Goal: Task Accomplishment & Management: Manage account settings

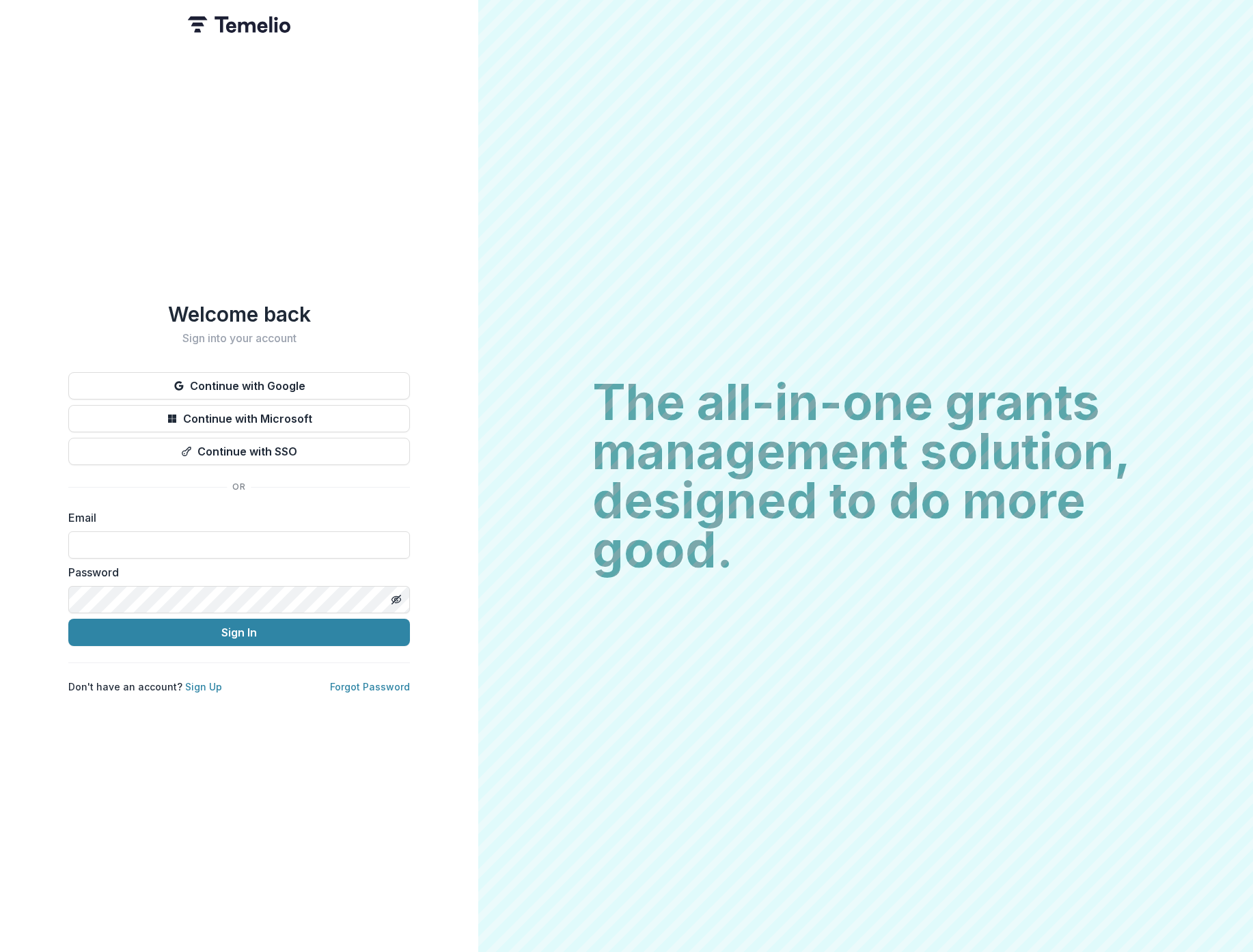
type input "**********"
click at [213, 632] on button "Sign In" at bounding box center [238, 632] width 342 height 27
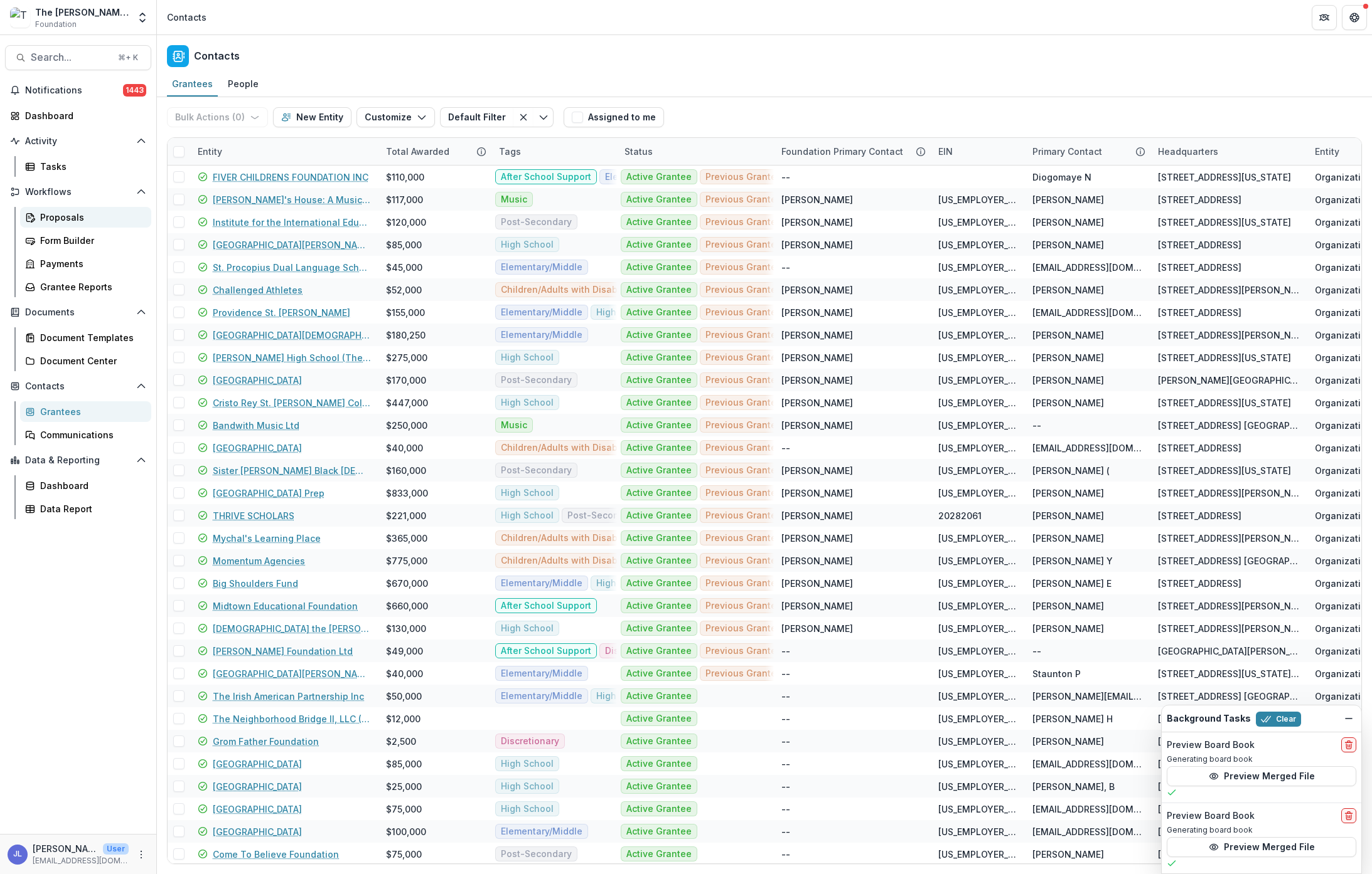
click at [57, 215] on div "Proposals" at bounding box center [90, 217] width 101 height 13
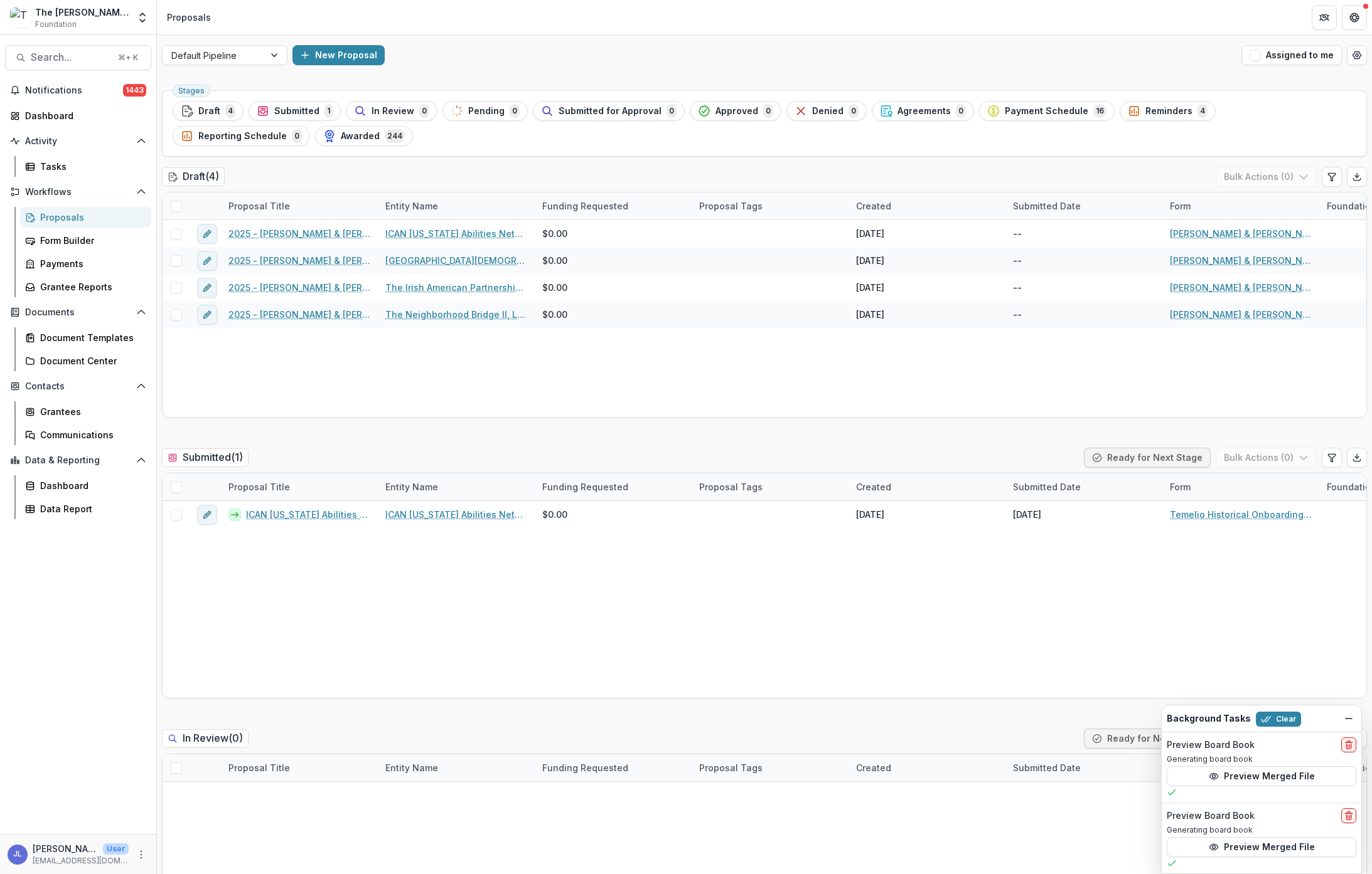
click at [285, 109] on span "Submitted" at bounding box center [297, 111] width 45 height 11
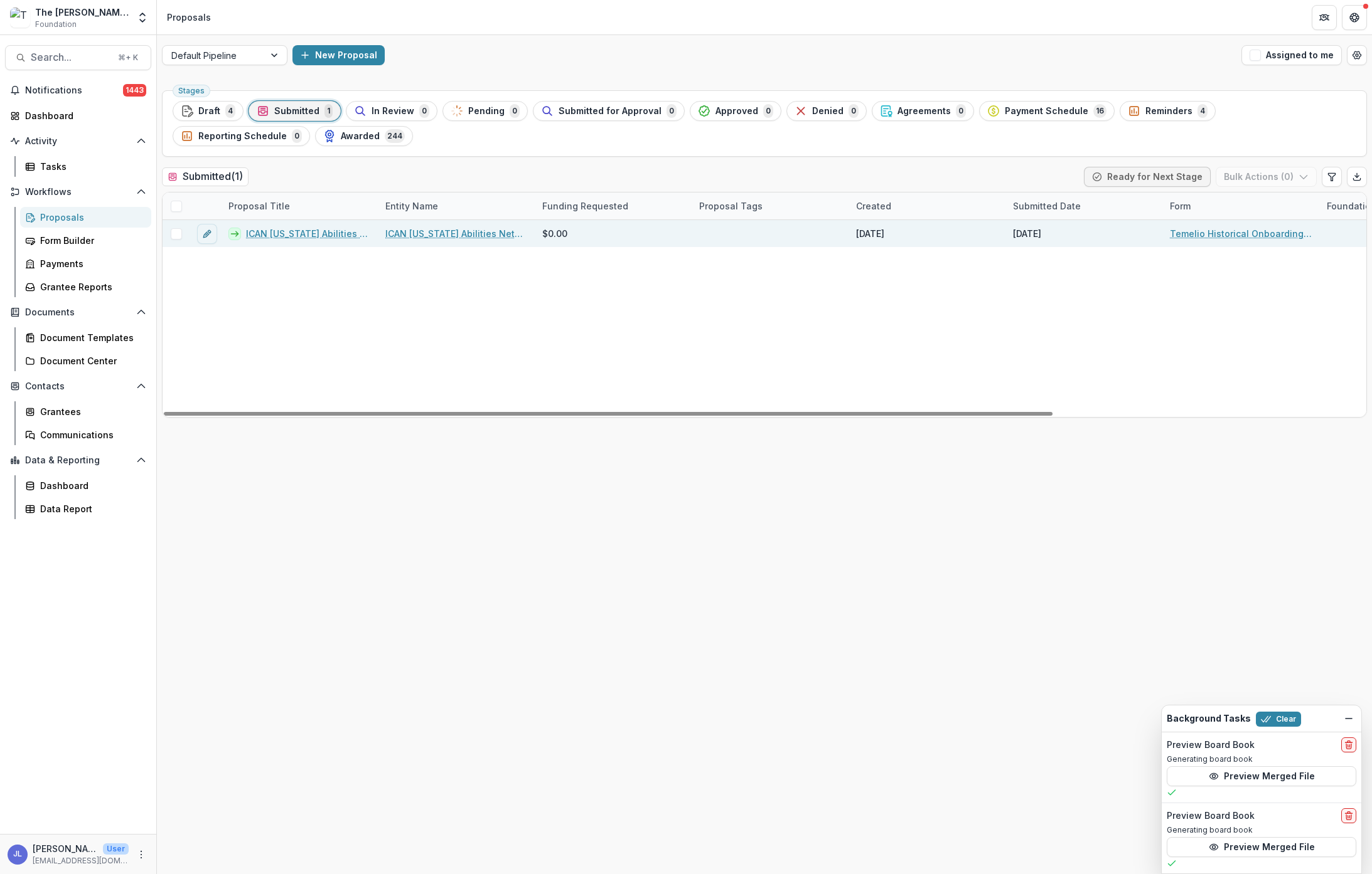
click at [314, 232] on link "ICAN California Abilities Network - 2025 - Temelio Historical Onboarding Form" at bounding box center [308, 233] width 124 height 13
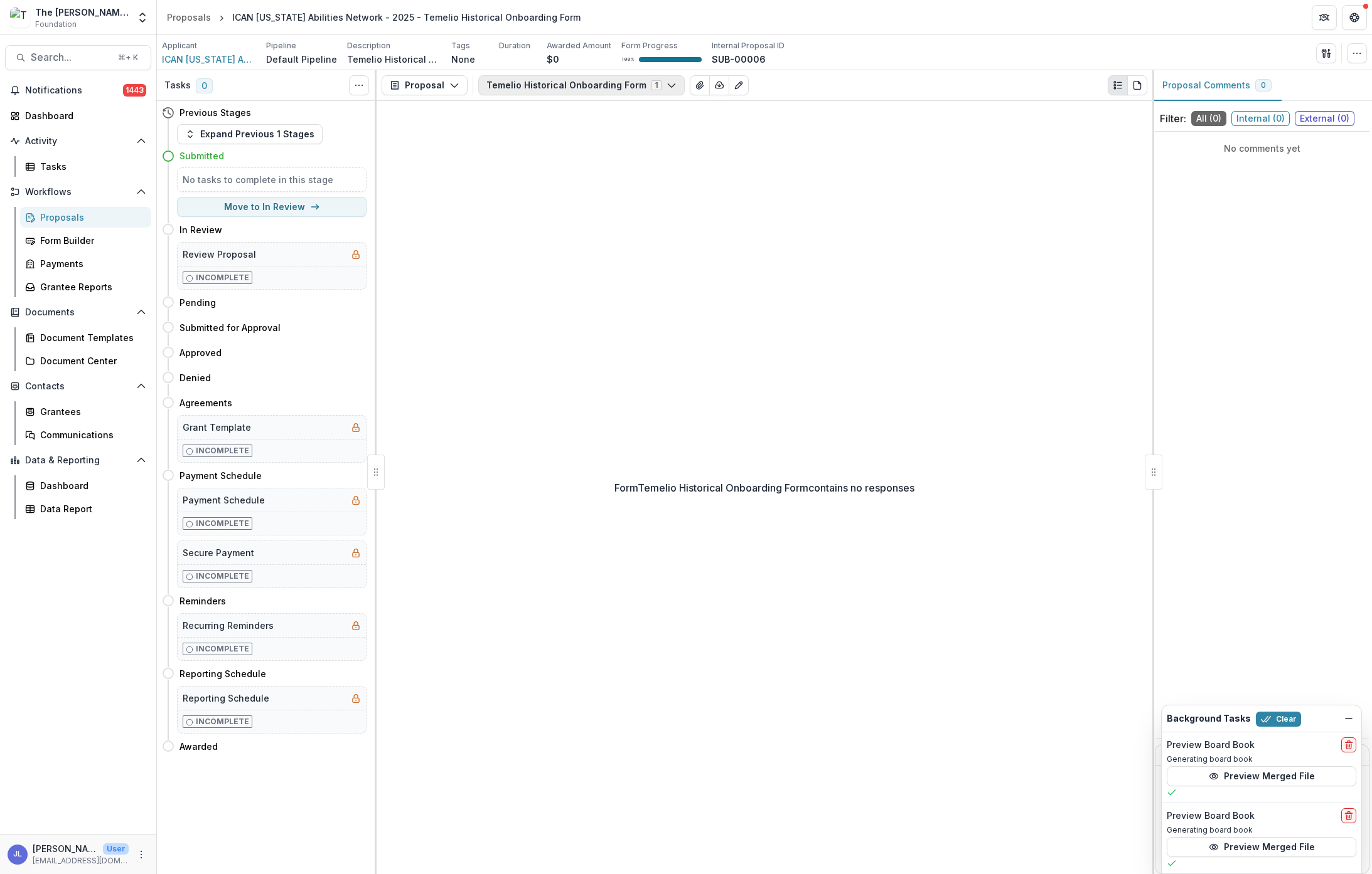
click at [614, 90] on button "Temelio Historical Onboarding Form 1" at bounding box center [582, 85] width 207 height 20
click at [592, 136] on span "Temelio Historical Onboarding Form" at bounding box center [579, 133] width 157 height 13
click at [360, 85] on icon "Toggle View Cancelled Tasks" at bounding box center [359, 85] width 10 height 10
click at [1150, 55] on button "button" at bounding box center [1357, 53] width 20 height 20
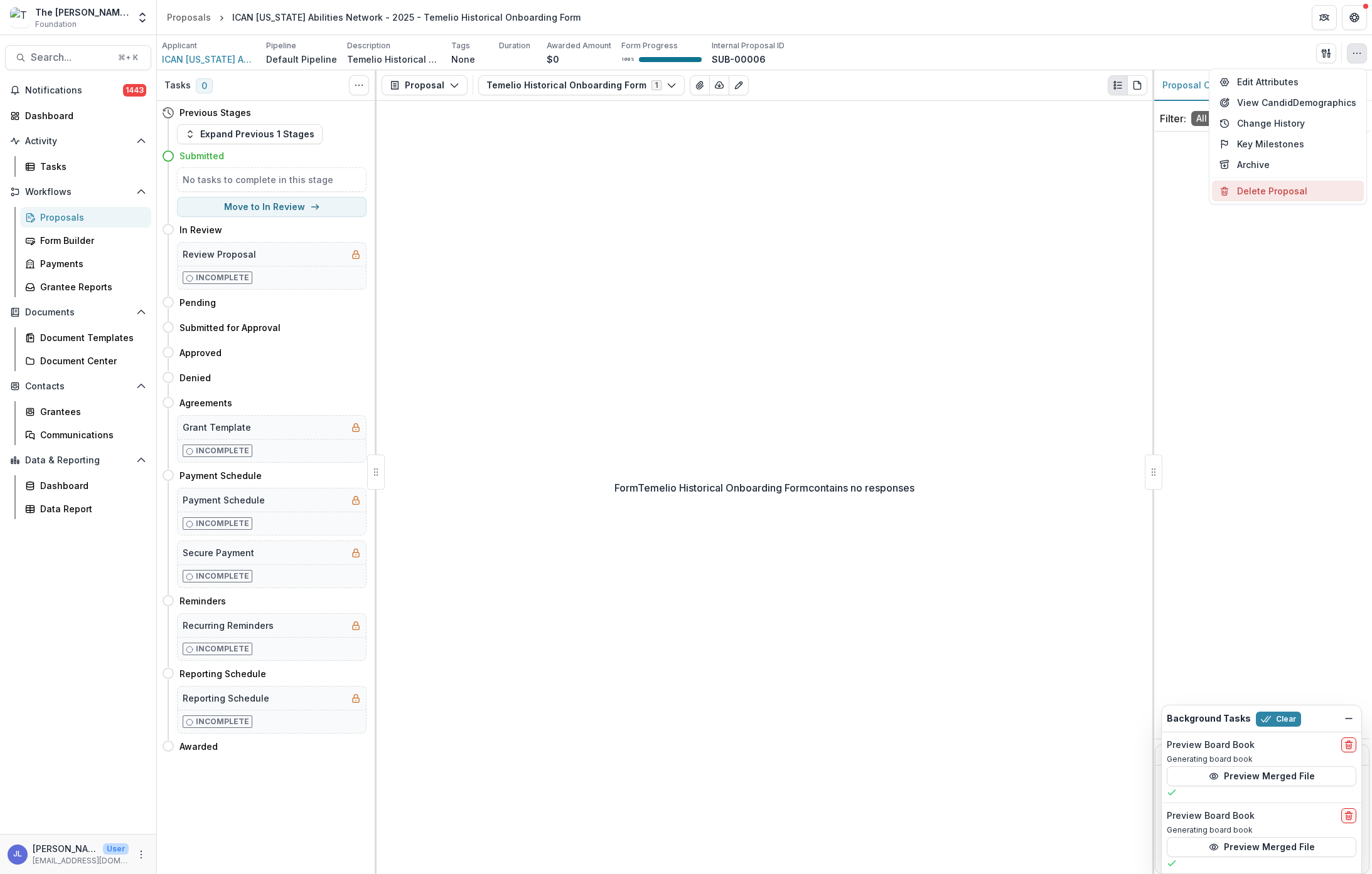
click at [1150, 193] on button "Delete Proposal" at bounding box center [1288, 191] width 152 height 21
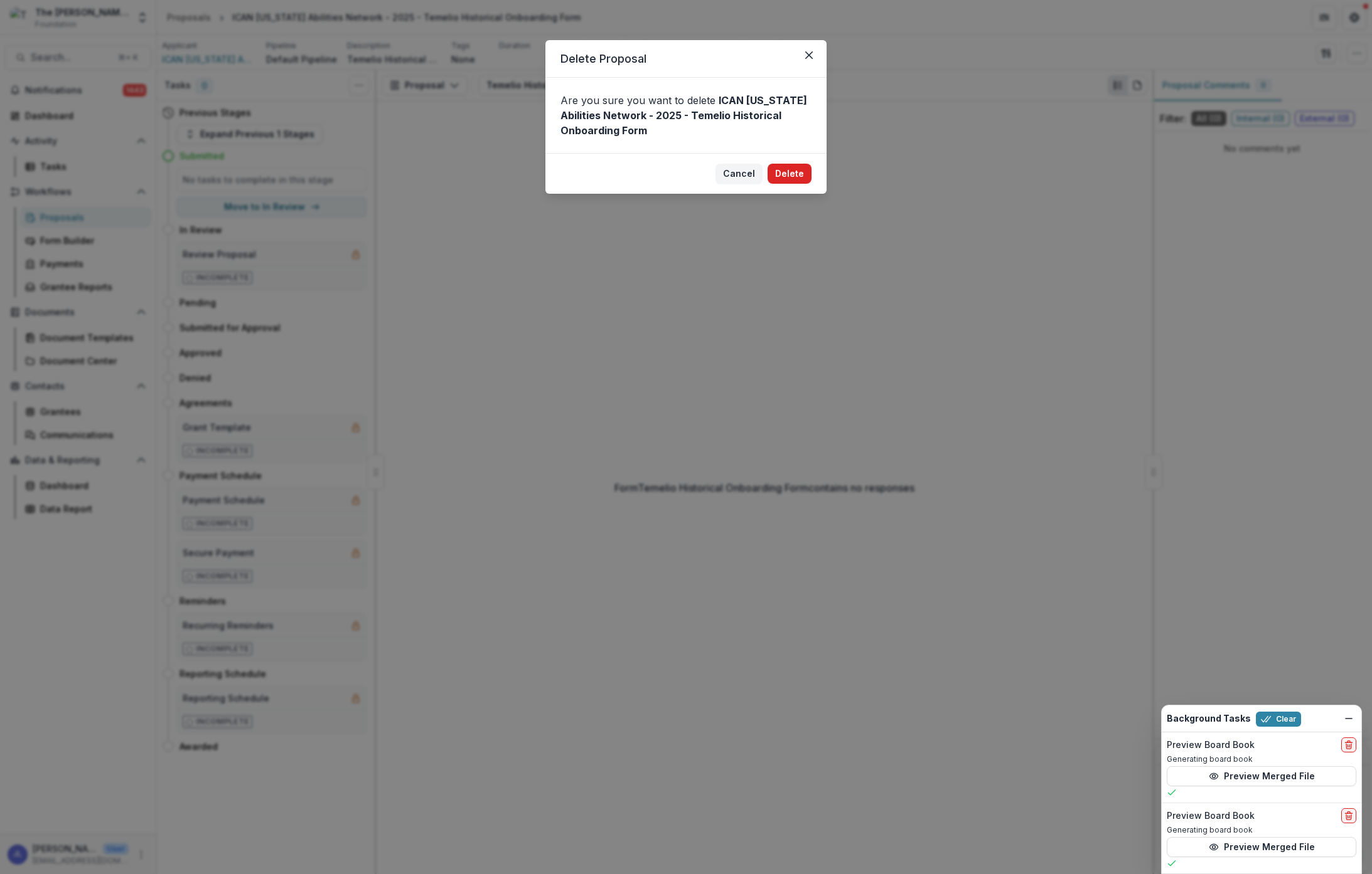
click at [790, 173] on button "Delete" at bounding box center [789, 174] width 44 height 20
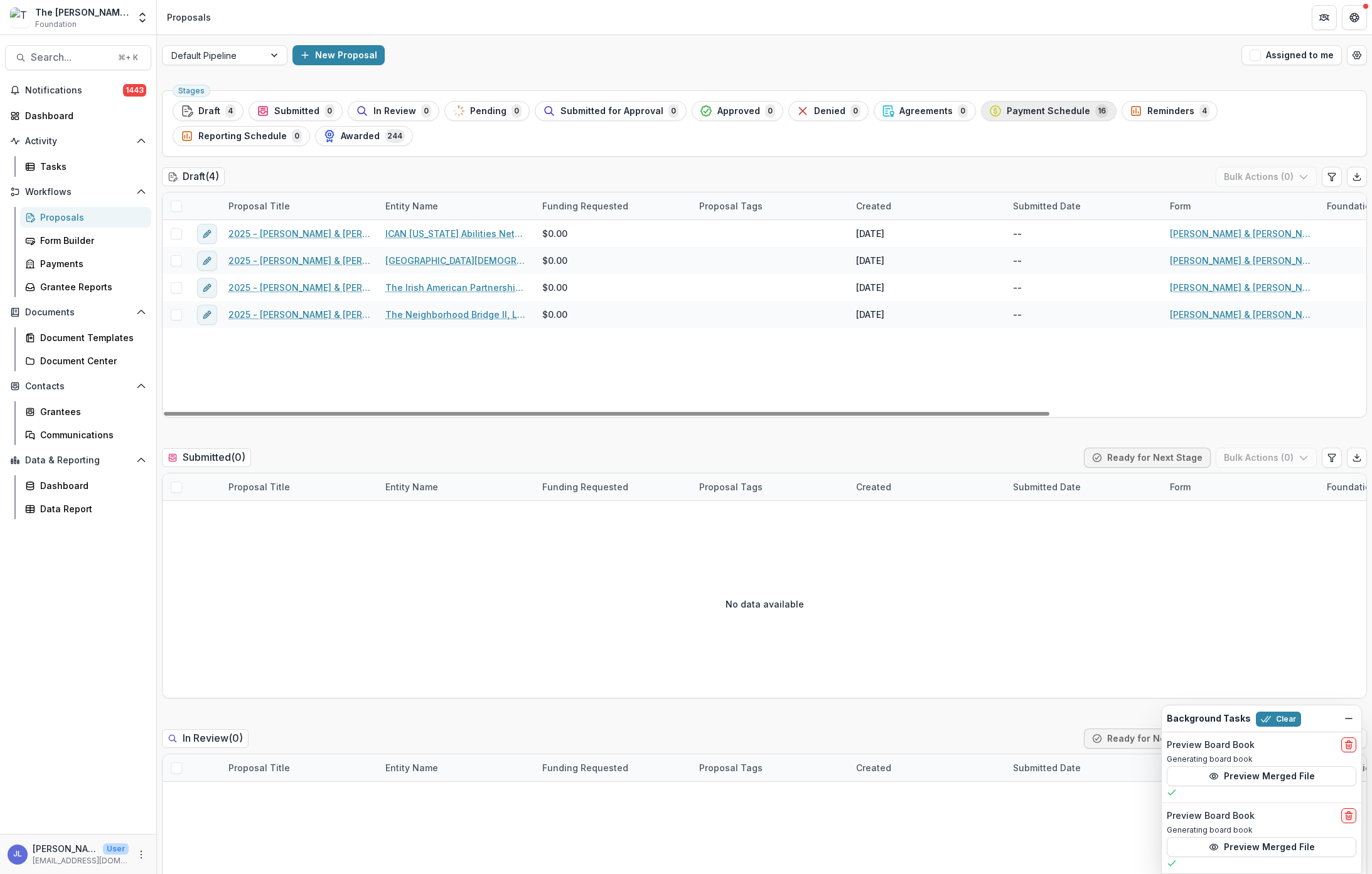
click at [1009, 116] on div "Payment Schedule 16" at bounding box center [1049, 111] width 119 height 14
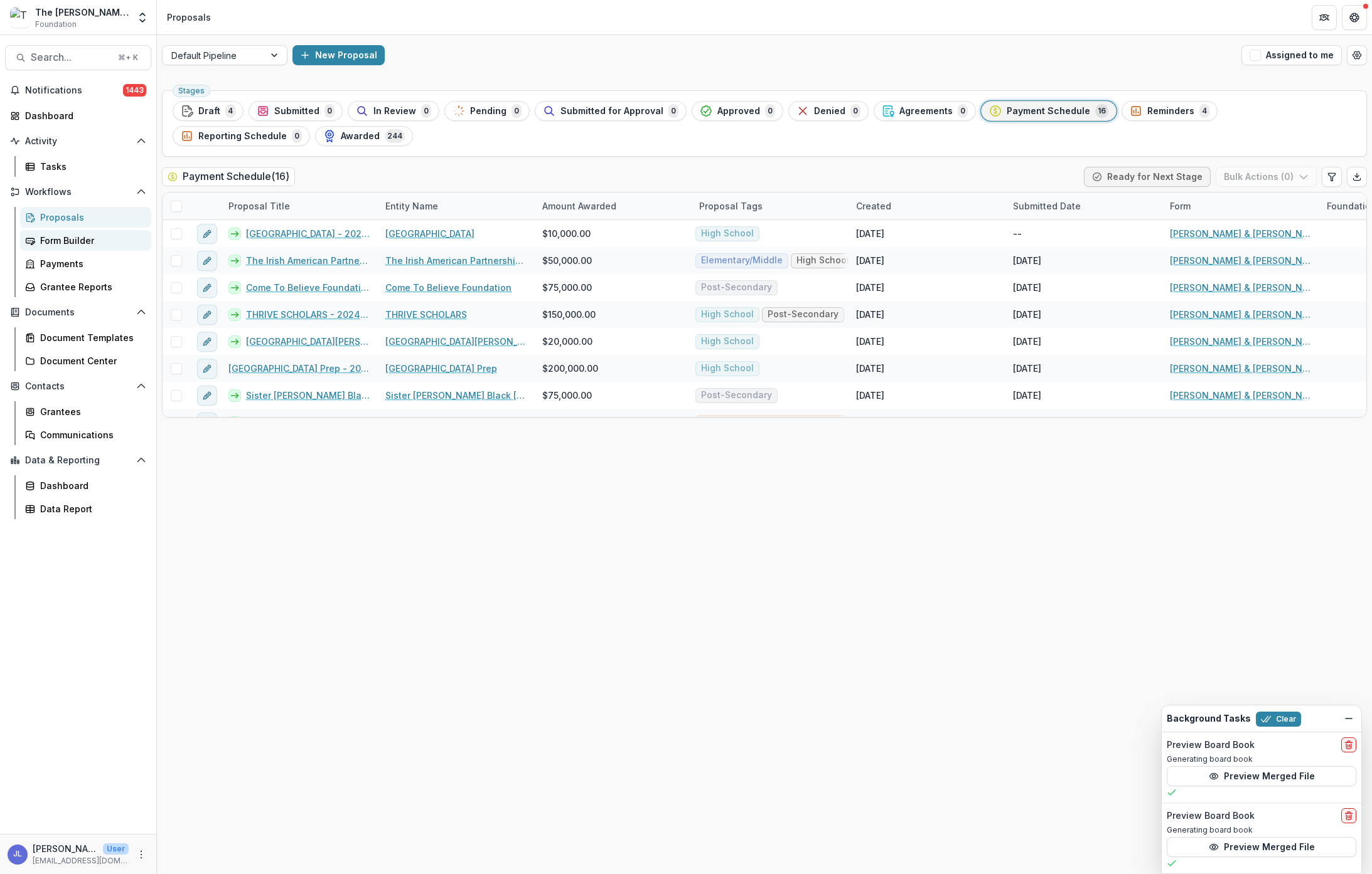
click at [78, 238] on div "Form Builder" at bounding box center [90, 240] width 101 height 13
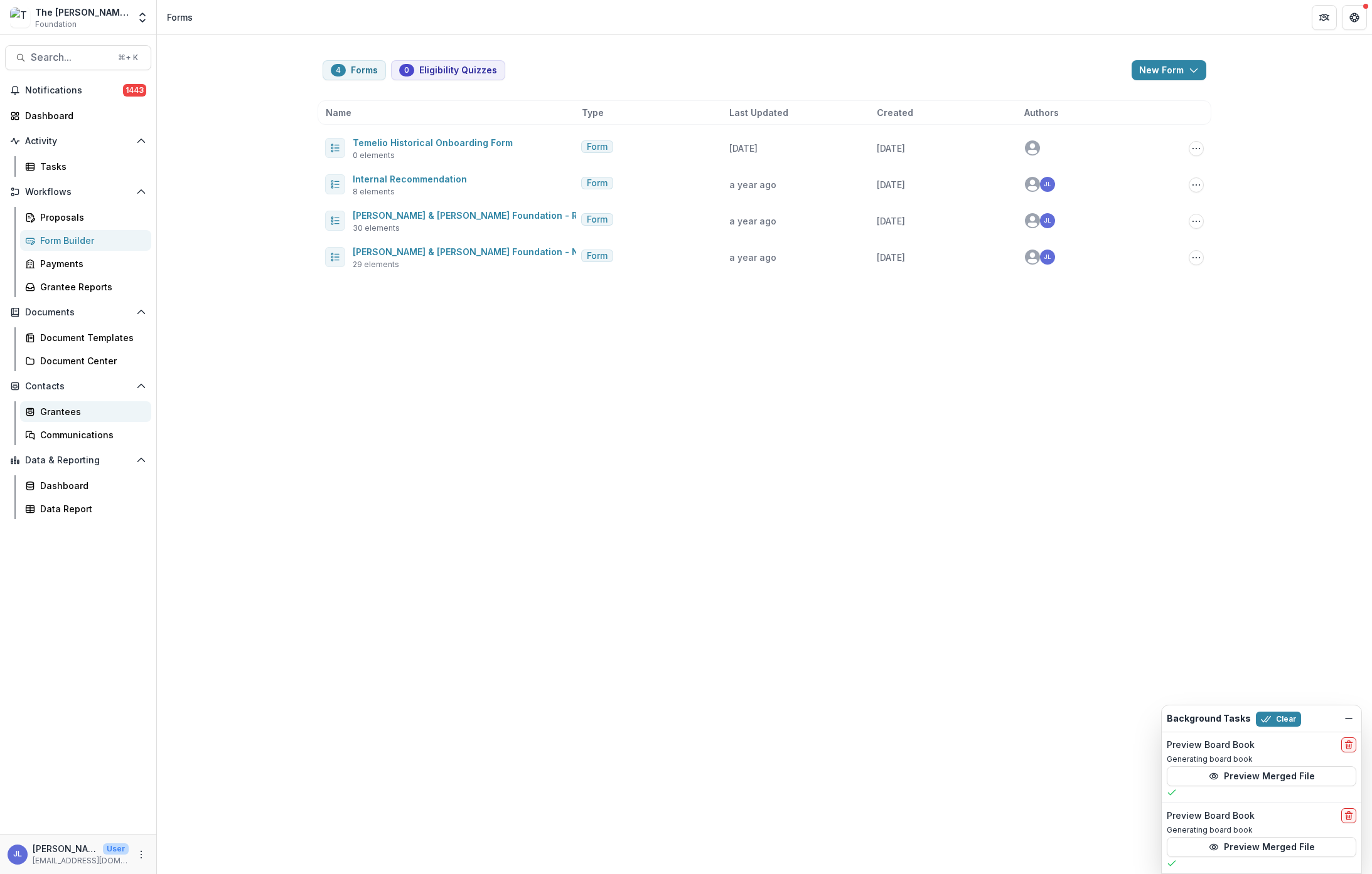
click at [71, 414] on div "Grantees" at bounding box center [90, 412] width 101 height 13
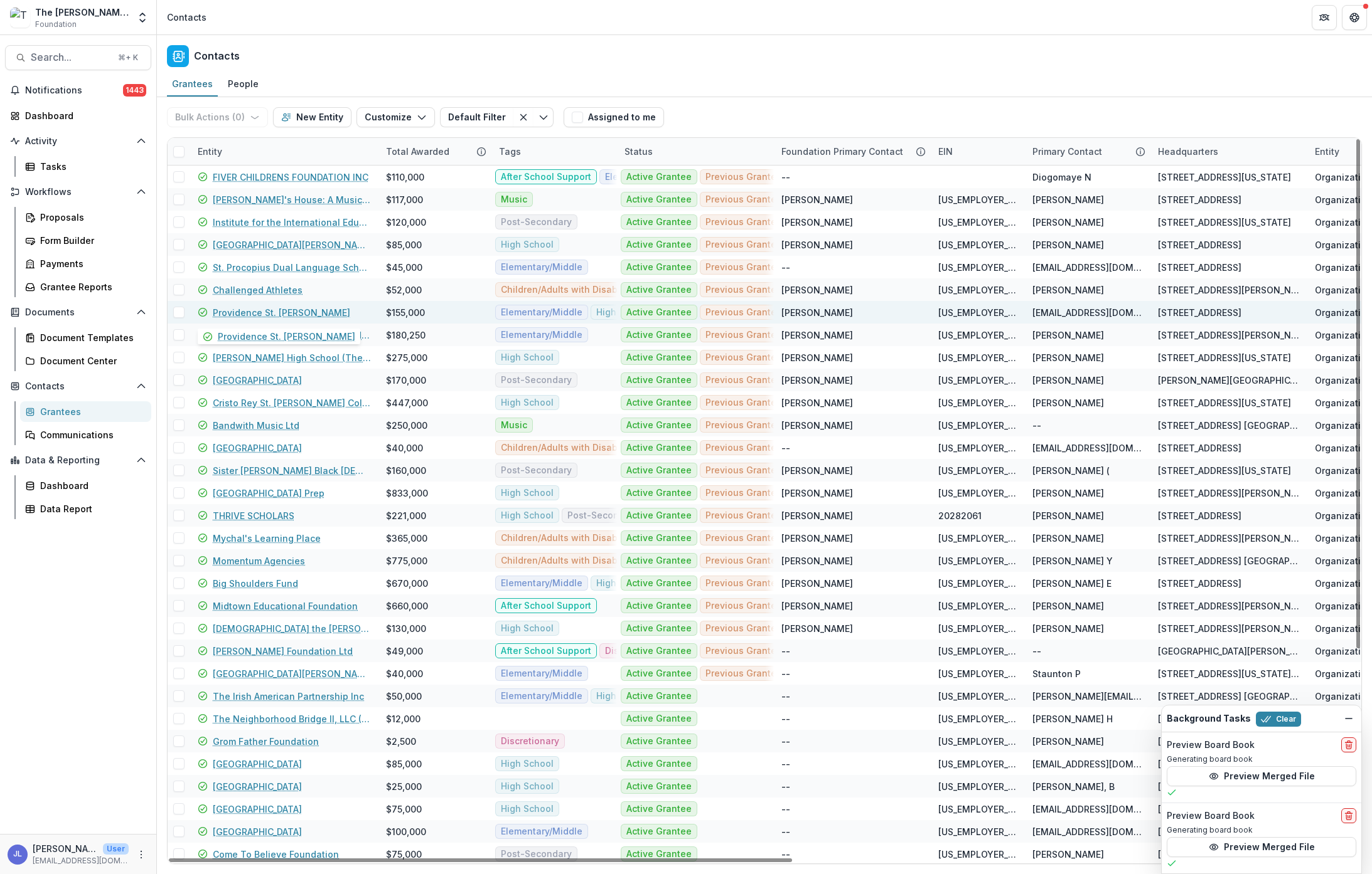
click at [267, 315] on link "Providence St. Mel" at bounding box center [281, 313] width 137 height 13
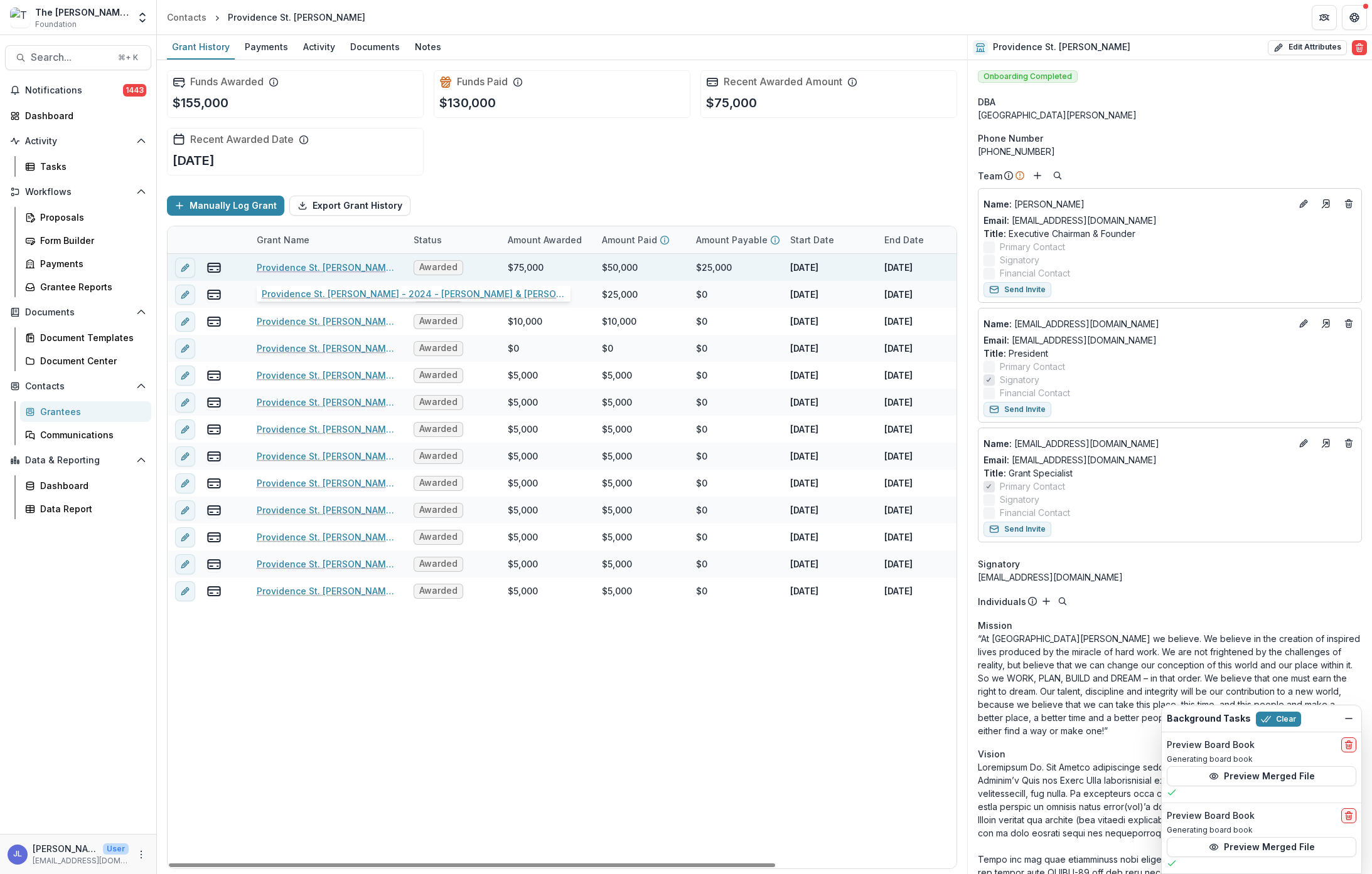
click at [334, 266] on link "Providence St. Mel - 2024 - Charles W. & Patricia S. Bidwill Foundation - Retur…" at bounding box center [328, 268] width 142 height 13
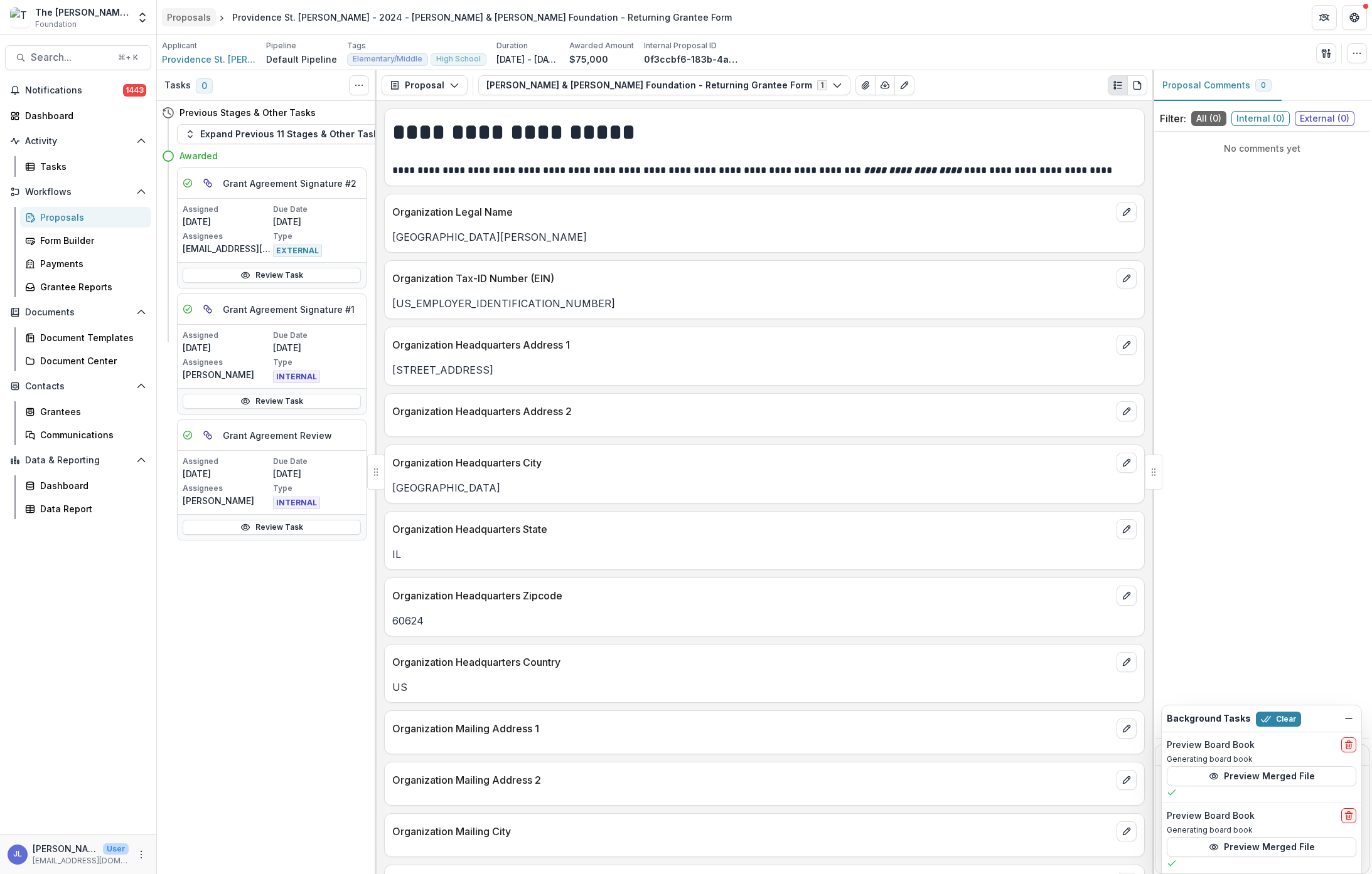
click at [189, 18] on div "Proposals" at bounding box center [189, 17] width 44 height 13
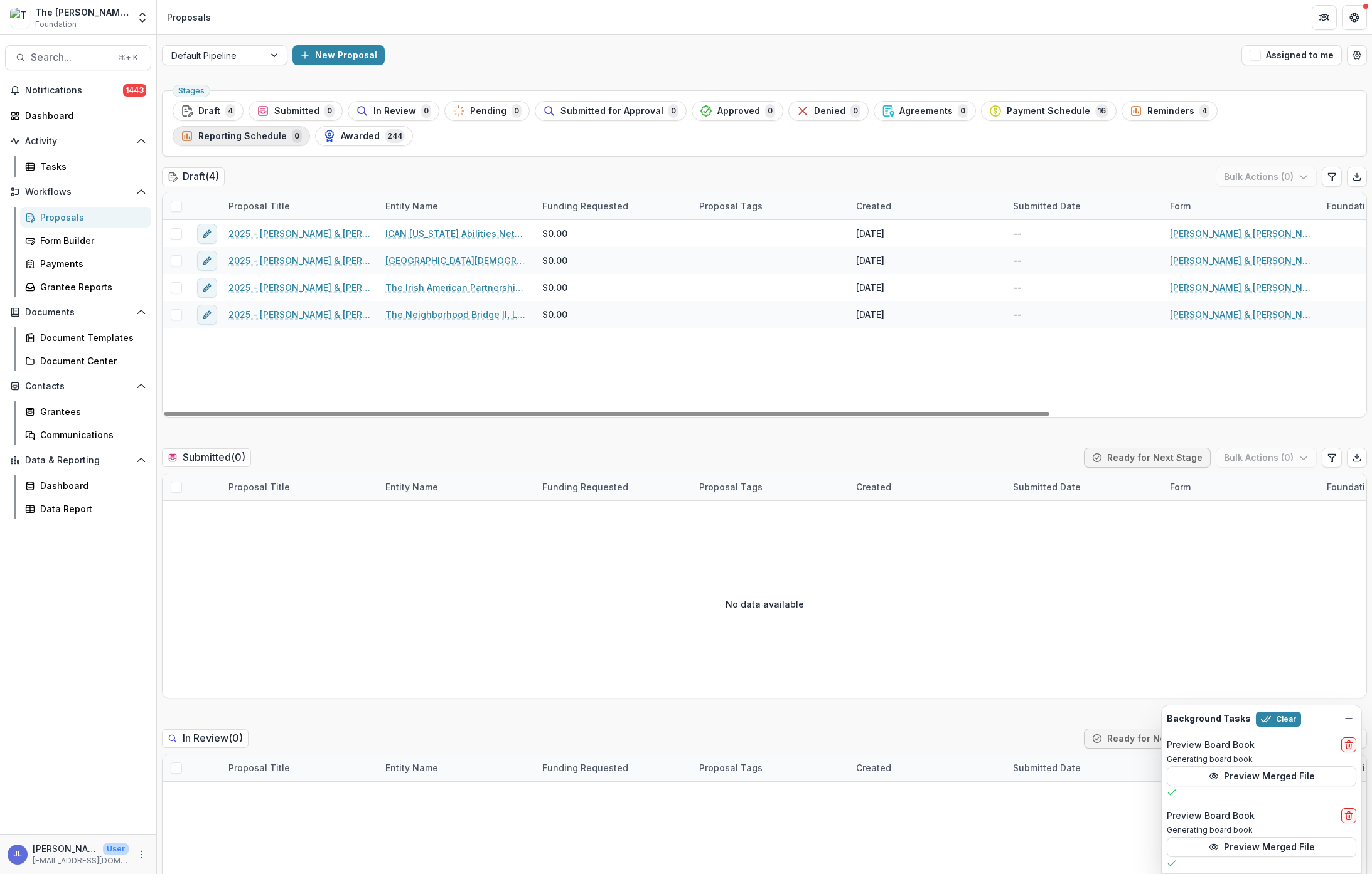
click at [286, 131] on span "Reporting Schedule" at bounding box center [242, 136] width 88 height 11
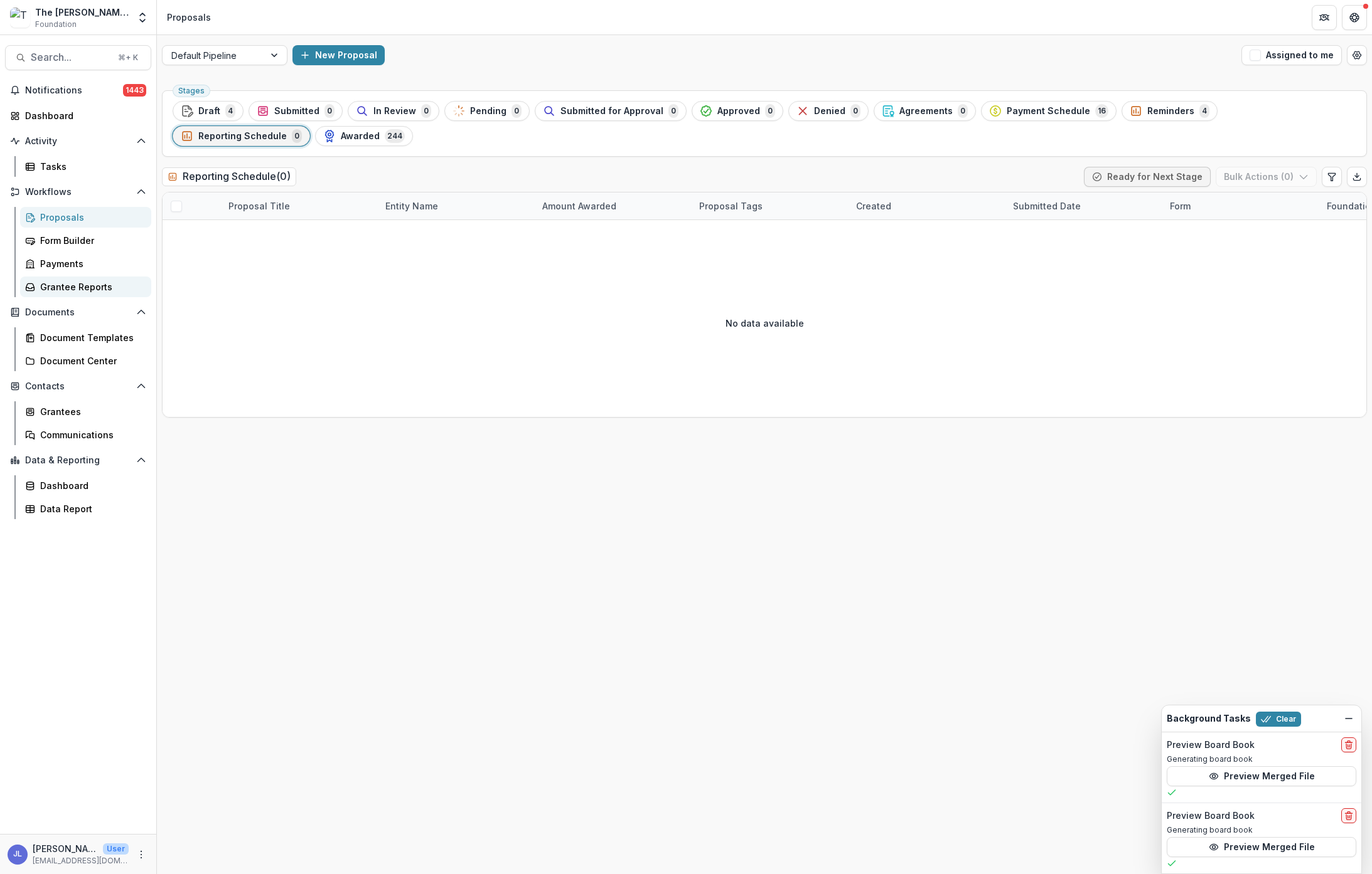
click at [67, 286] on div "Grantee Reports" at bounding box center [90, 287] width 101 height 13
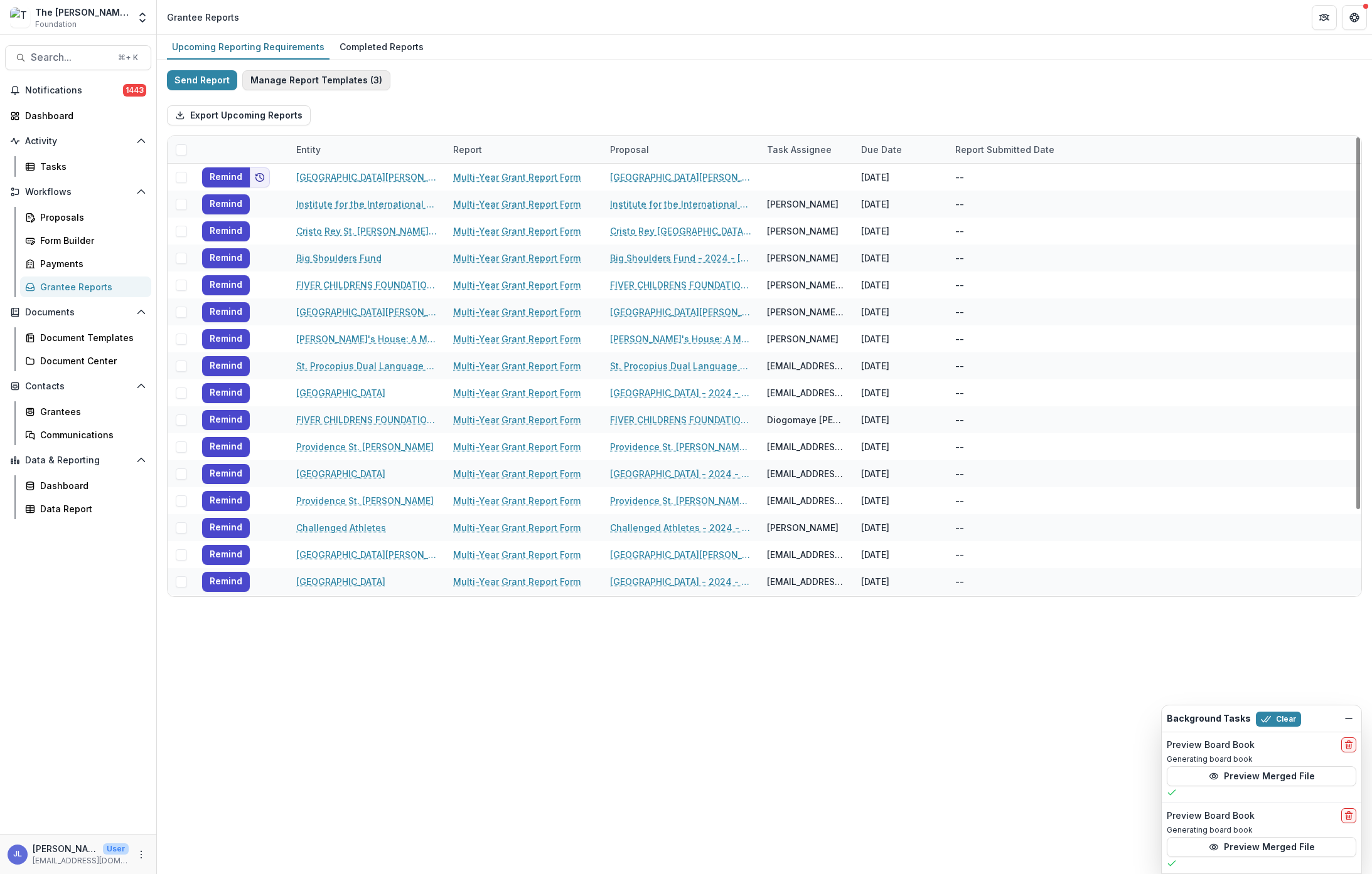
click at [332, 79] on button "Manage Report Templates ( 3 )" at bounding box center [316, 80] width 148 height 20
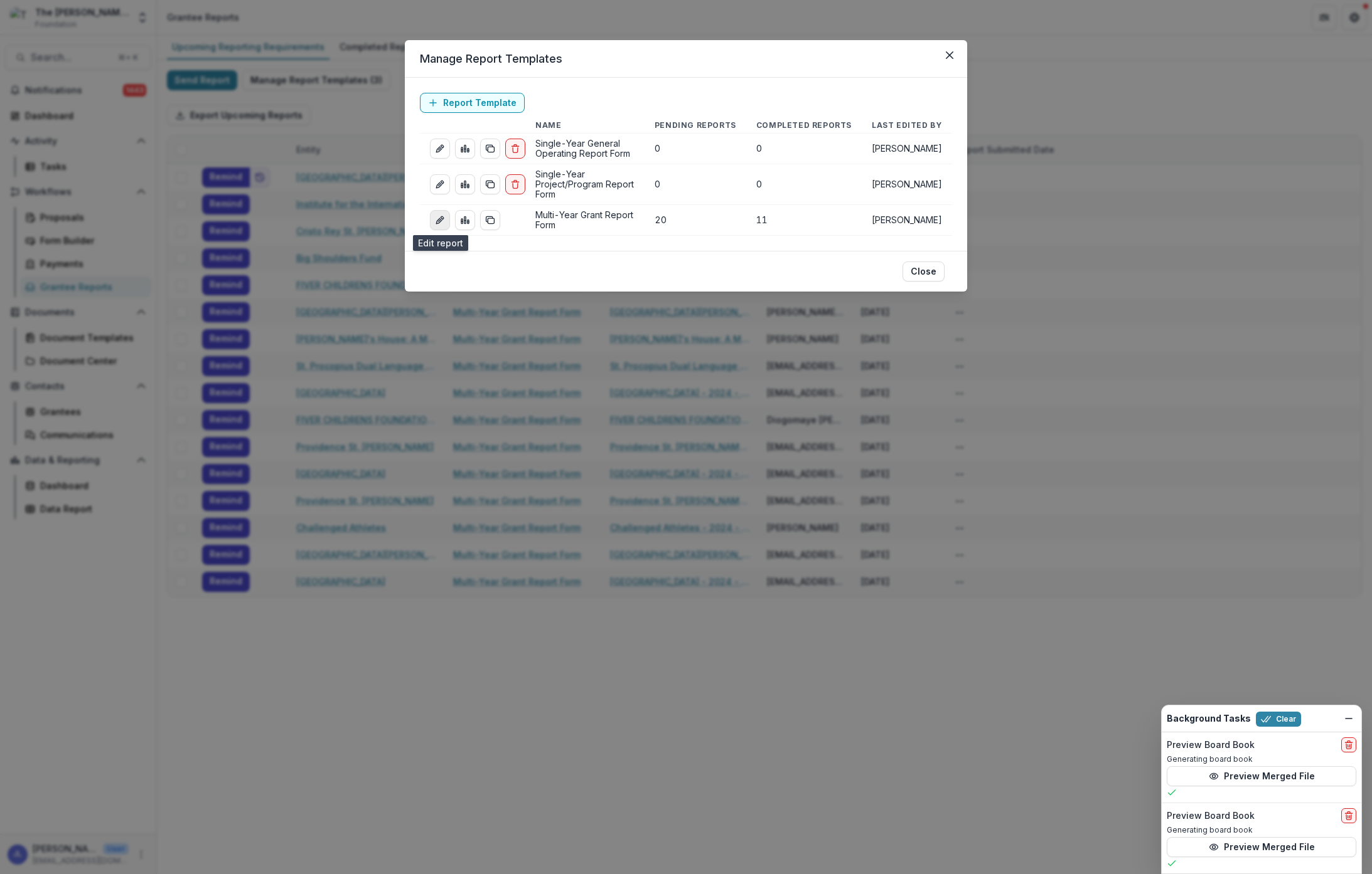
click at [441, 221] on icon "edit-report" at bounding box center [440, 220] width 10 height 10
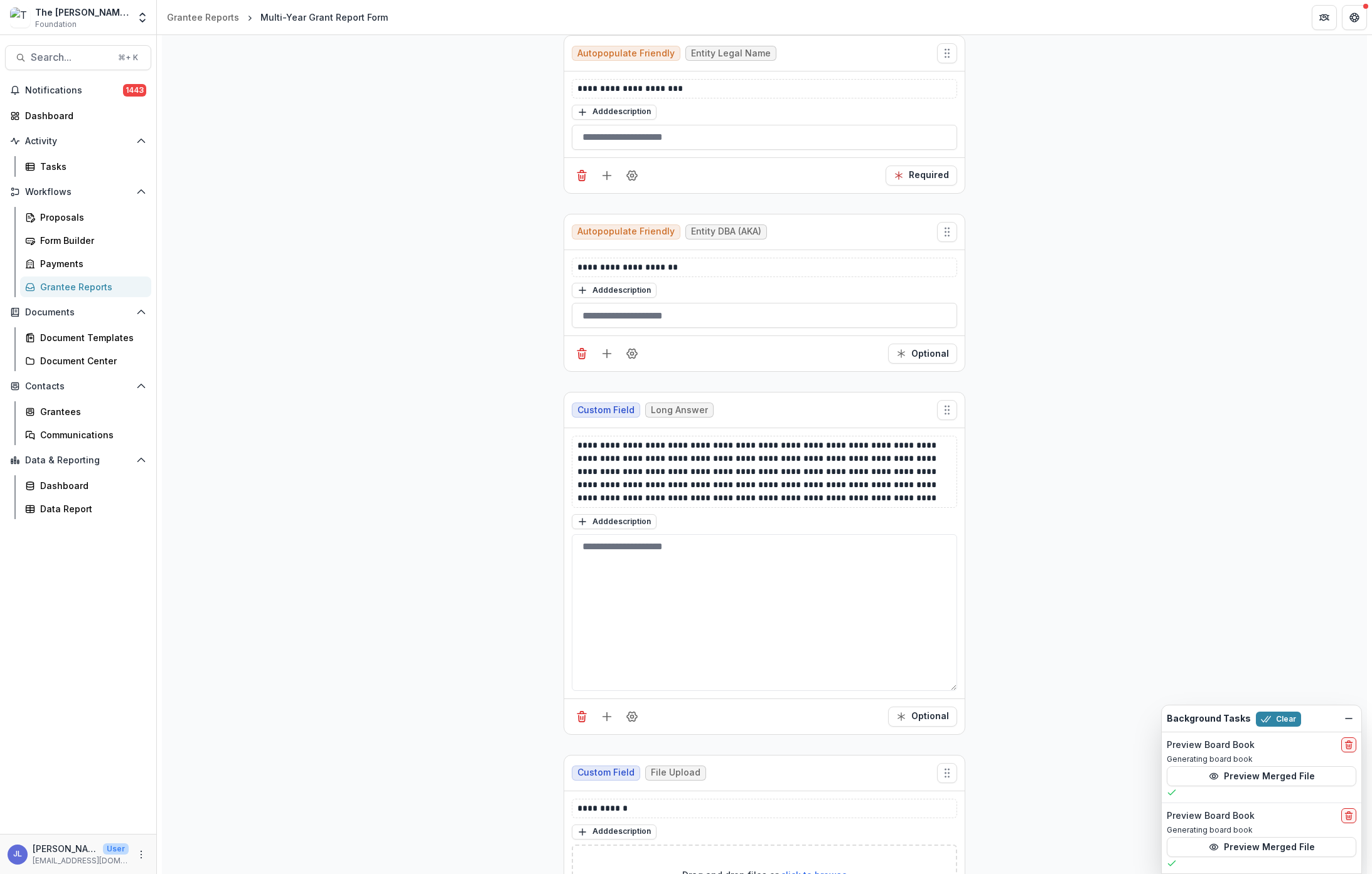
scroll to position [224, 0]
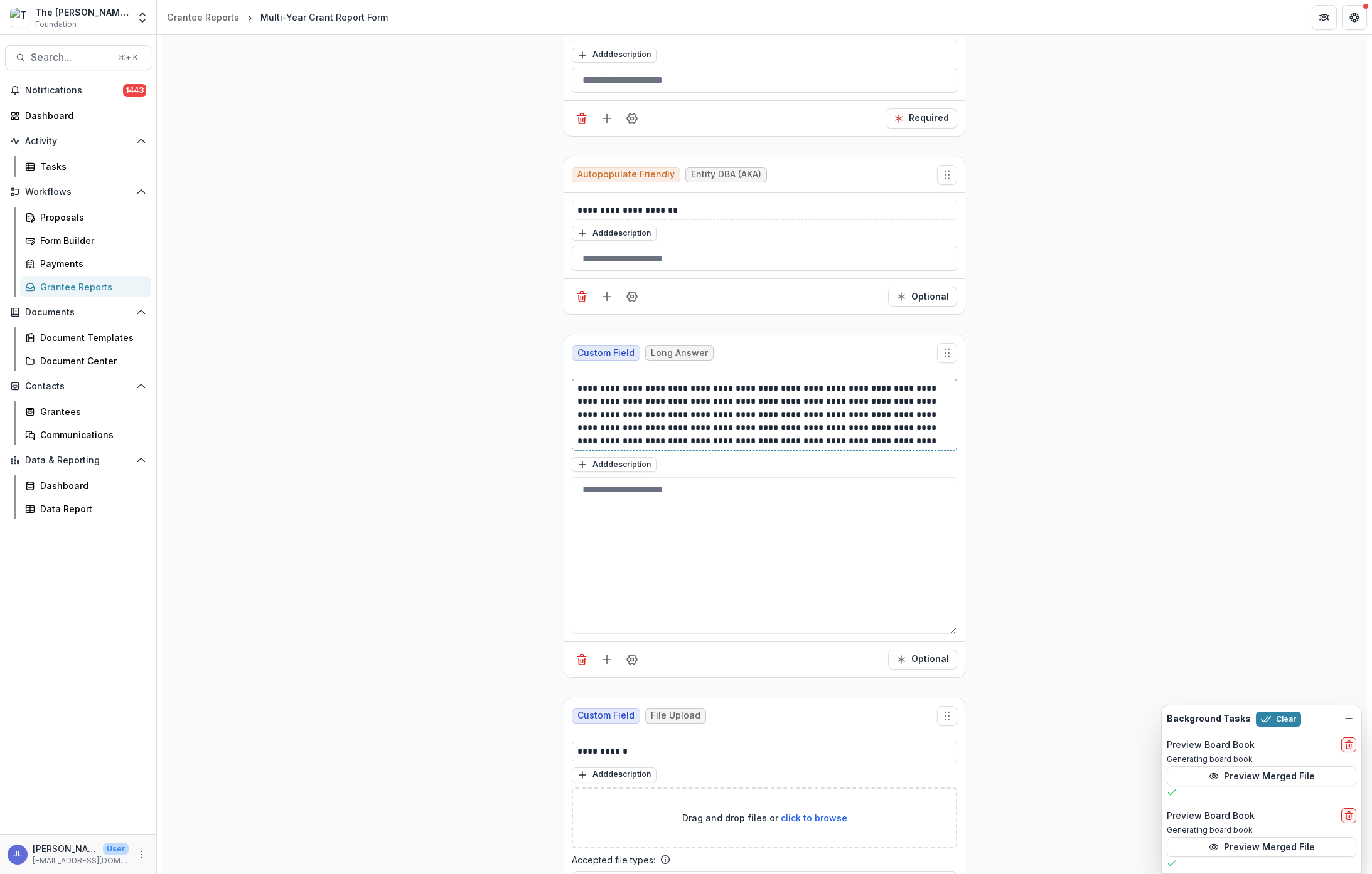
click at [918, 440] on p "**********" at bounding box center [764, 415] width 374 height 66
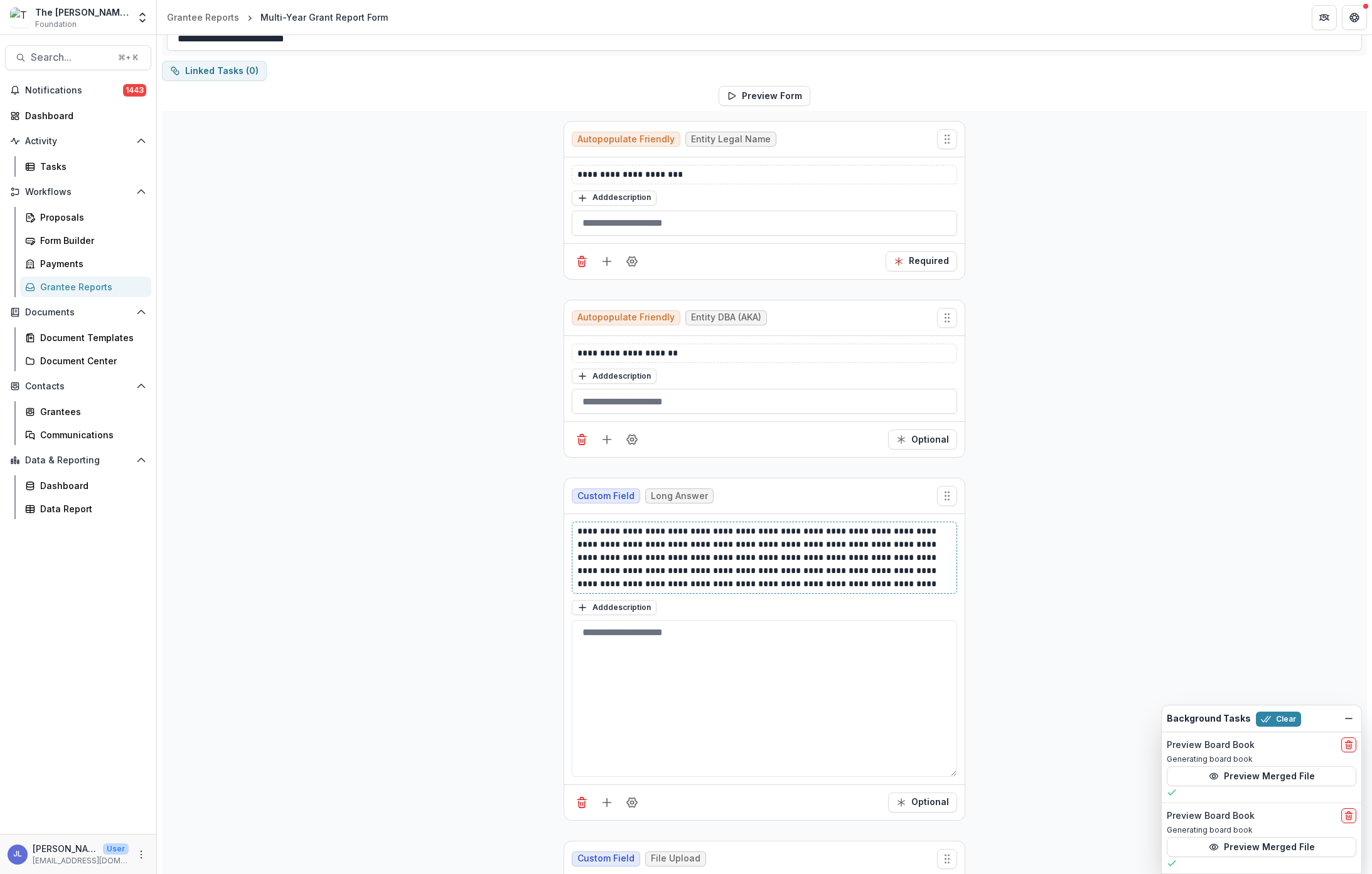
scroll to position [276, 0]
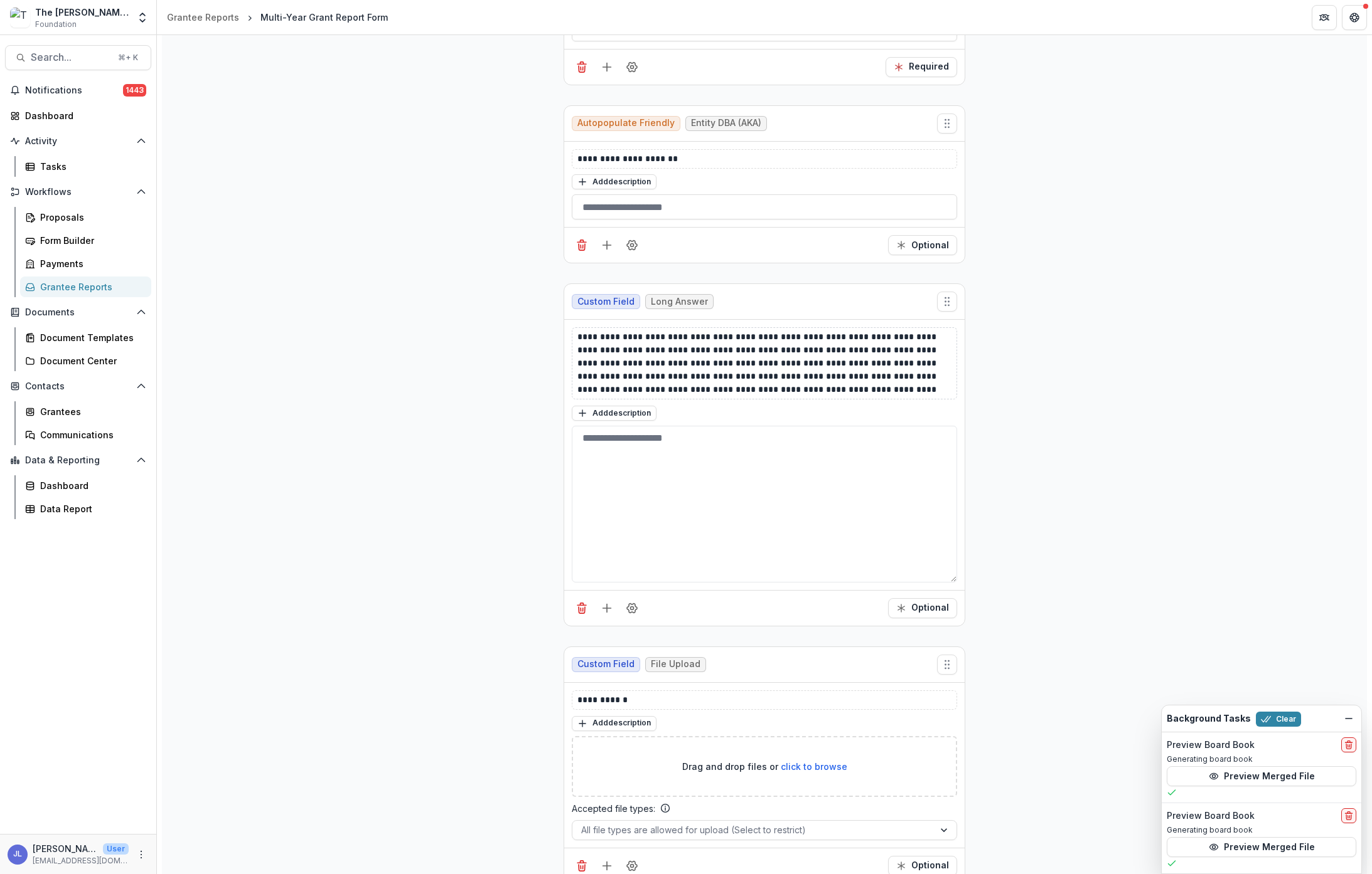
click at [574, 337] on div "**********" at bounding box center [764, 363] width 386 height 72
click at [577, 334] on p "**********" at bounding box center [764, 364] width 374 height 66
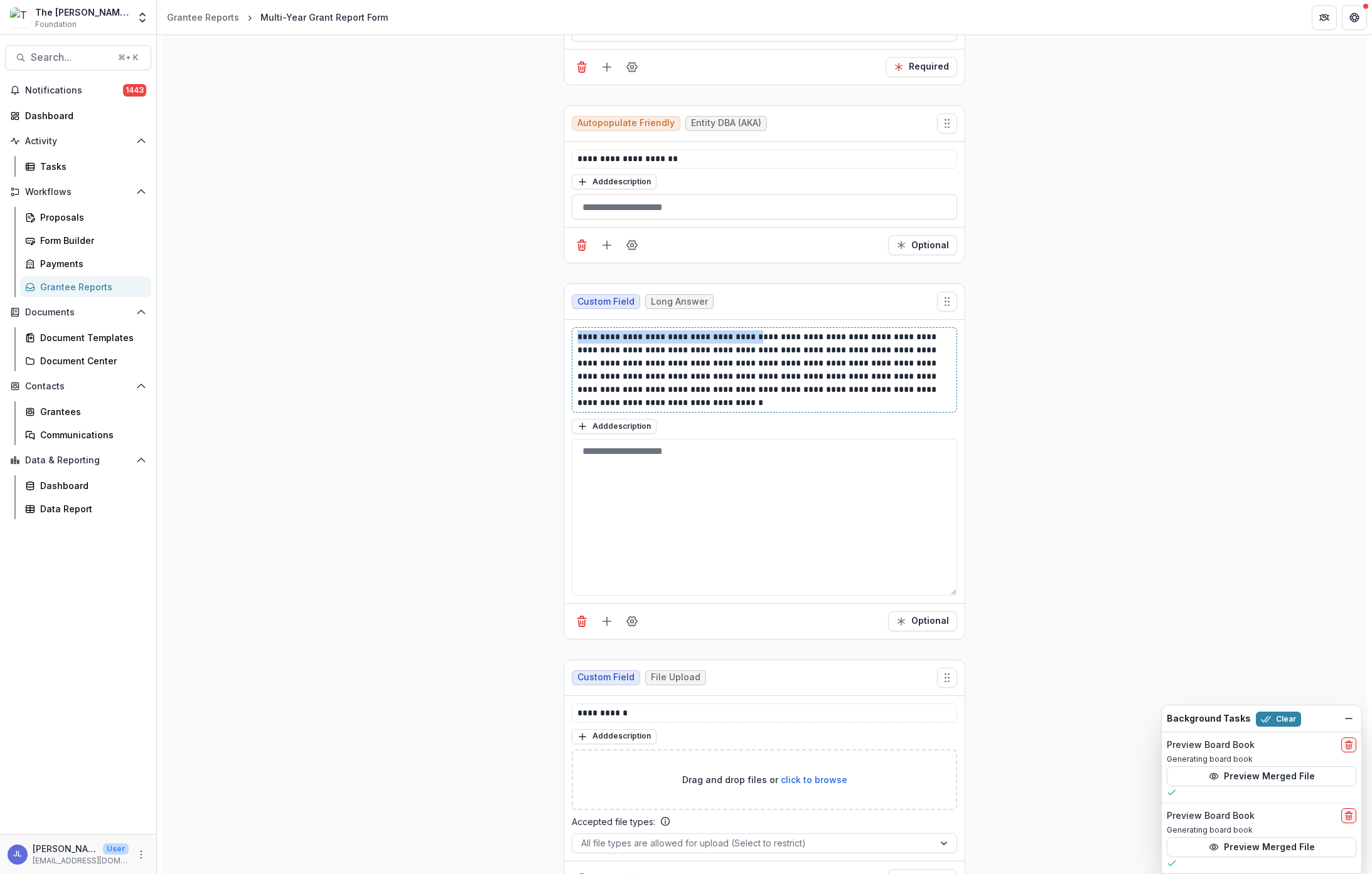
drag, startPoint x: 749, startPoint y: 337, endPoint x: 551, endPoint y: 334, distance: 198.0
click at [551, 334] on div "**********" at bounding box center [765, 877] width 1205 height 1921
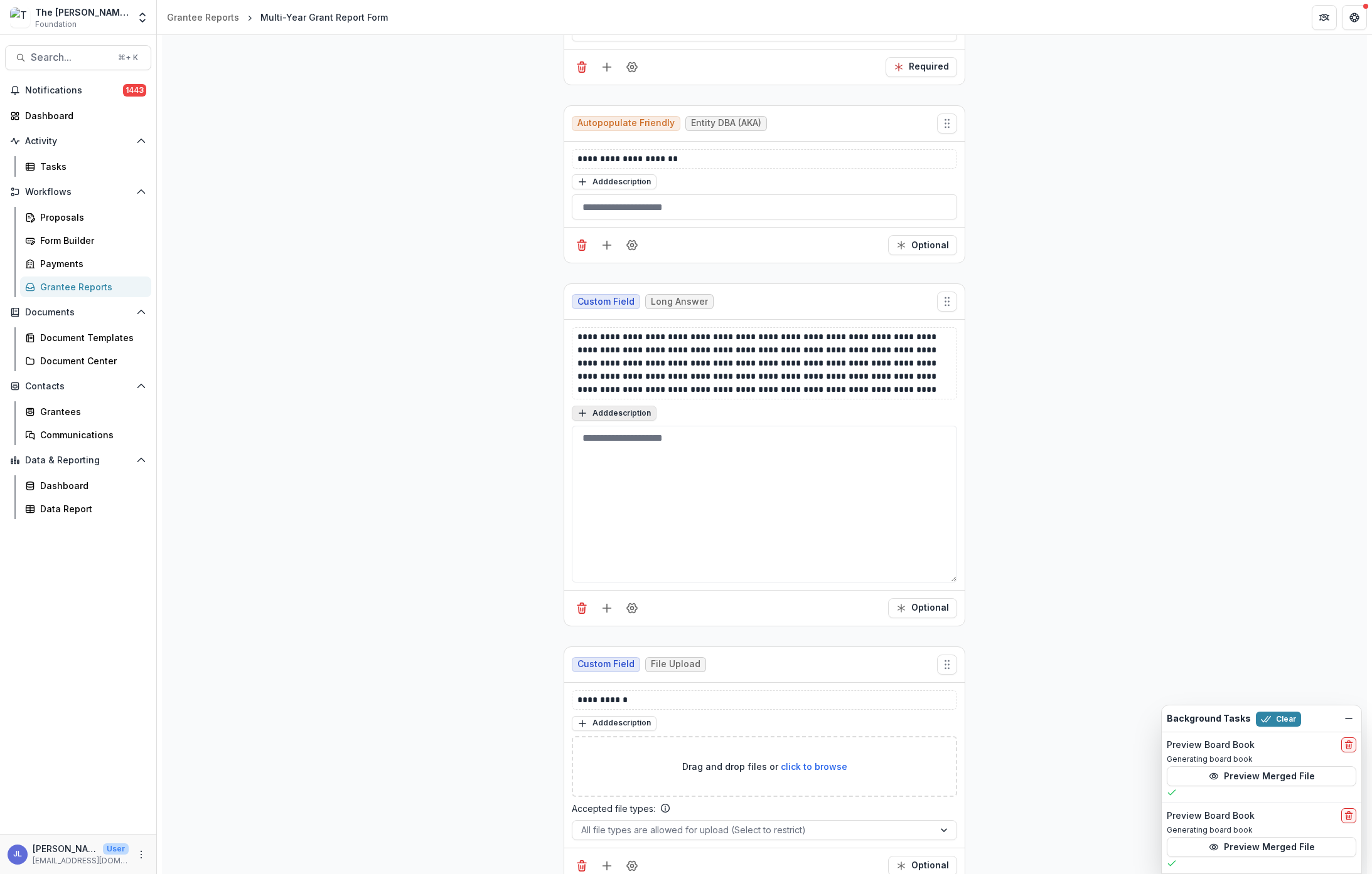
click at [635, 411] on button "Add description" at bounding box center [614, 413] width 85 height 15
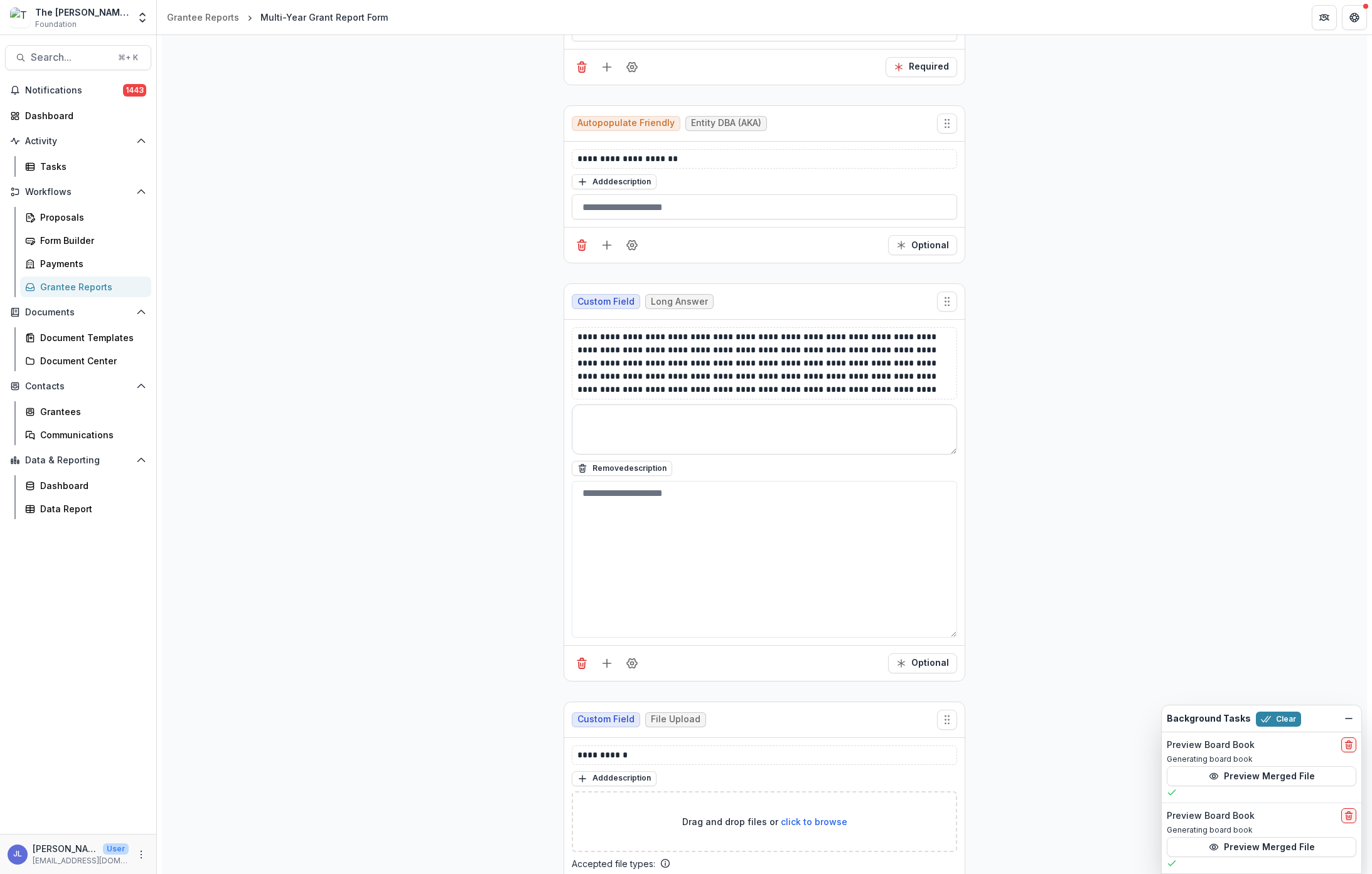
click at [630, 418] on textarea at bounding box center [764, 430] width 386 height 50
paste textarea "**********"
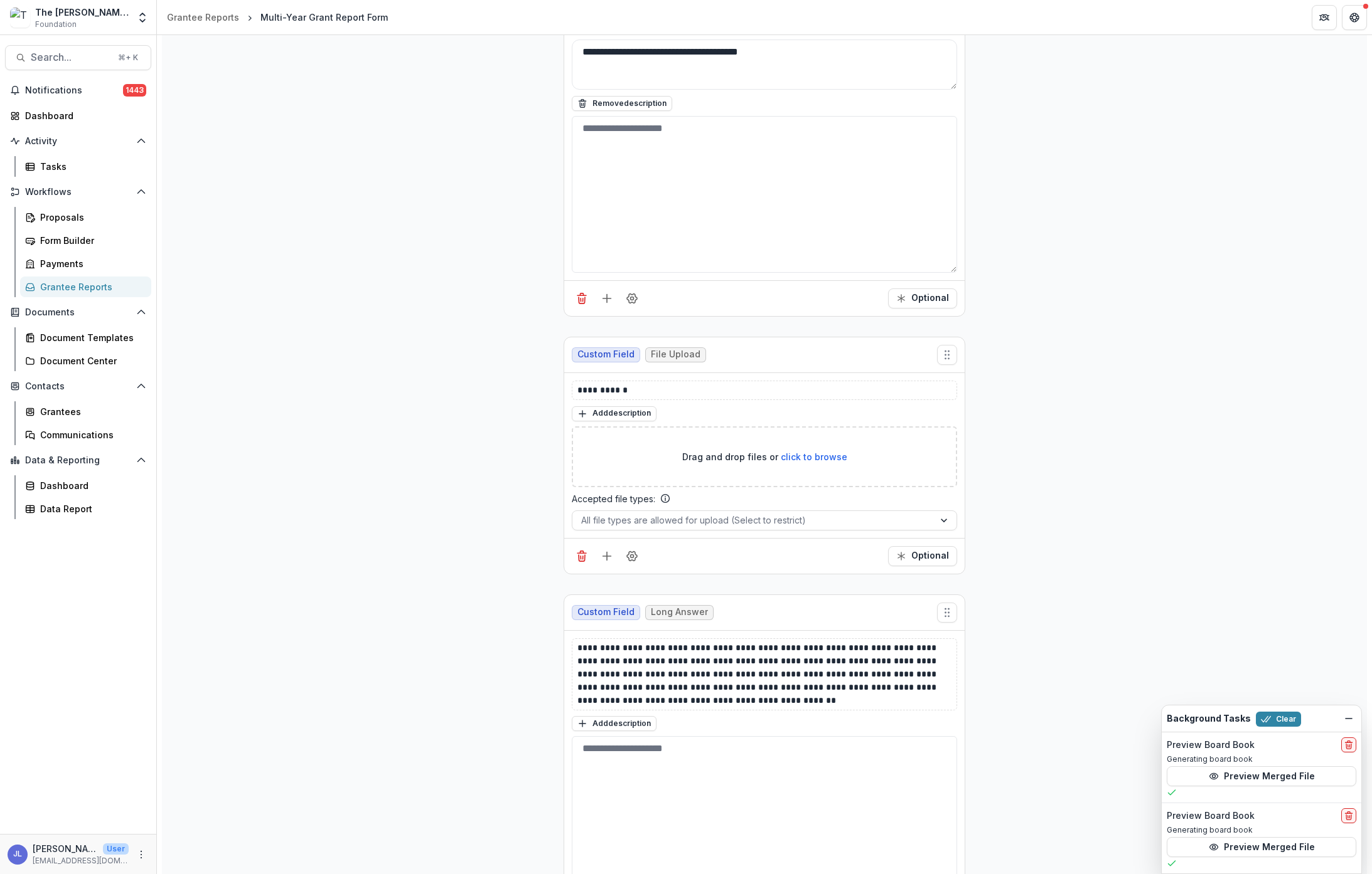
scroll to position [717, 0]
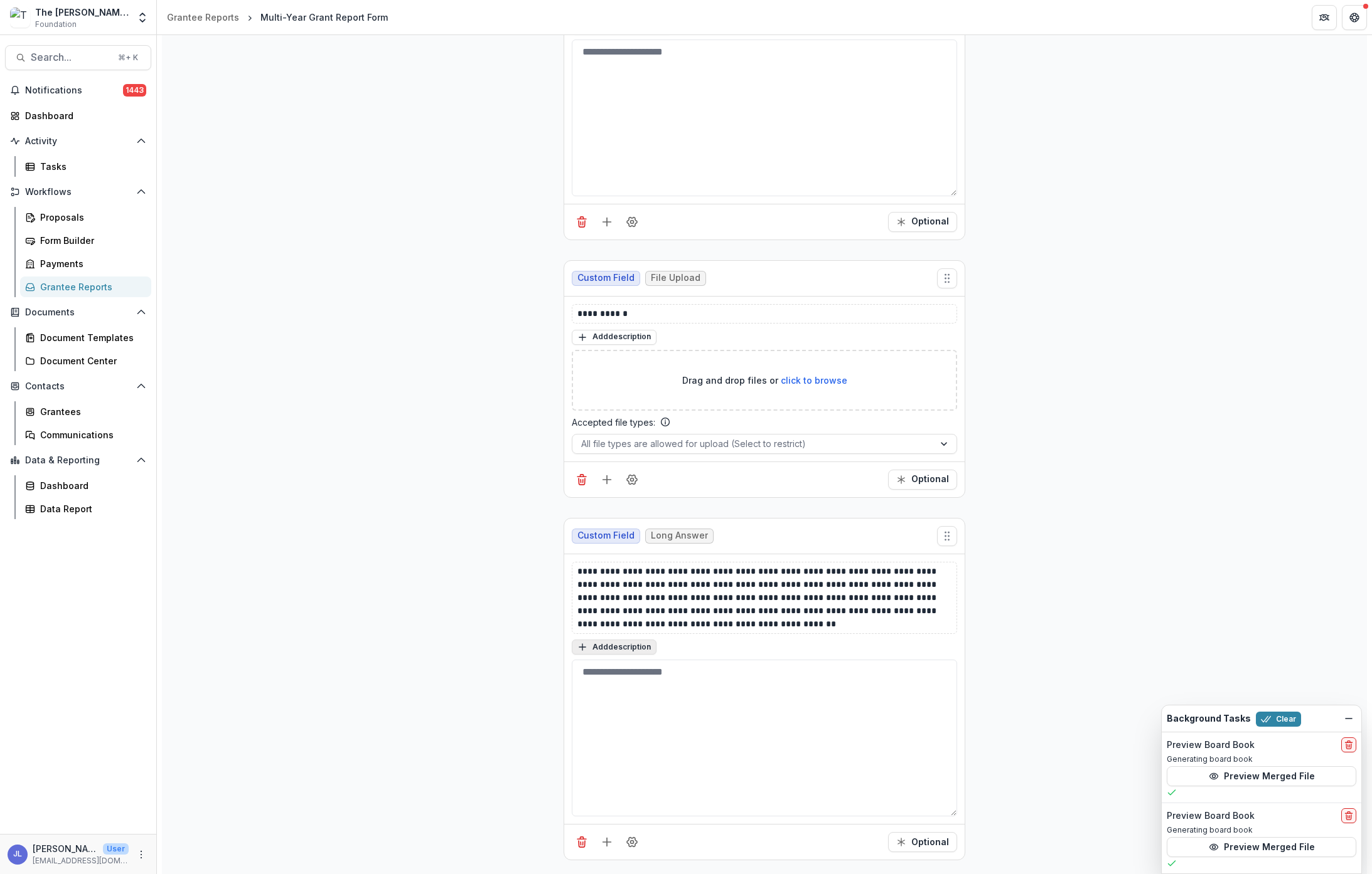
type textarea "**********"
click at [633, 649] on button "Add description" at bounding box center [614, 647] width 85 height 15
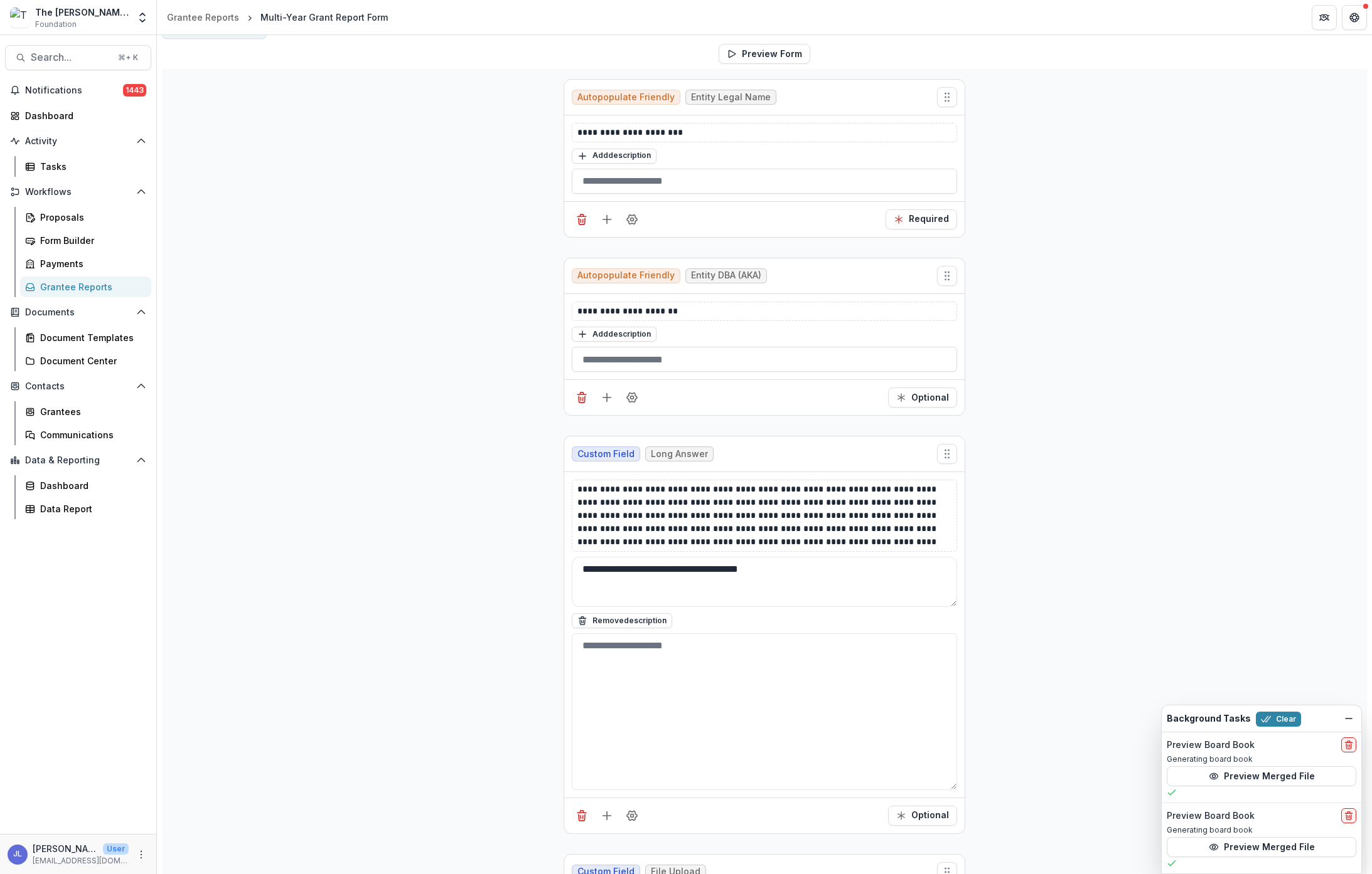
drag, startPoint x: 777, startPoint y: 570, endPoint x: 566, endPoint y: 568, distance: 211.0
click at [566, 568] on div "**********" at bounding box center [765, 635] width 401 height 326
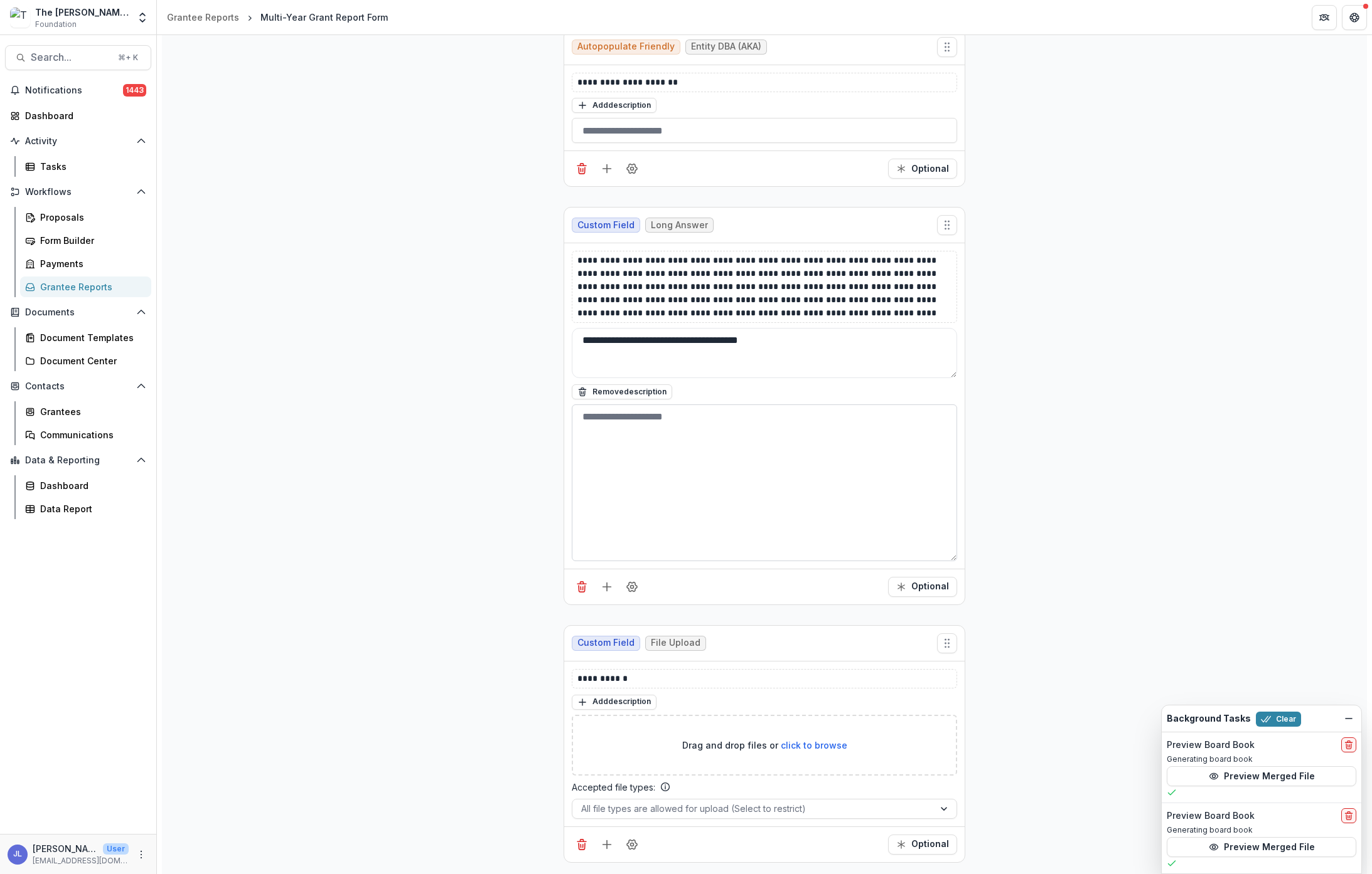
scroll to position [768, 0]
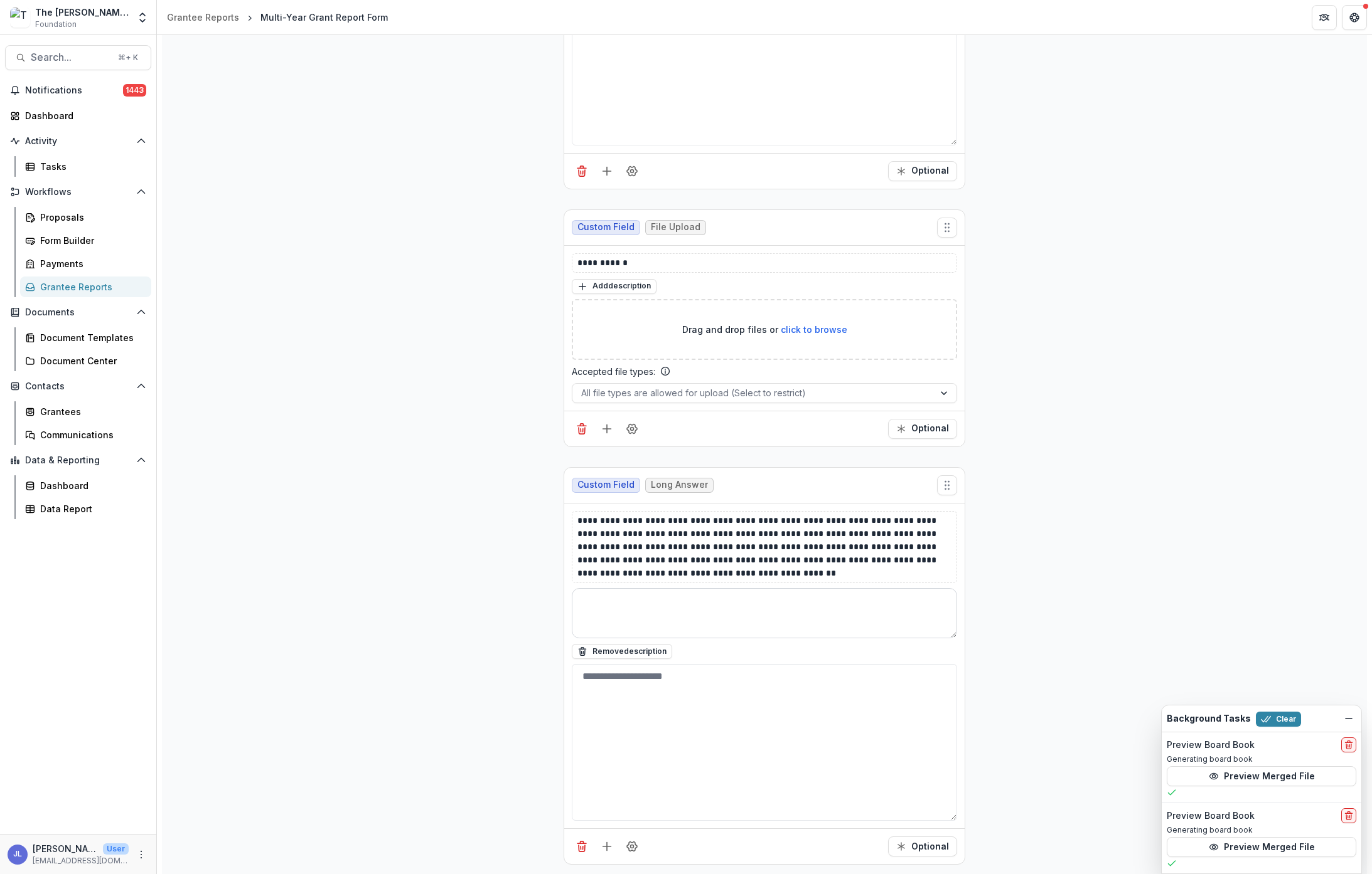
click at [642, 597] on textarea at bounding box center [764, 614] width 386 height 50
paste textarea "**********"
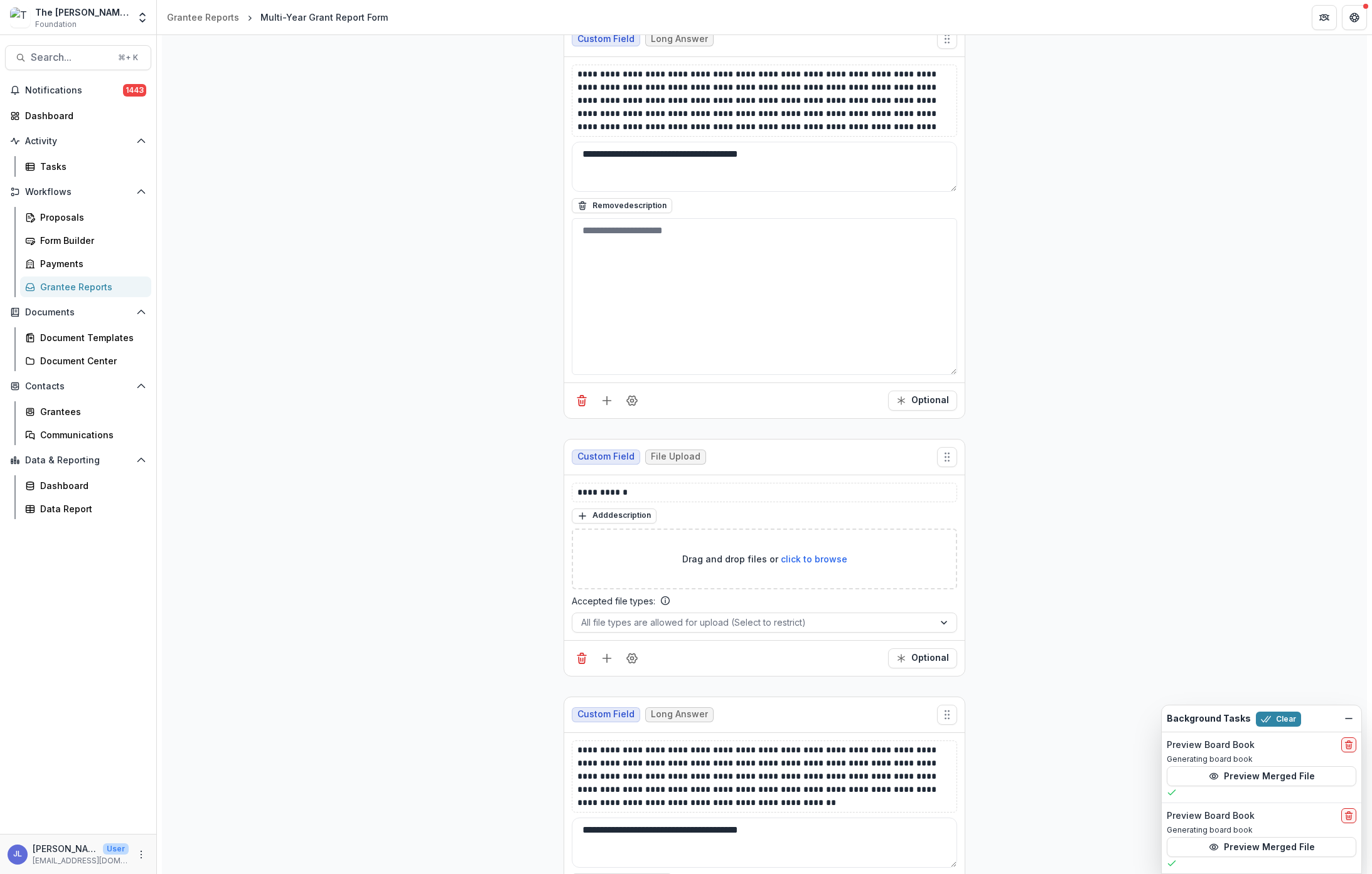
scroll to position [456, 0]
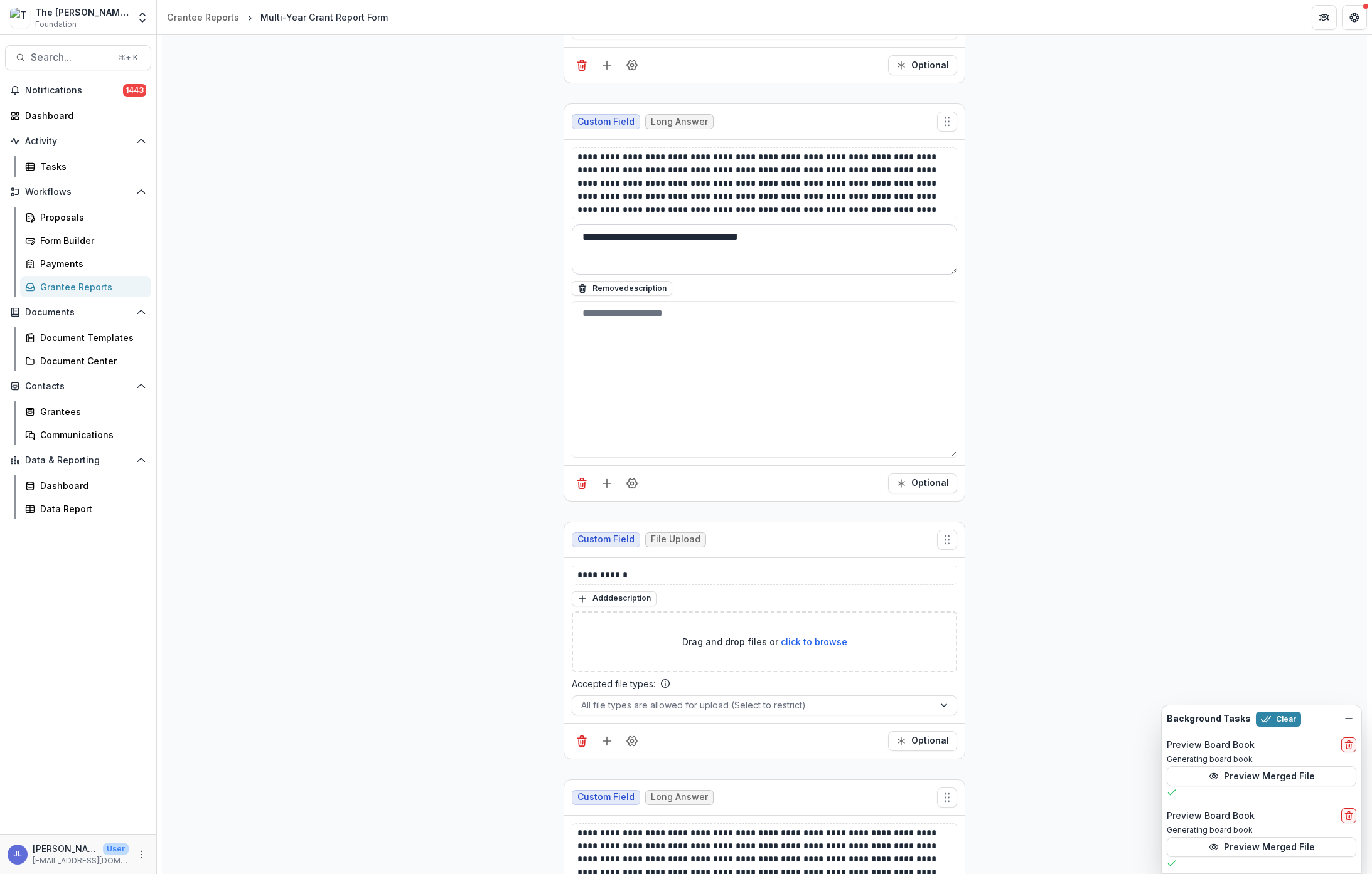
type textarea "**********"
click at [868, 239] on textarea "**********" at bounding box center [764, 250] width 386 height 50
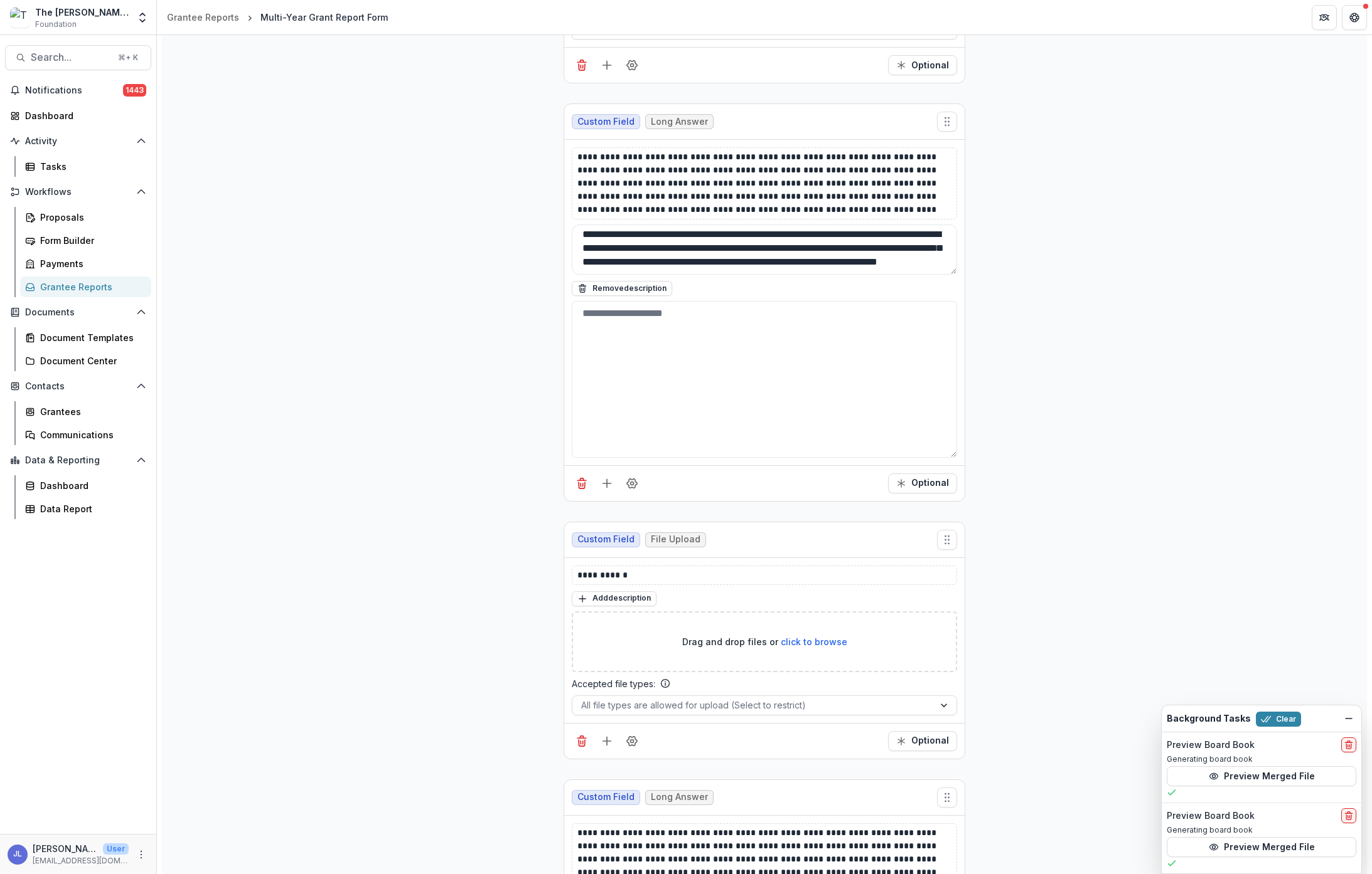
scroll to position [2, 0]
drag, startPoint x: 831, startPoint y: 267, endPoint x: 561, endPoint y: 224, distance: 273.4
click at [561, 224] on div "**********" at bounding box center [764, 746] width 421 height 2019
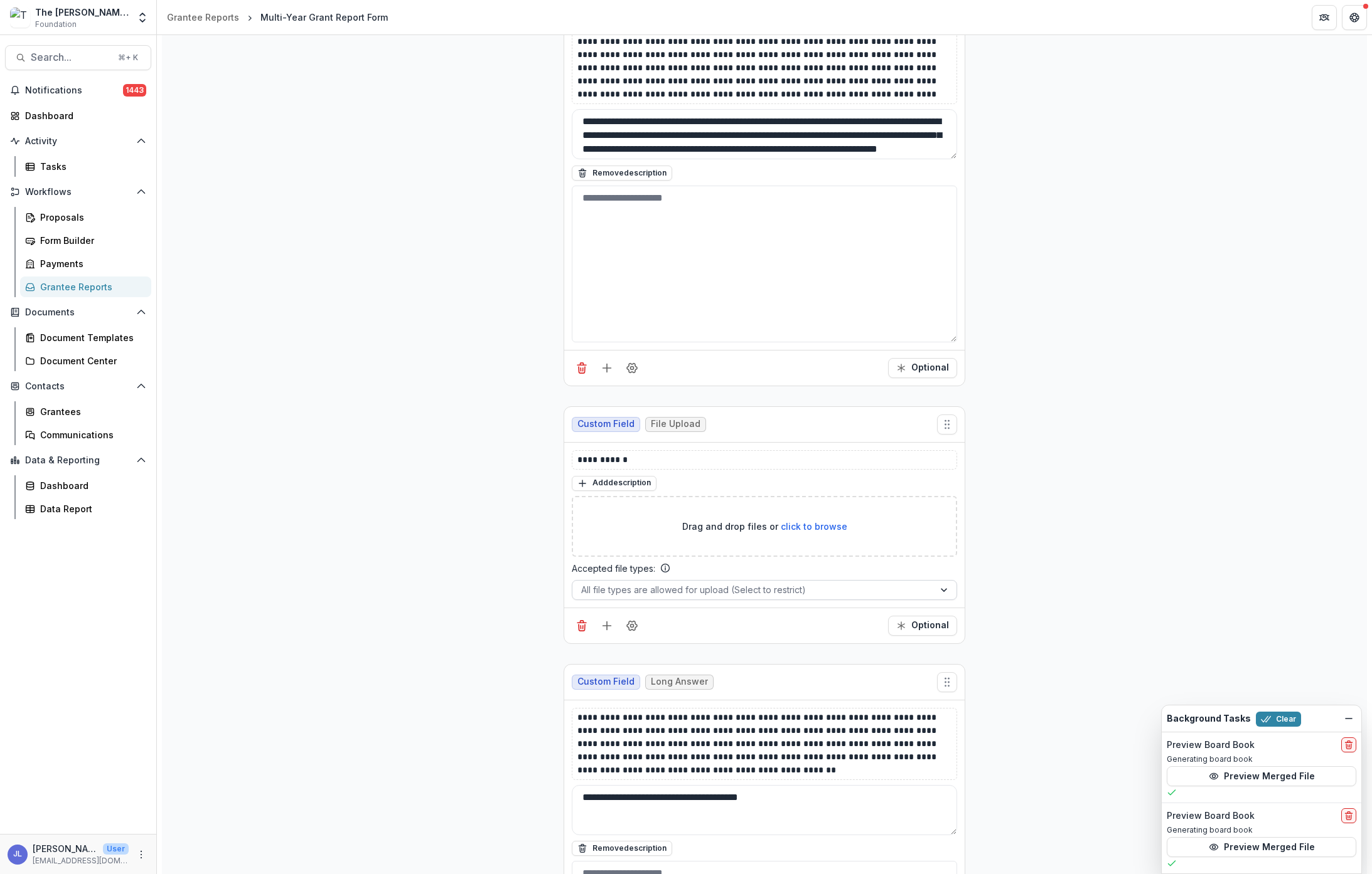
scroll to position [842, 0]
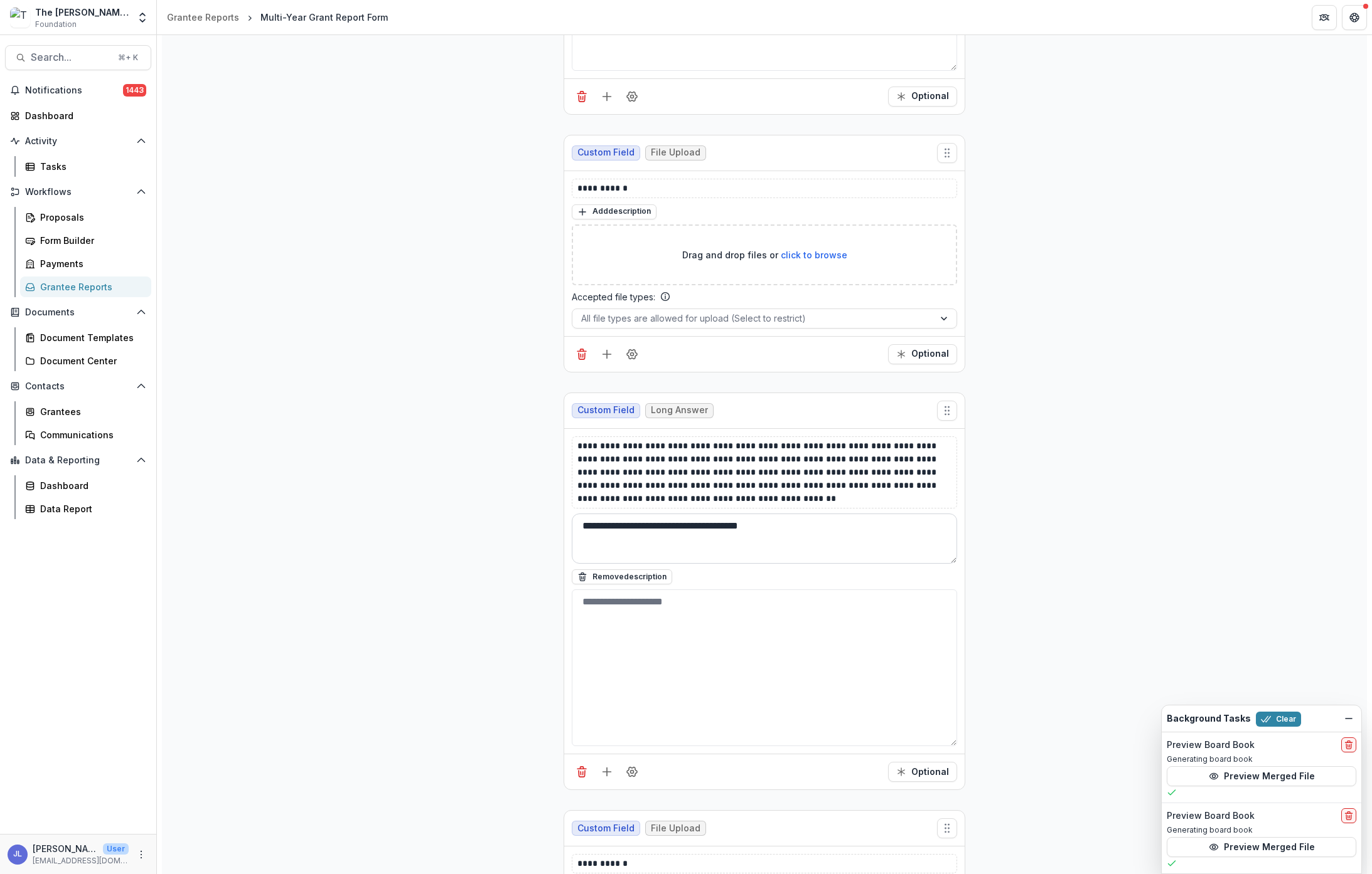
type textarea "**********"
drag, startPoint x: 775, startPoint y: 525, endPoint x: 569, endPoint y: 514, distance: 206.3
click at [569, 514] on div "**********" at bounding box center [765, 592] width 401 height 326
paste textarea "**********"
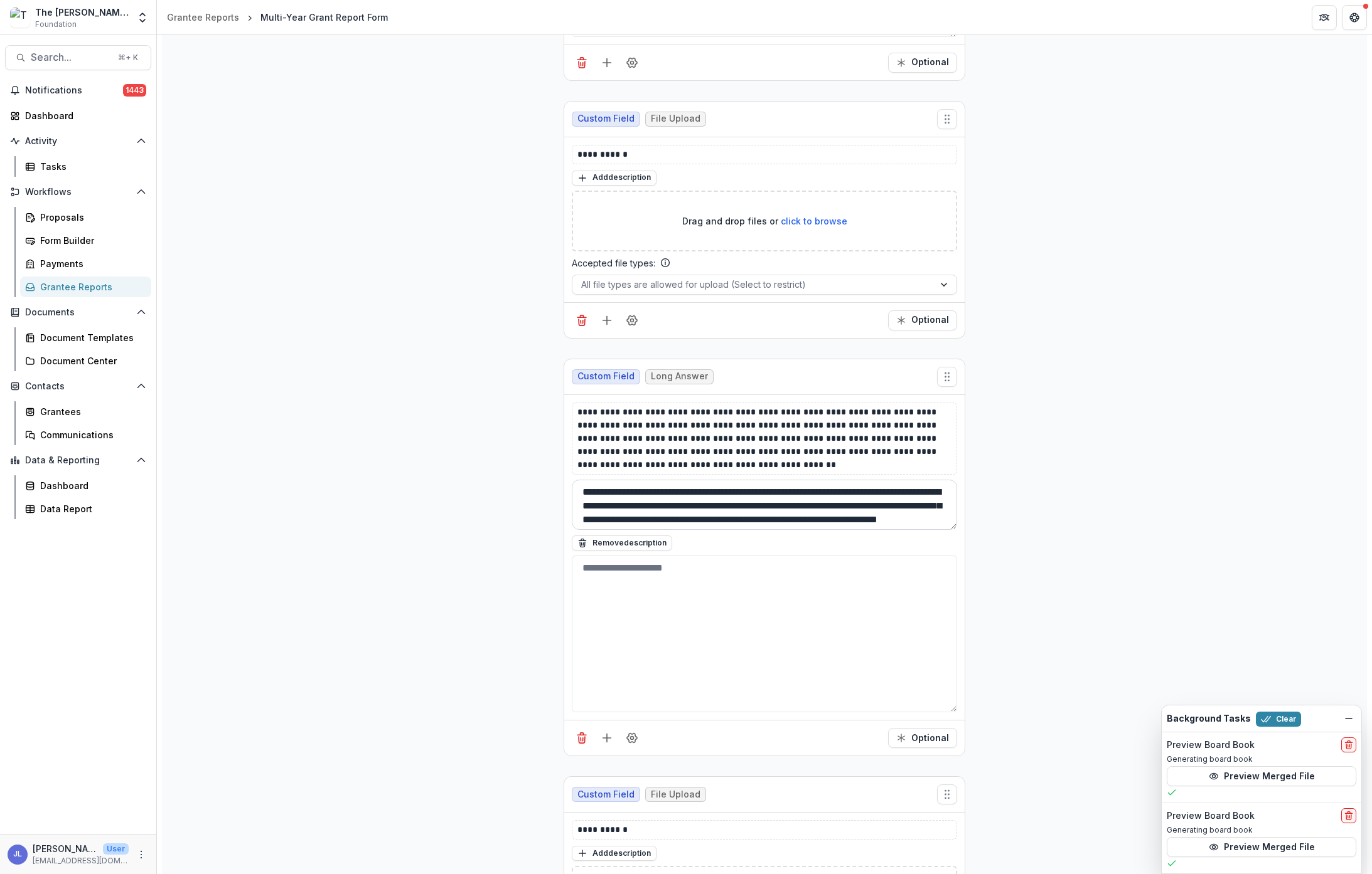
scroll to position [17, 0]
drag, startPoint x: 843, startPoint y: 490, endPoint x: 608, endPoint y: 502, distance: 235.3
click at [608, 502] on textarea "**********" at bounding box center [764, 505] width 386 height 50
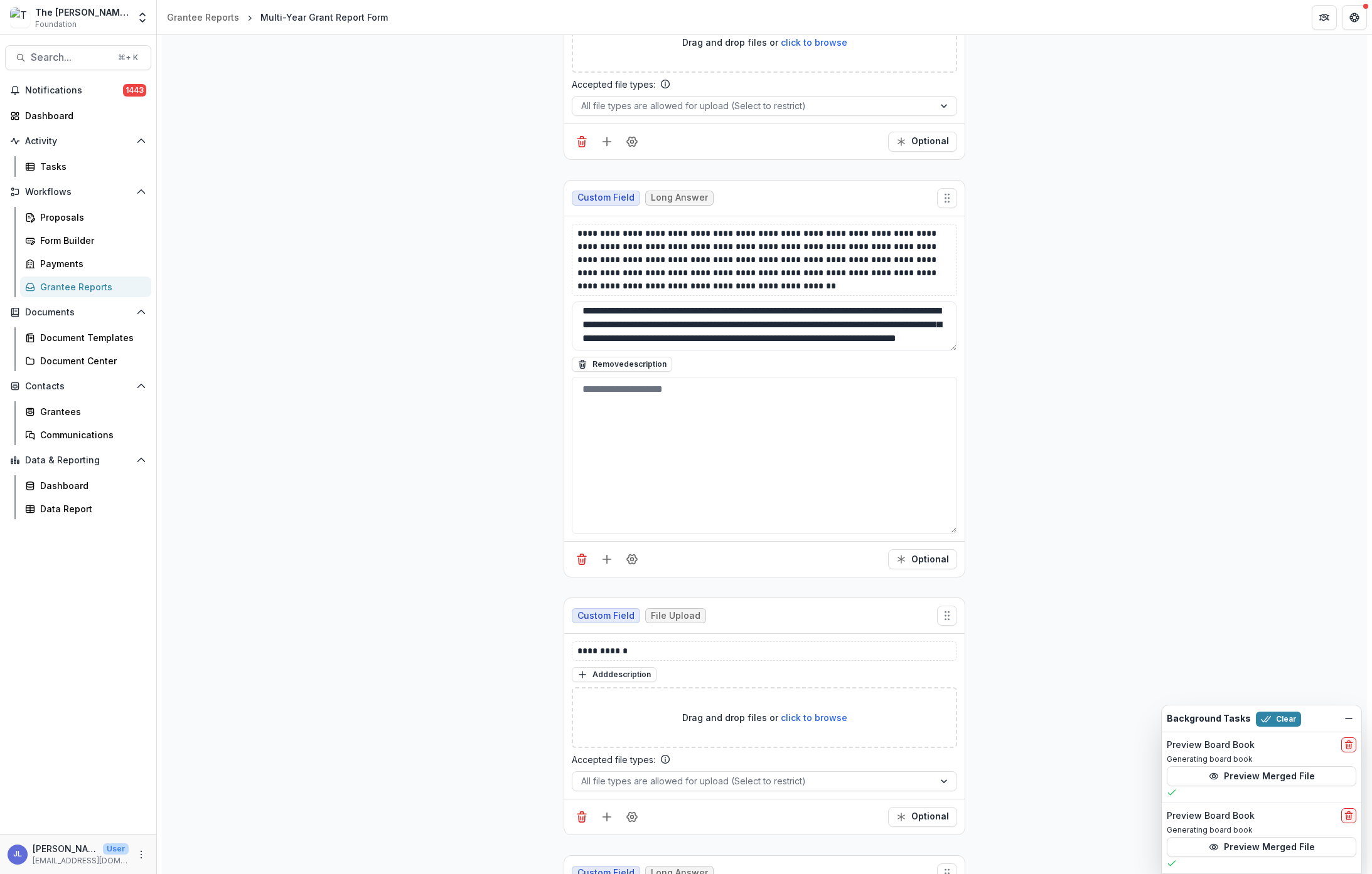
scroll to position [1341, 0]
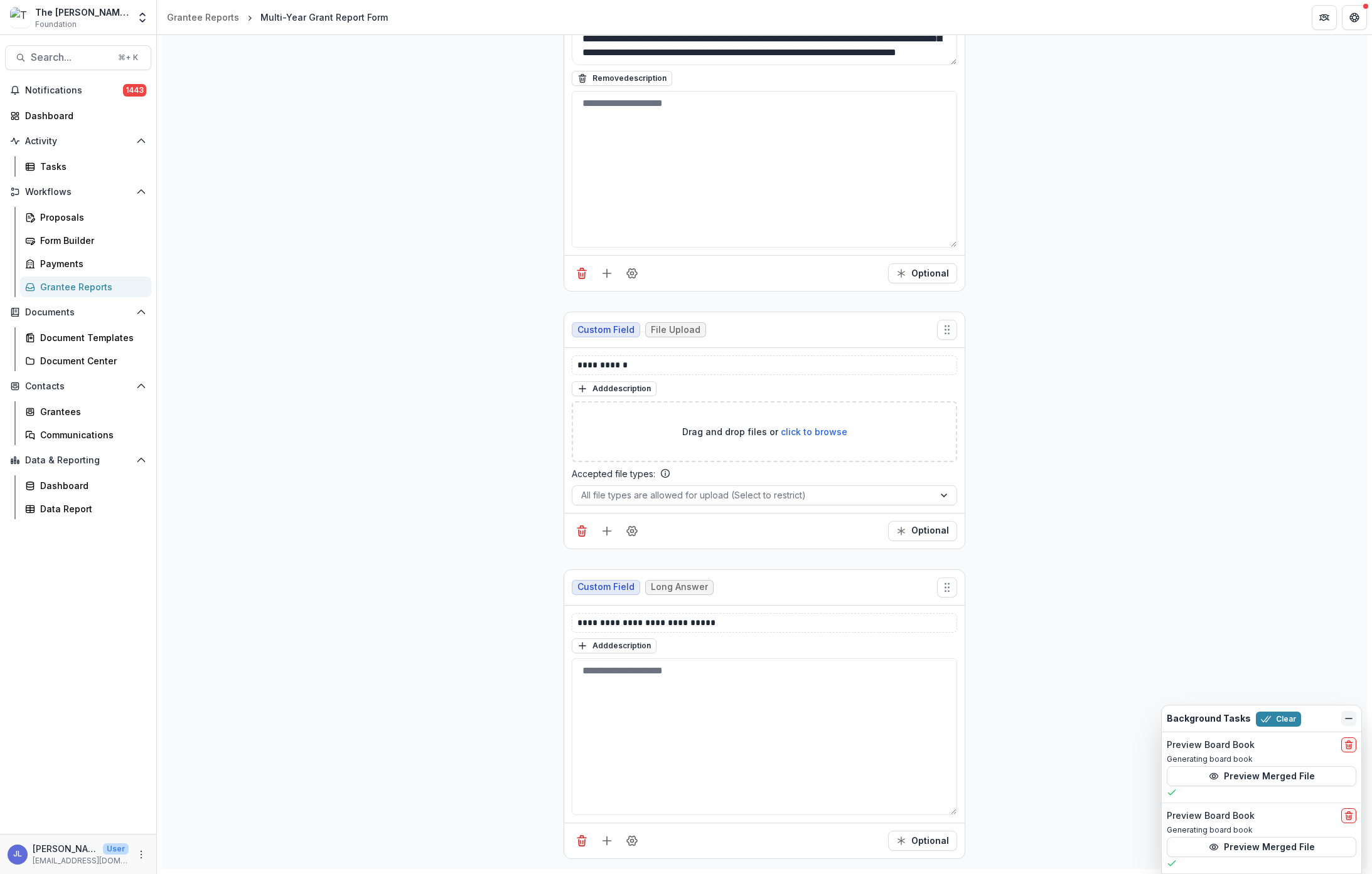
type textarea "**********"
click at [1150, 715] on icon "Dismiss" at bounding box center [1348, 719] width 10 height 10
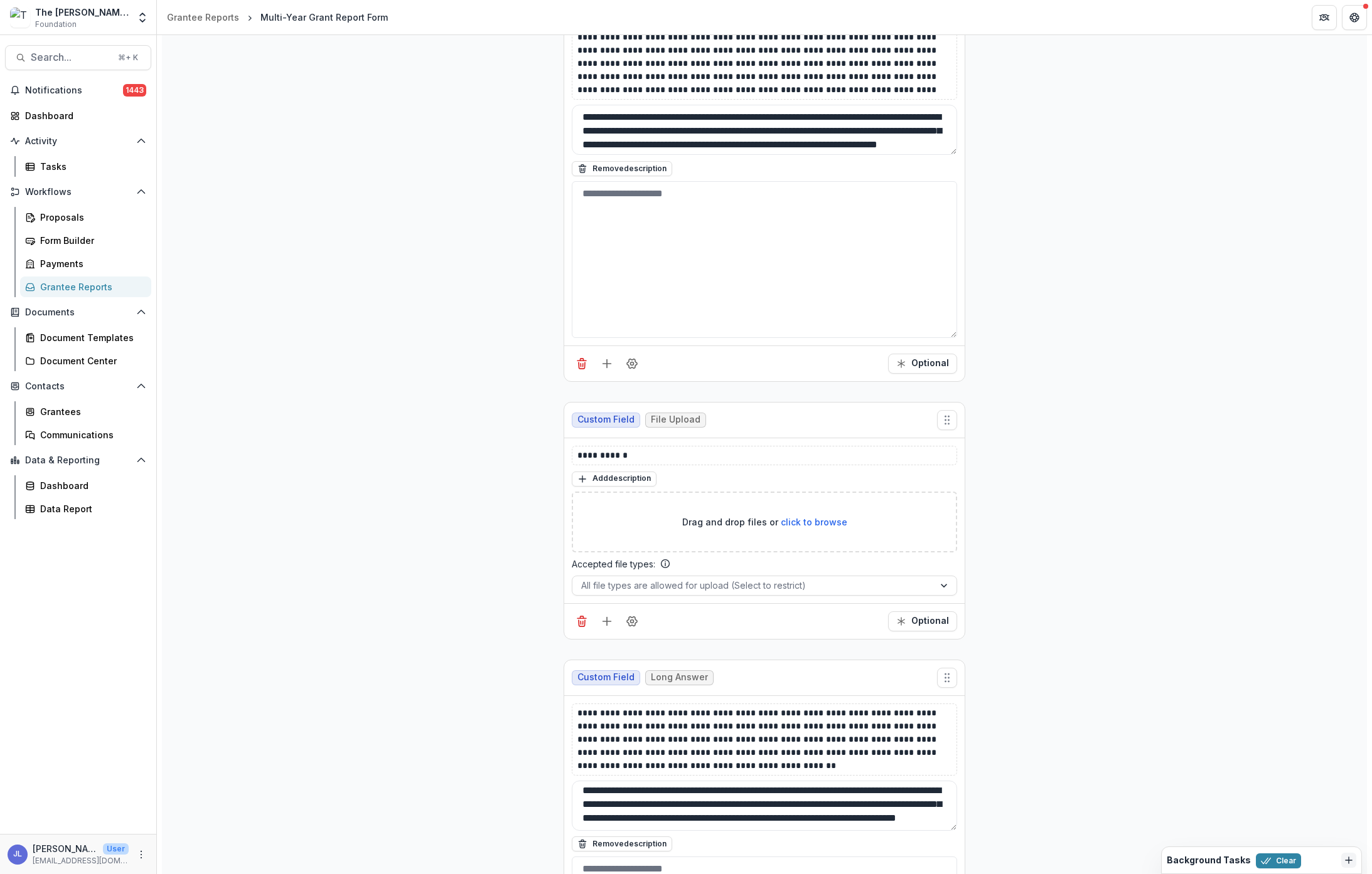
scroll to position [0, 0]
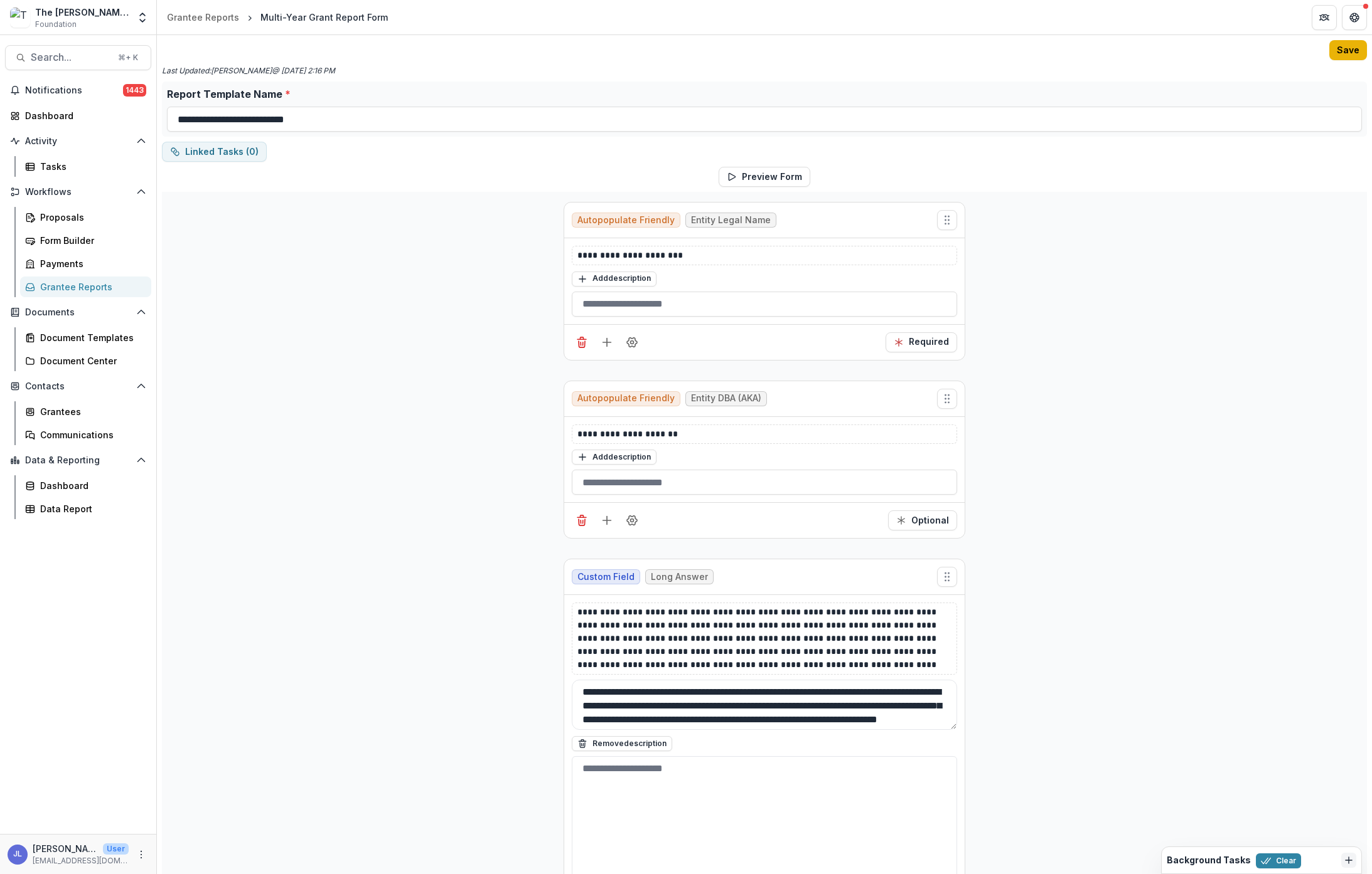
click at [1150, 49] on button "Save" at bounding box center [1348, 50] width 37 height 20
click at [197, 17] on div "Grantee Reports" at bounding box center [203, 17] width 73 height 13
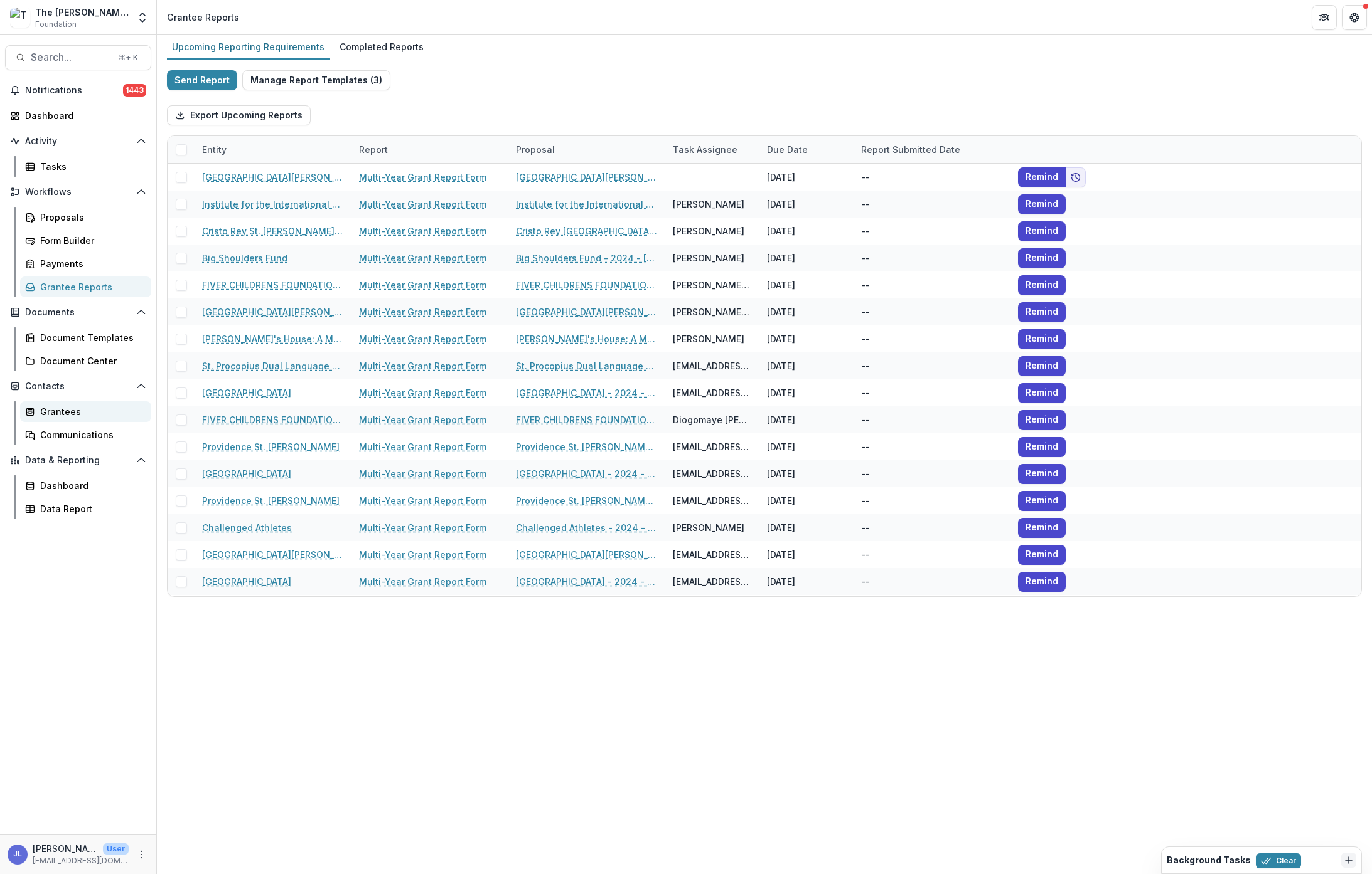
click at [72, 411] on div "Grantees" at bounding box center [90, 412] width 101 height 13
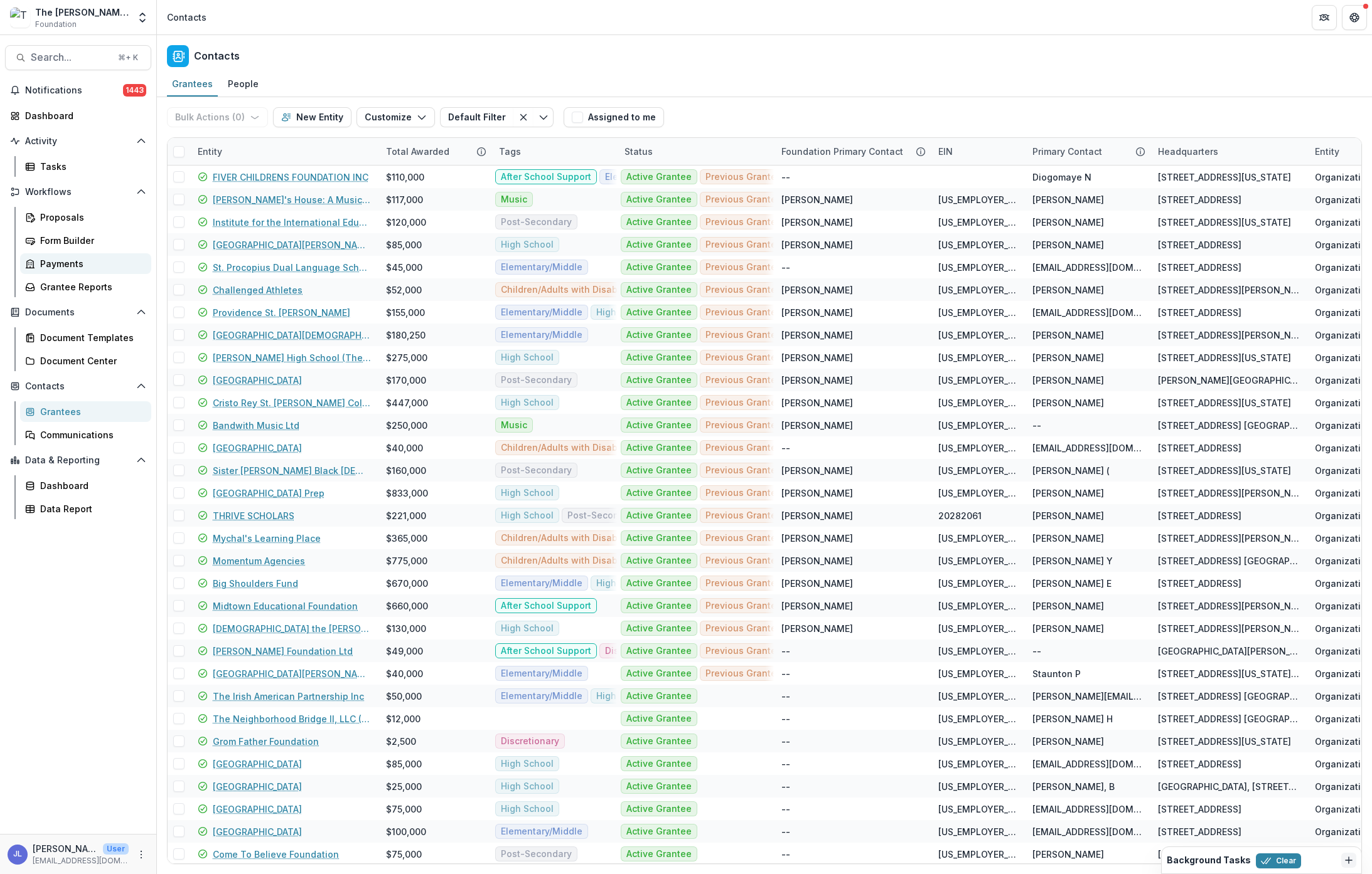
click at [65, 266] on div "Payments" at bounding box center [90, 263] width 101 height 13
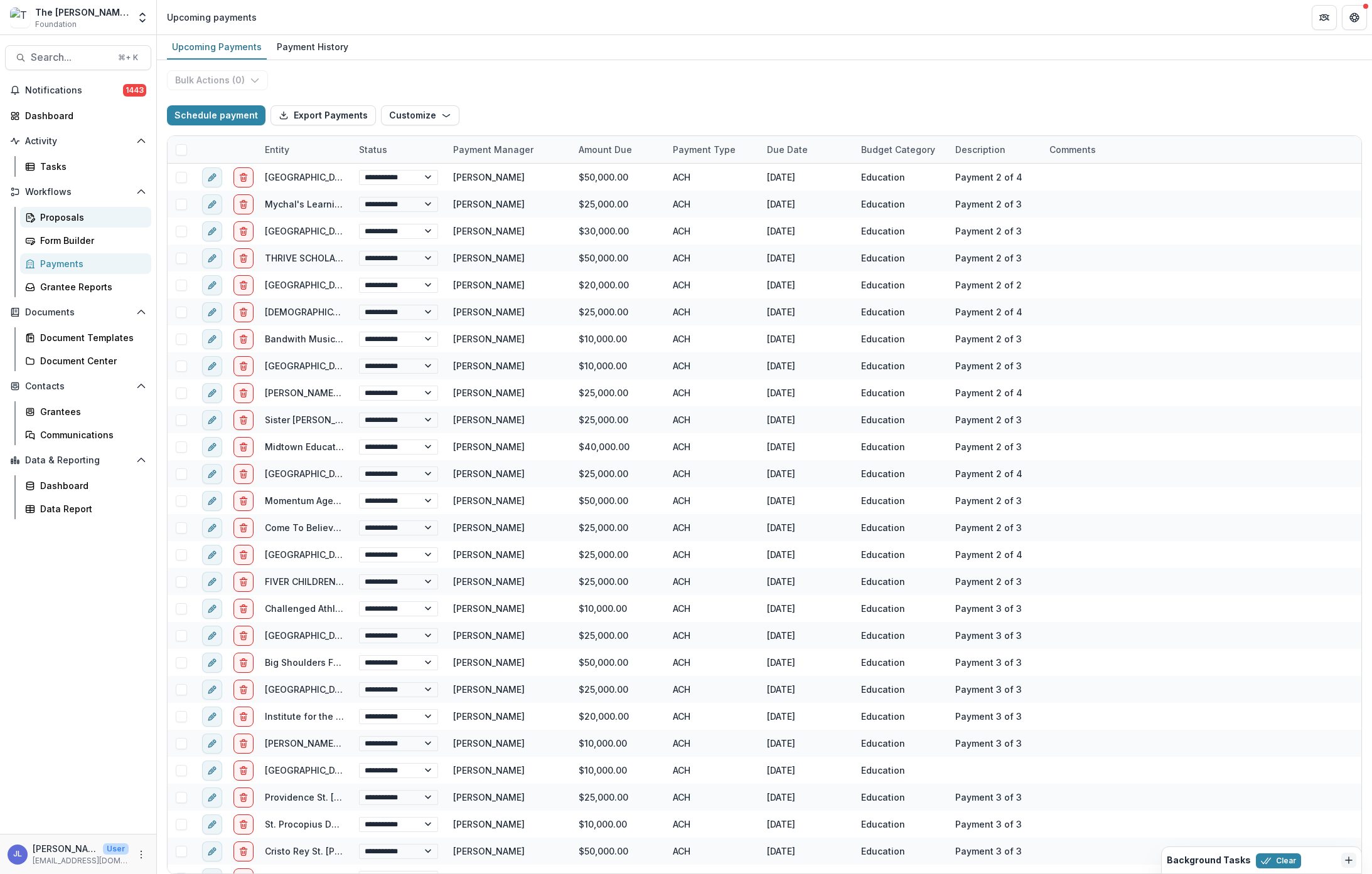
click at [67, 217] on div "Proposals" at bounding box center [90, 217] width 101 height 13
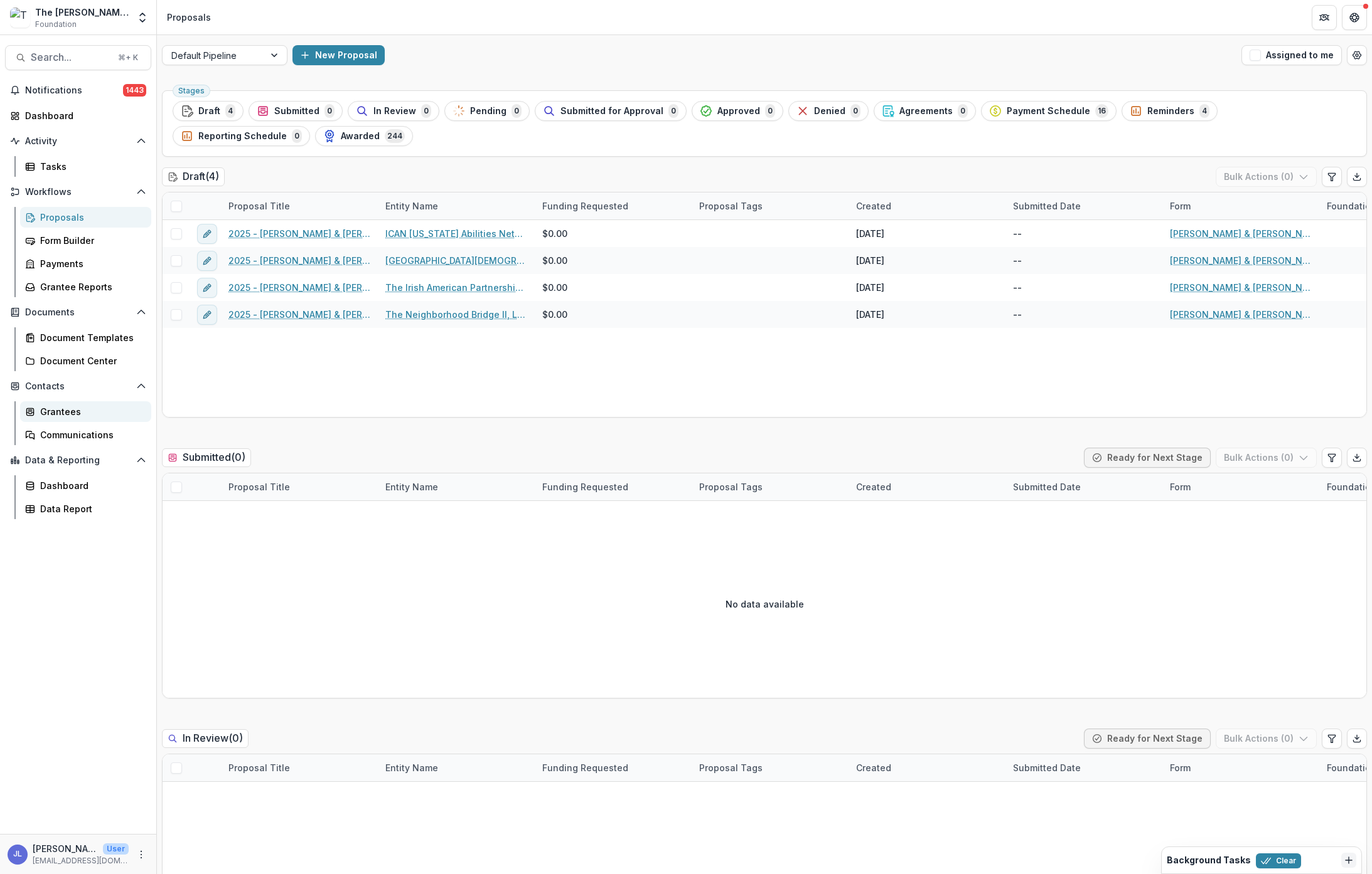
click at [57, 414] on div "Grantees" at bounding box center [90, 412] width 101 height 13
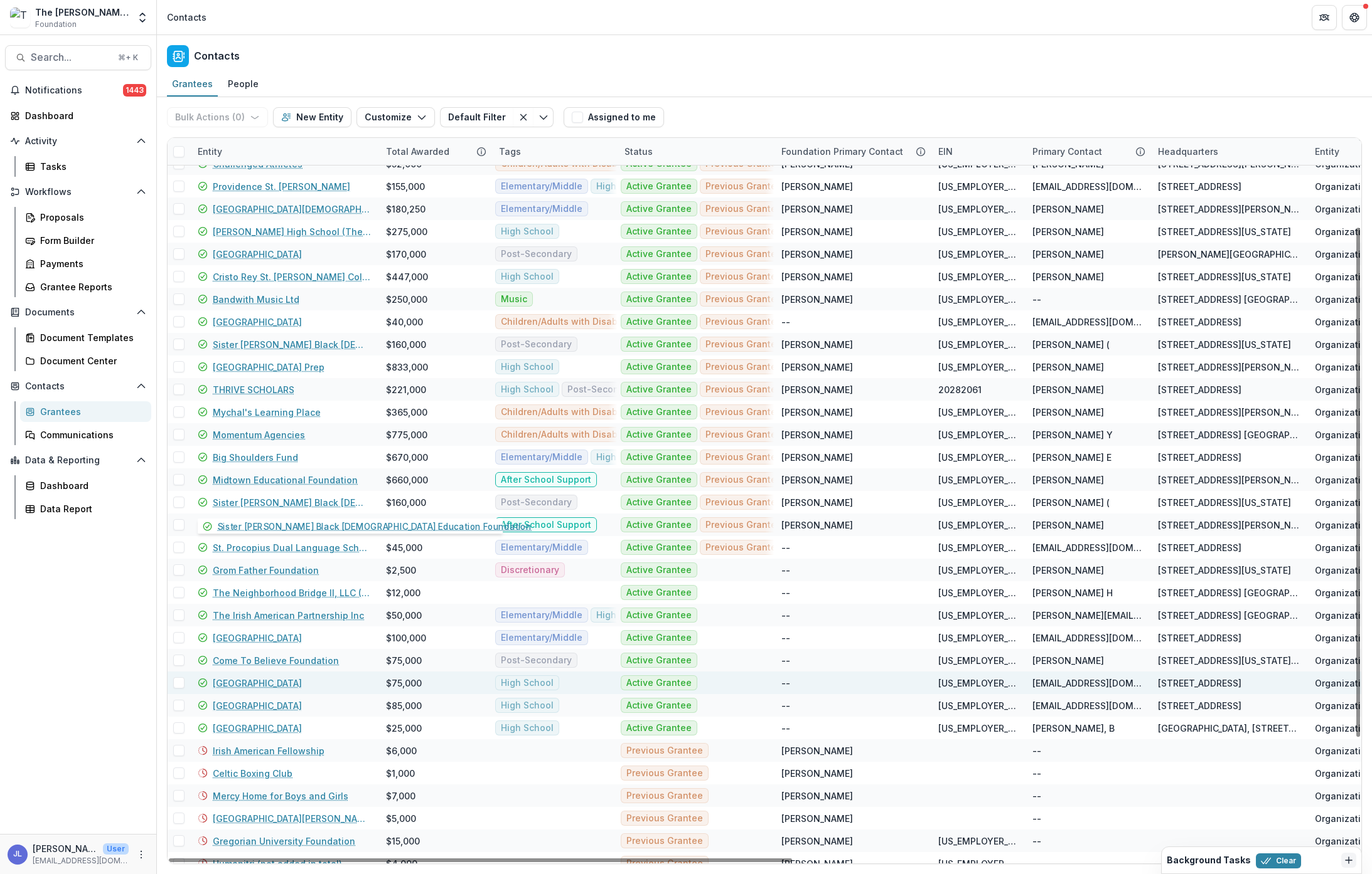
scroll to position [166, 0]
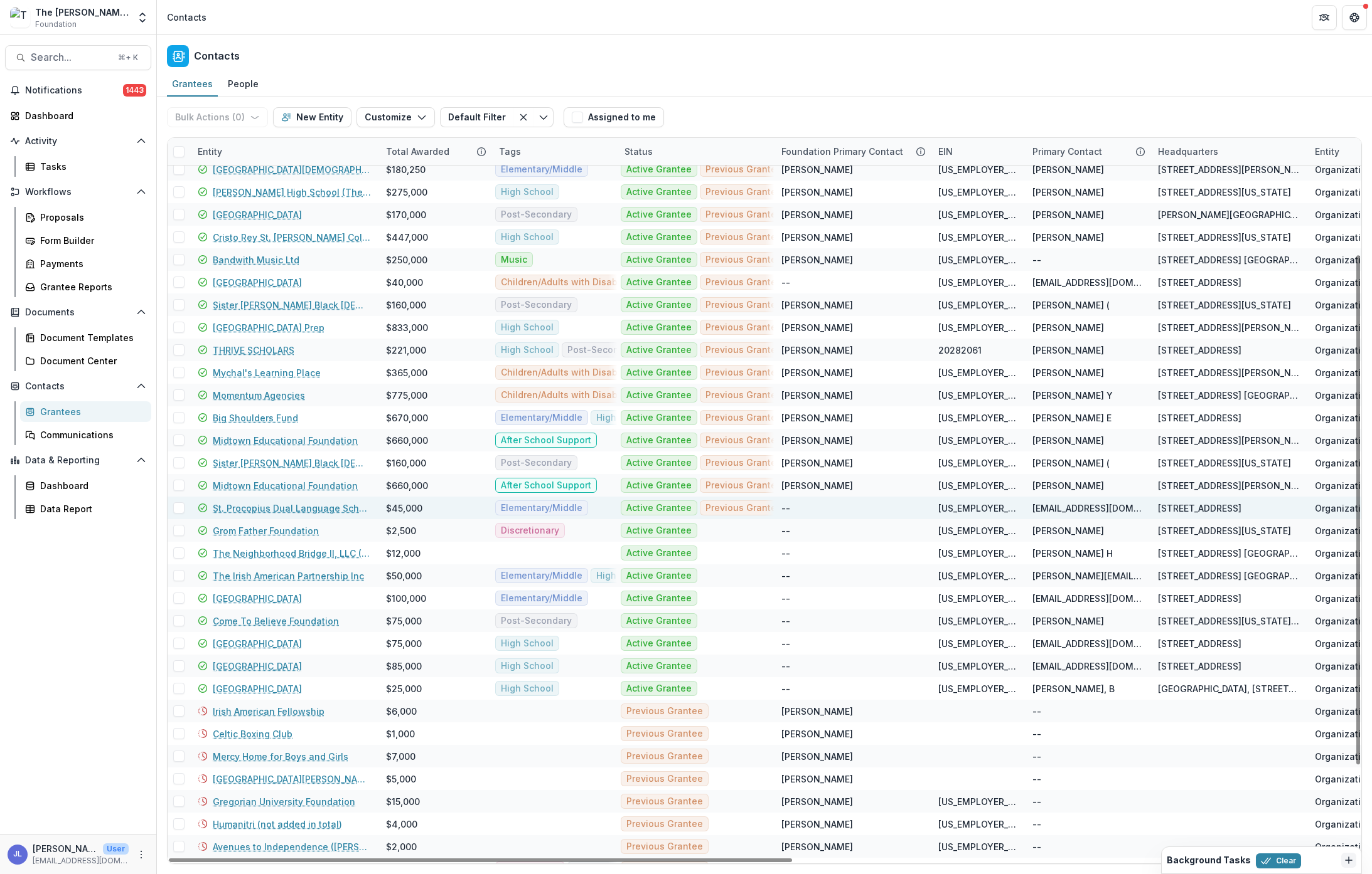
click at [265, 510] on link "St. Procopius Dual Language School" at bounding box center [291, 508] width 158 height 13
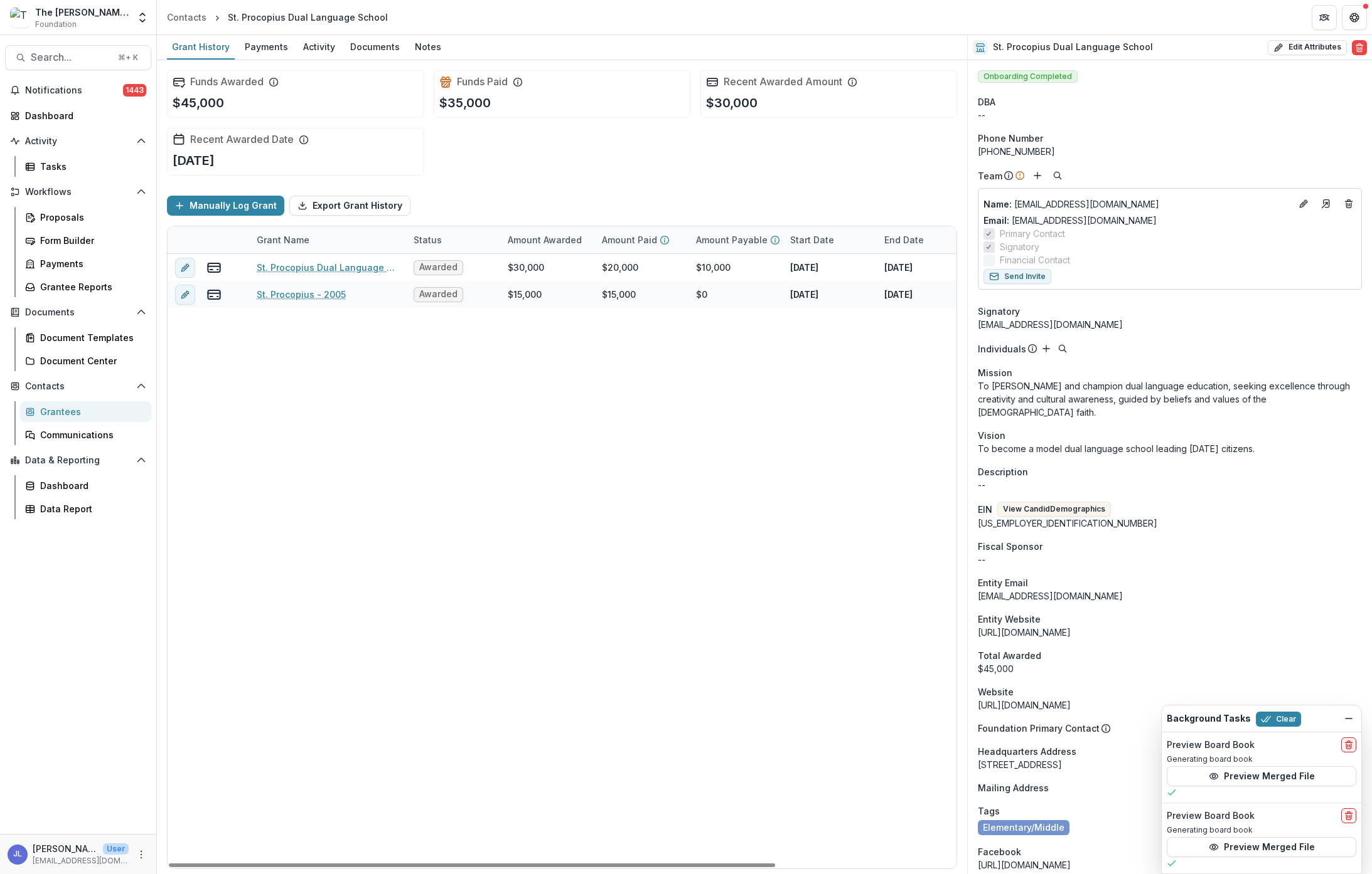
click at [69, 415] on div "Grantees" at bounding box center [90, 412] width 101 height 13
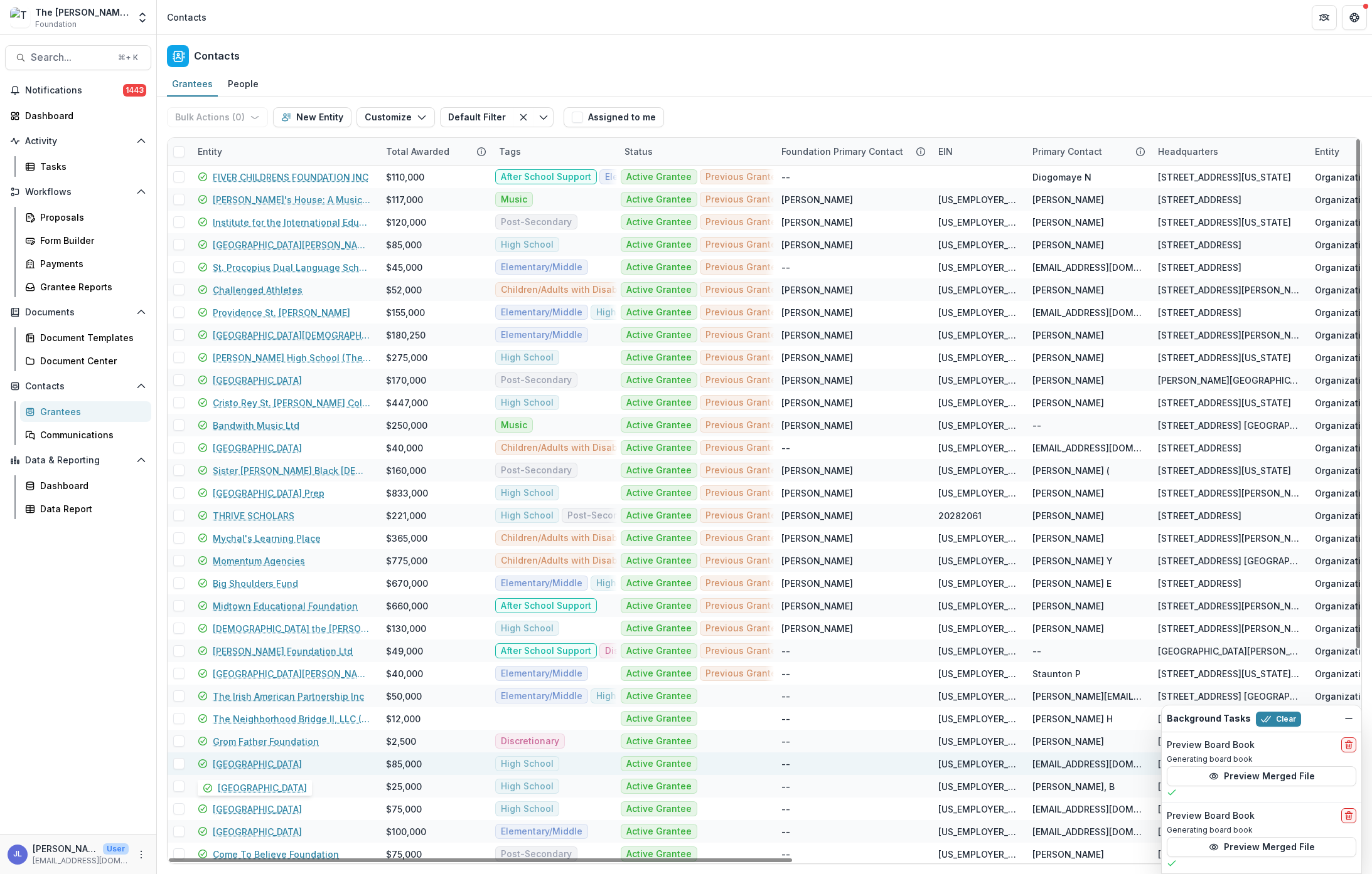
click at [288, 764] on link "Cristo Rey Jesuit High School" at bounding box center [257, 764] width 89 height 13
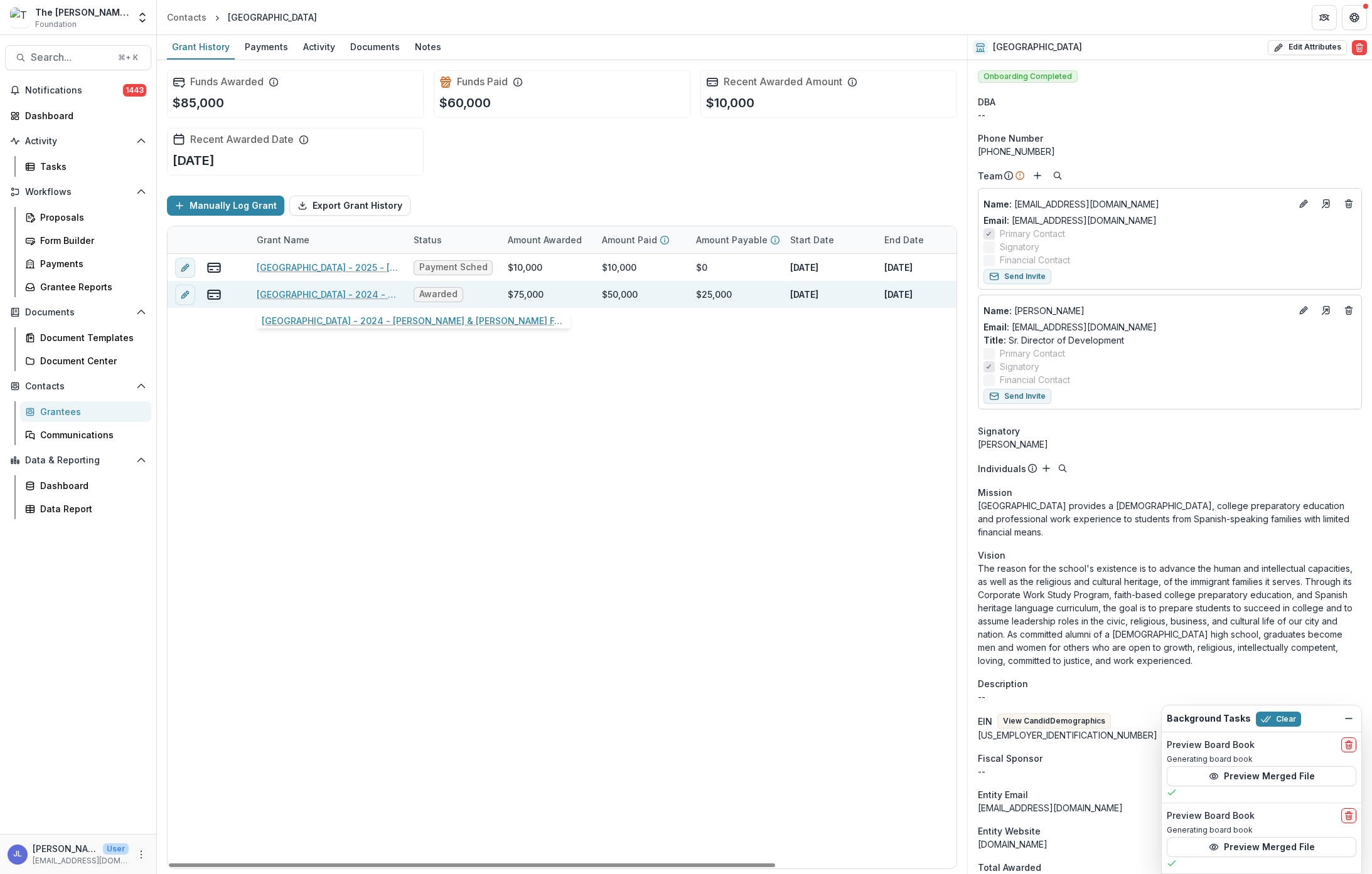
click at [312, 296] on link "Cristo Rey Jesuit High School - 2024 - Charles W. & Patricia S. Bidwill Foundat…" at bounding box center [328, 294] width 142 height 13
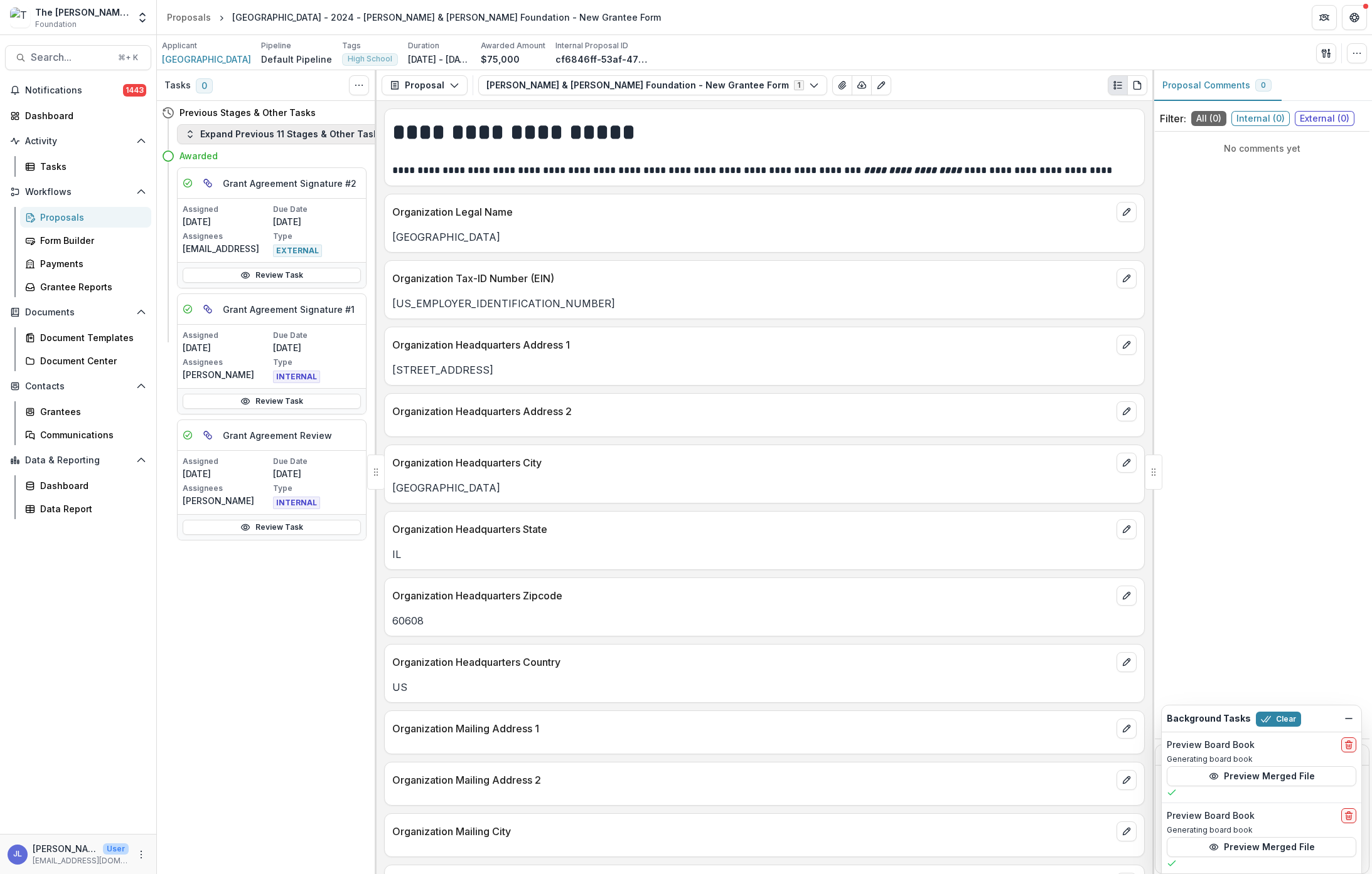
click at [248, 133] on button "Expand Previous 11 Stages & Other Tasks" at bounding box center [284, 134] width 215 height 20
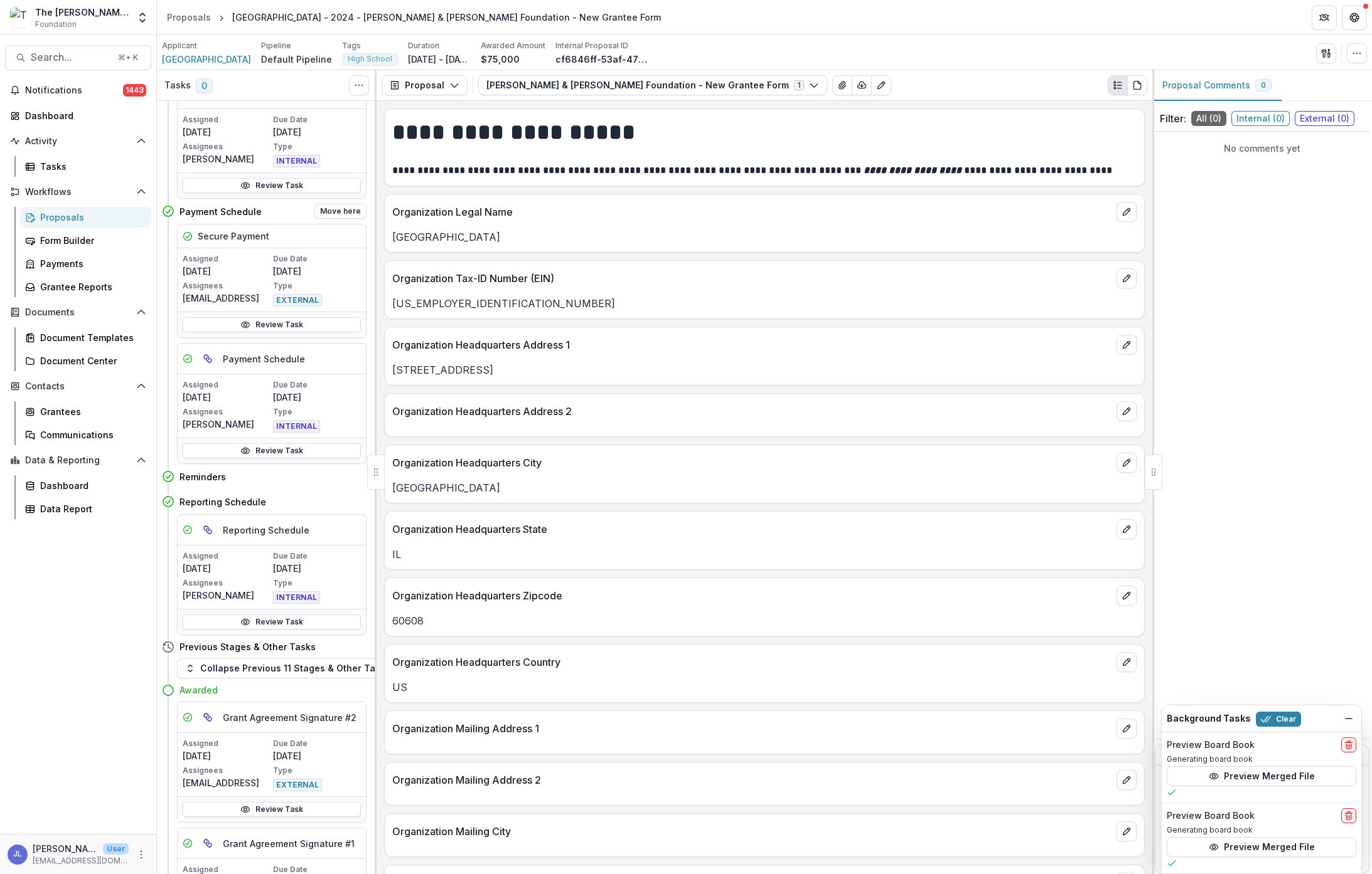
scroll to position [787, 0]
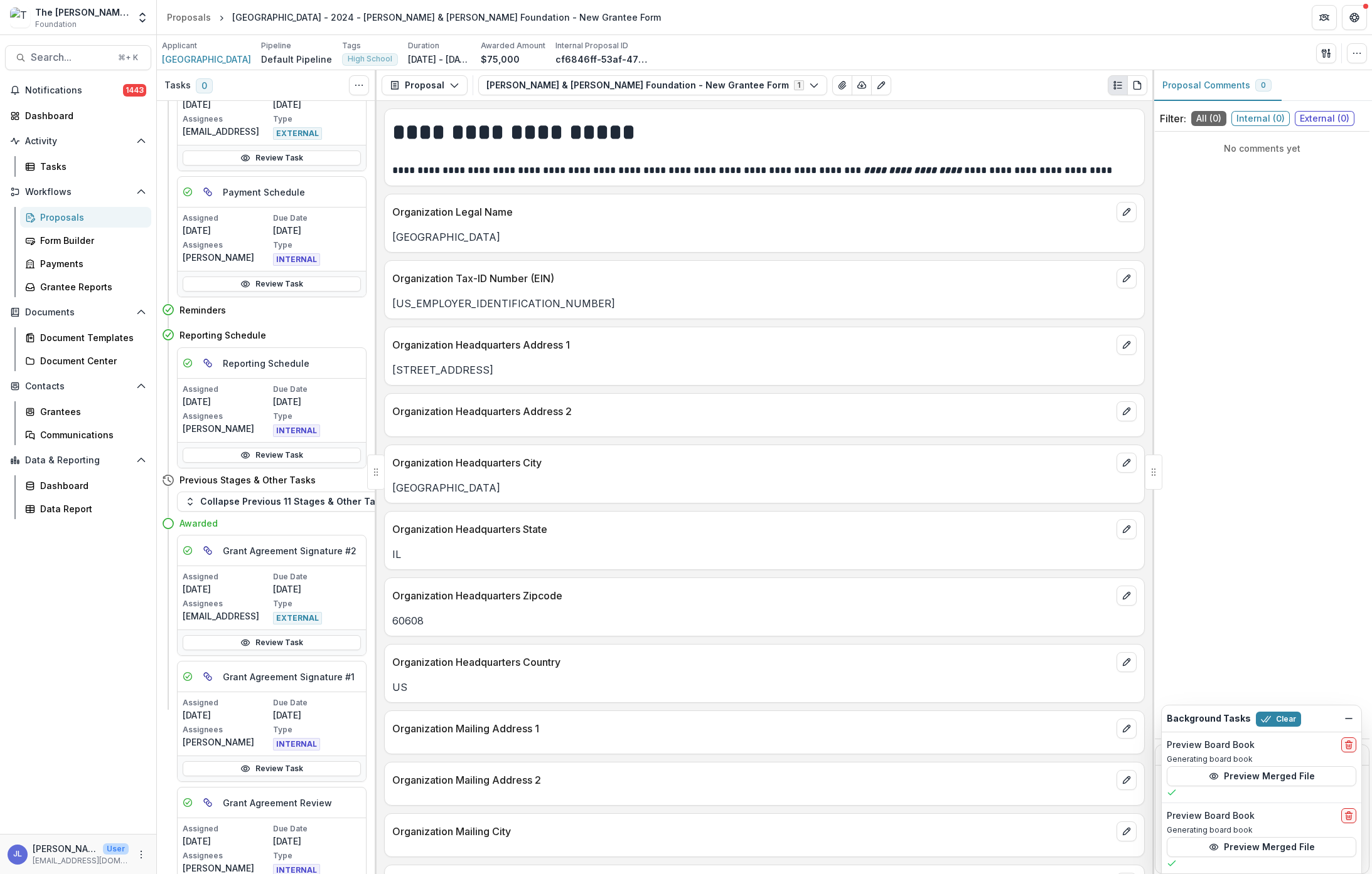
click at [78, 216] on div "Proposals" at bounding box center [90, 217] width 101 height 13
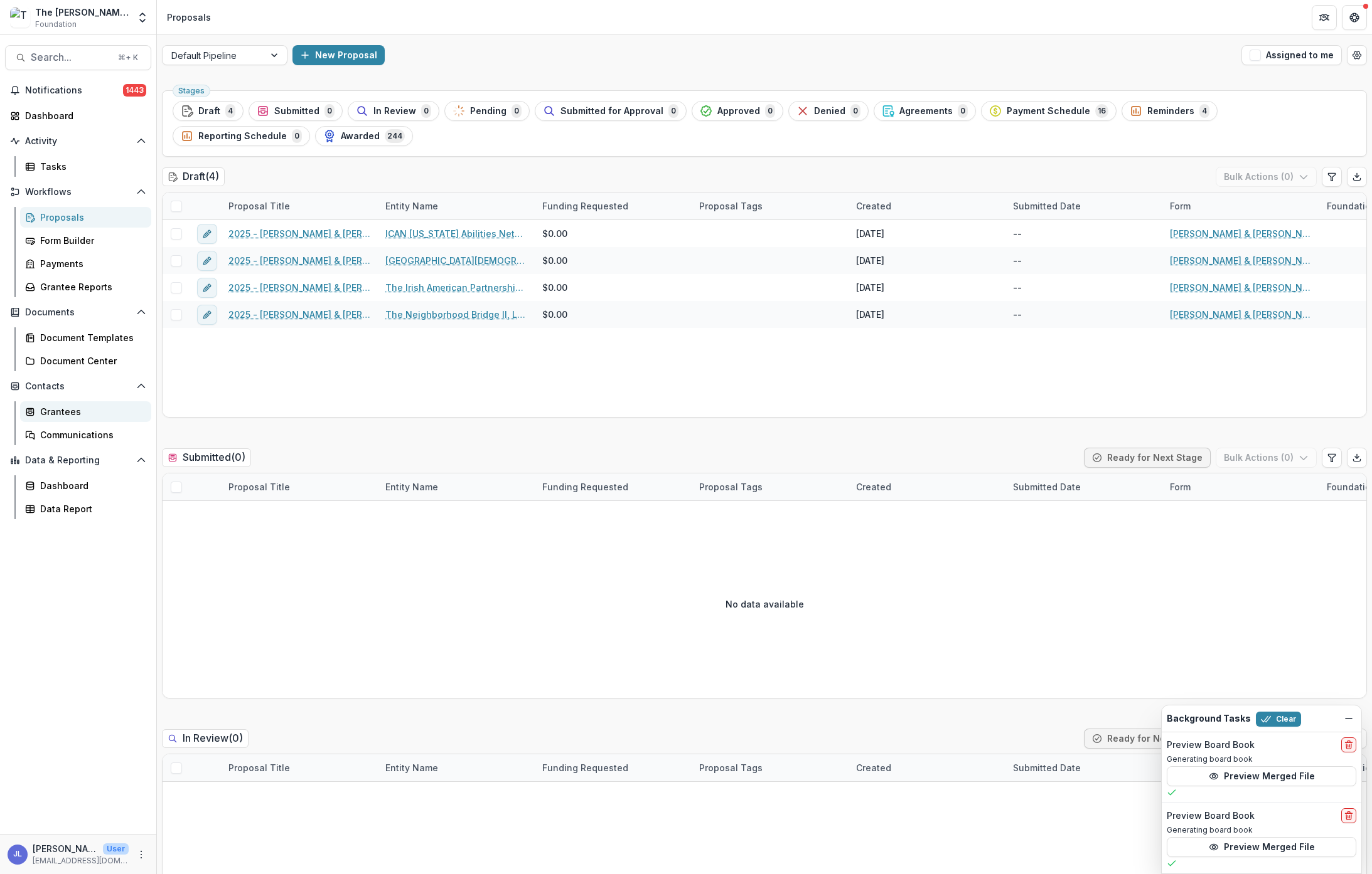
click at [70, 413] on div "Grantees" at bounding box center [90, 412] width 101 height 13
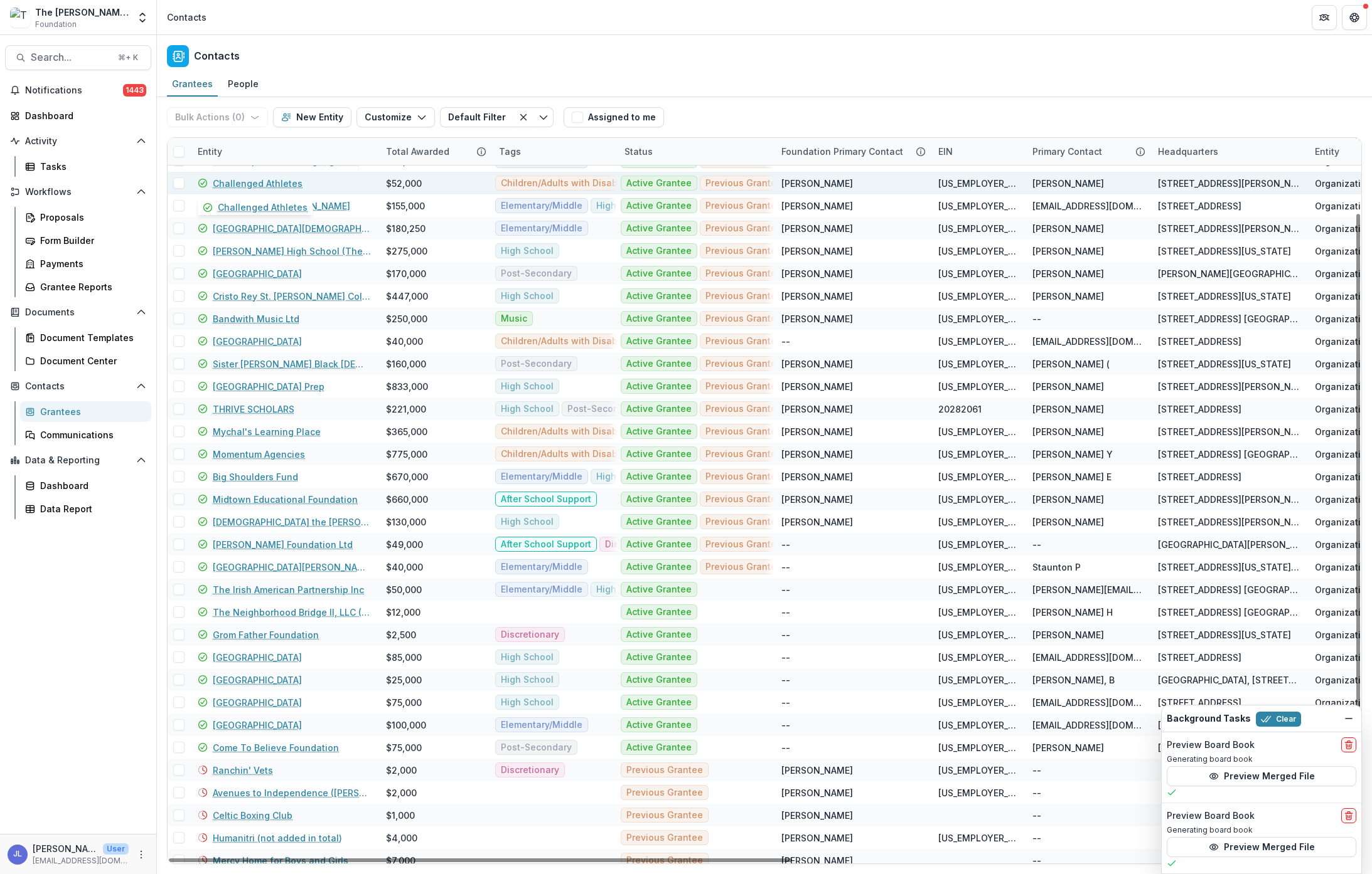
scroll to position [149, 0]
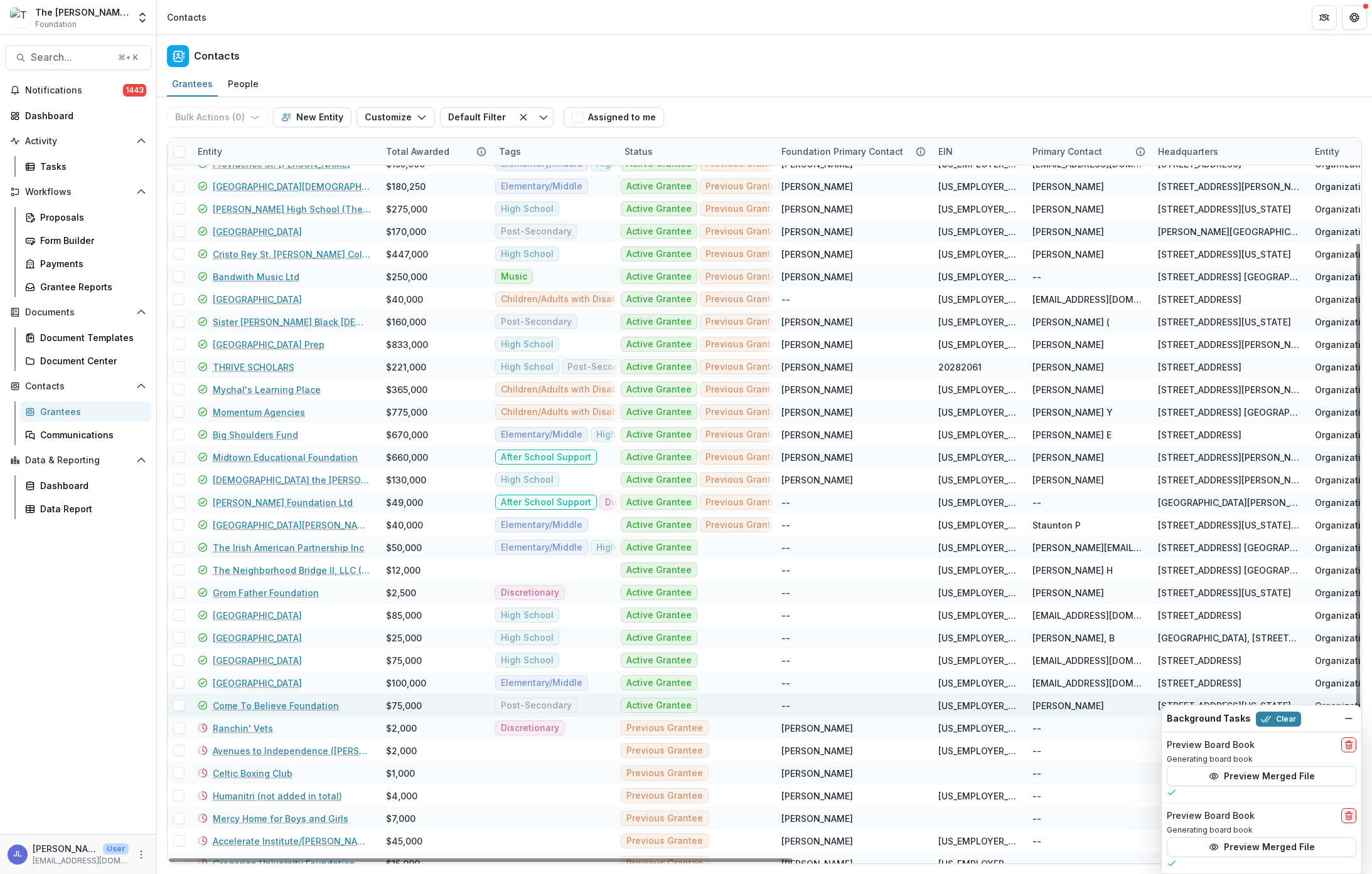
click at [302, 707] on link "Come To Believe Foundation" at bounding box center [276, 706] width 126 height 13
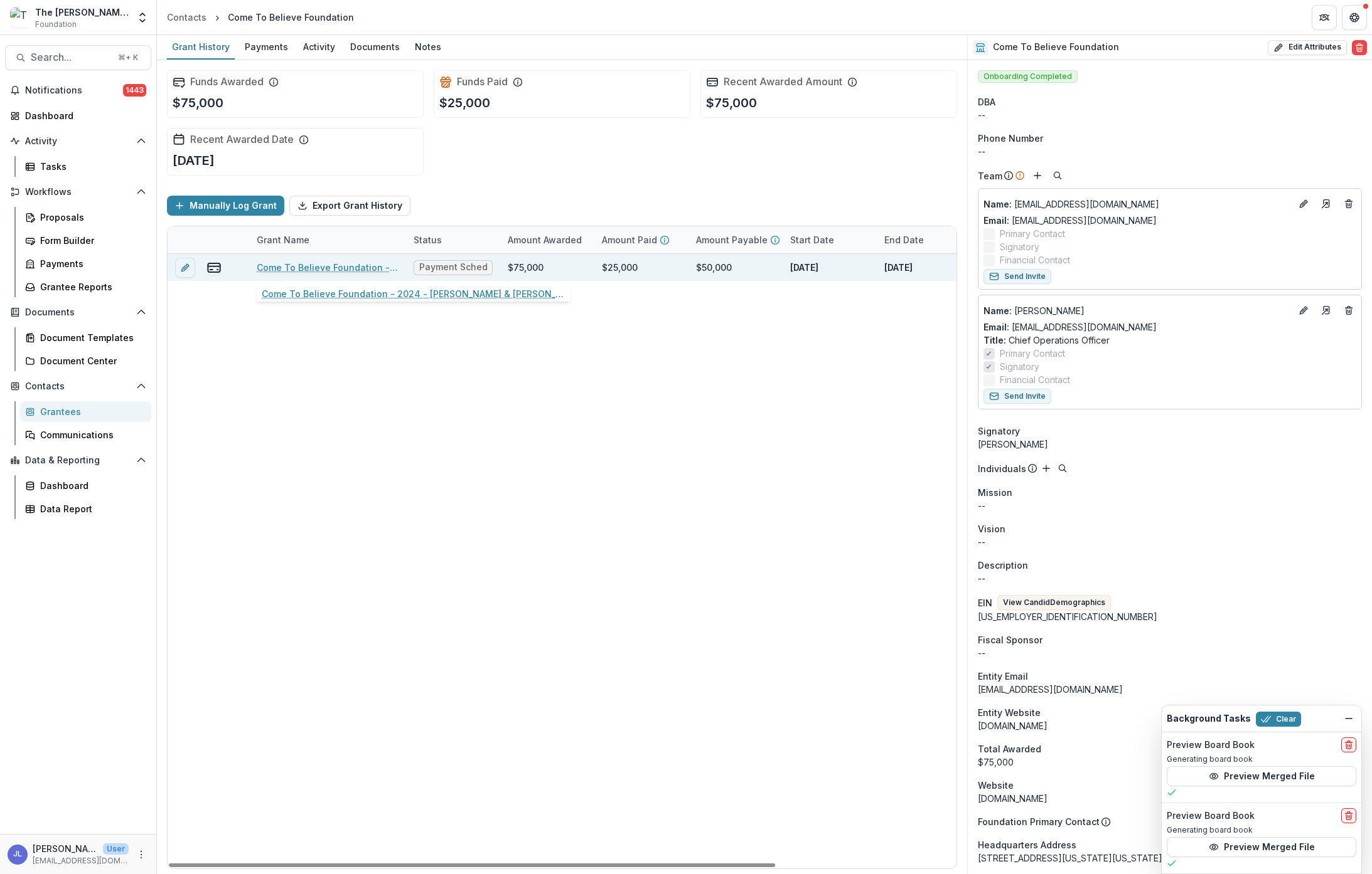
click at [341, 270] on link "Come To Believe Foundation - 2024 - Charles W. & Patricia S. Bidwill Foundation…" at bounding box center [328, 268] width 142 height 13
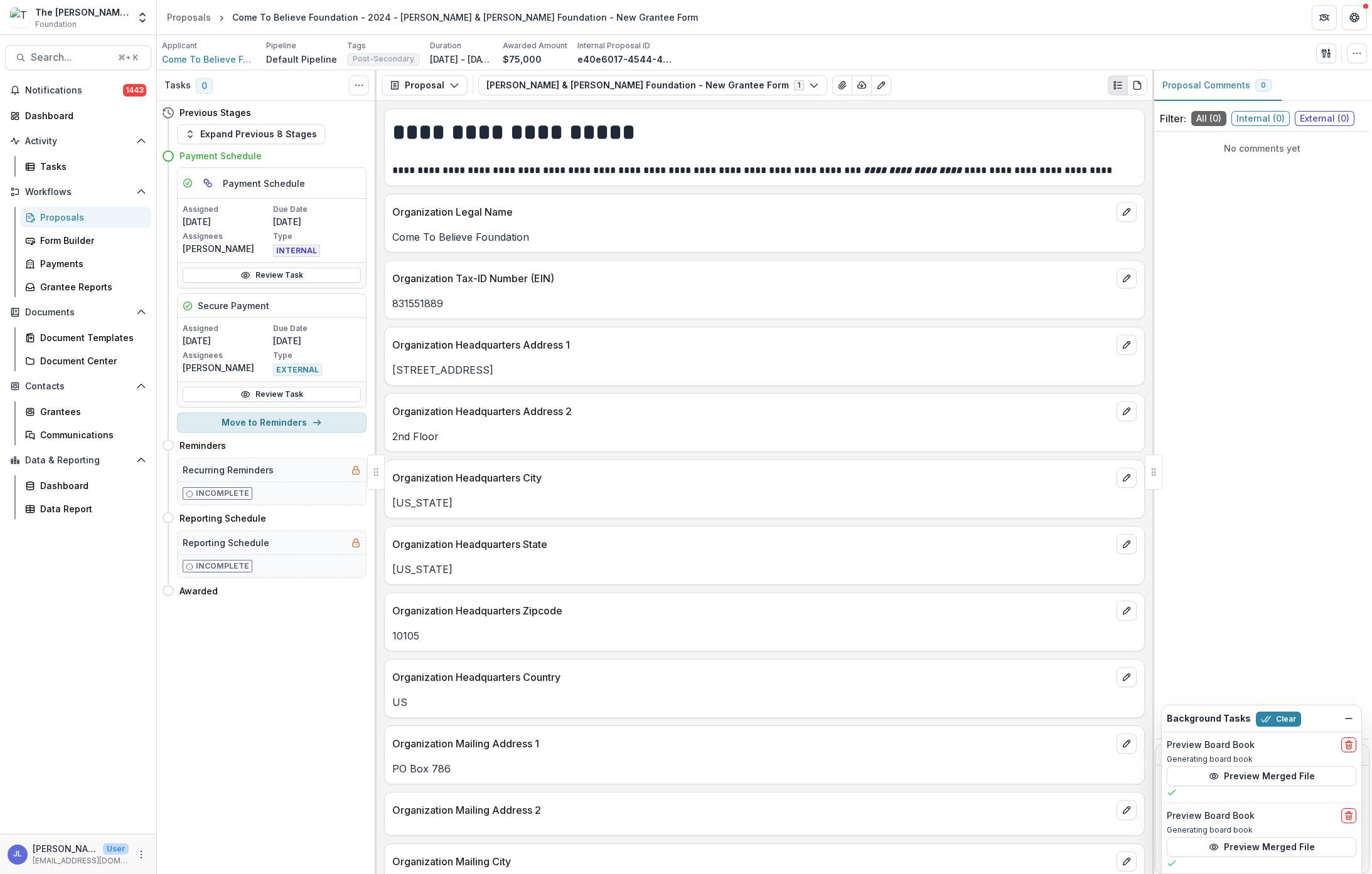
click at [277, 421] on button "Move to Reminders" at bounding box center [271, 423] width 190 height 20
select select "*********"
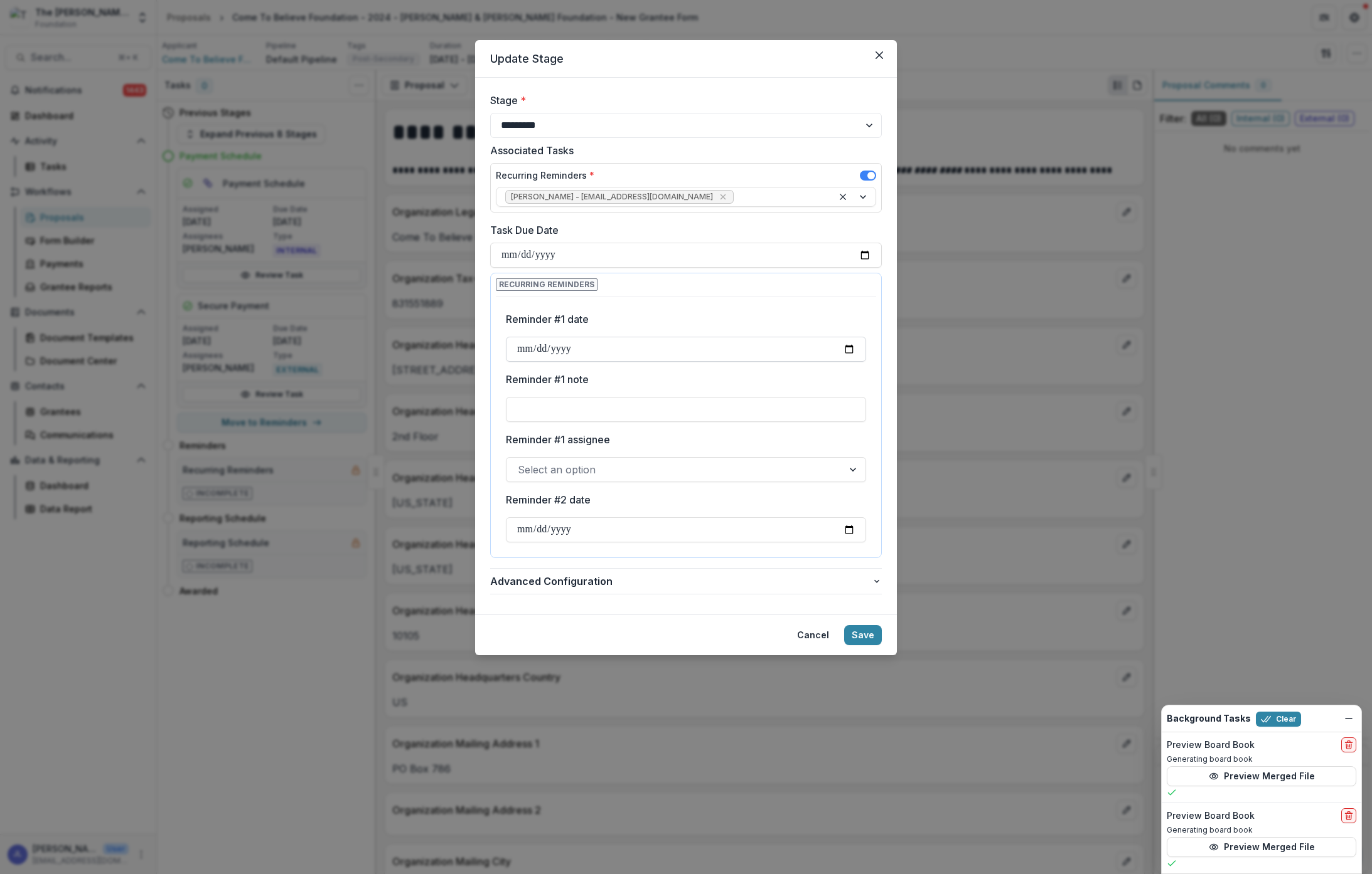
click at [615, 346] on input "Reminder #1 date" at bounding box center [686, 349] width 360 height 25
click at [602, 349] on input "Reminder #1 date" at bounding box center [686, 349] width 360 height 25
type input "**********"
click at [671, 320] on label "Reminder #1 date" at bounding box center [682, 319] width 353 height 15
click at [671, 337] on input "**********" at bounding box center [686, 349] width 360 height 25
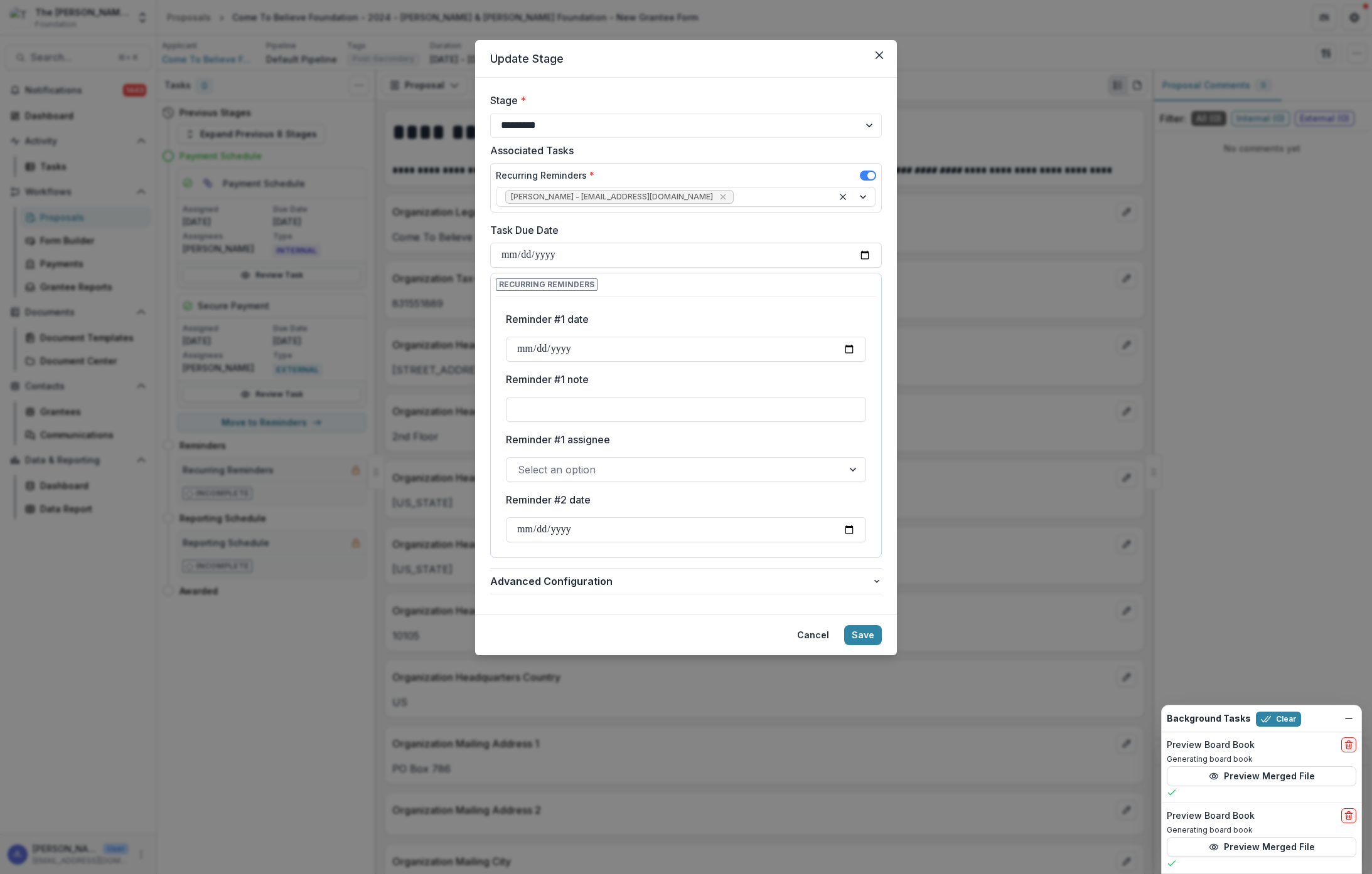
click at [734, 385] on label "Reminder #1 note" at bounding box center [682, 379] width 353 height 15
click at [734, 397] on input "Reminder #1 note" at bounding box center [686, 409] width 360 height 25
click at [843, 470] on div at bounding box center [854, 469] width 22 height 24
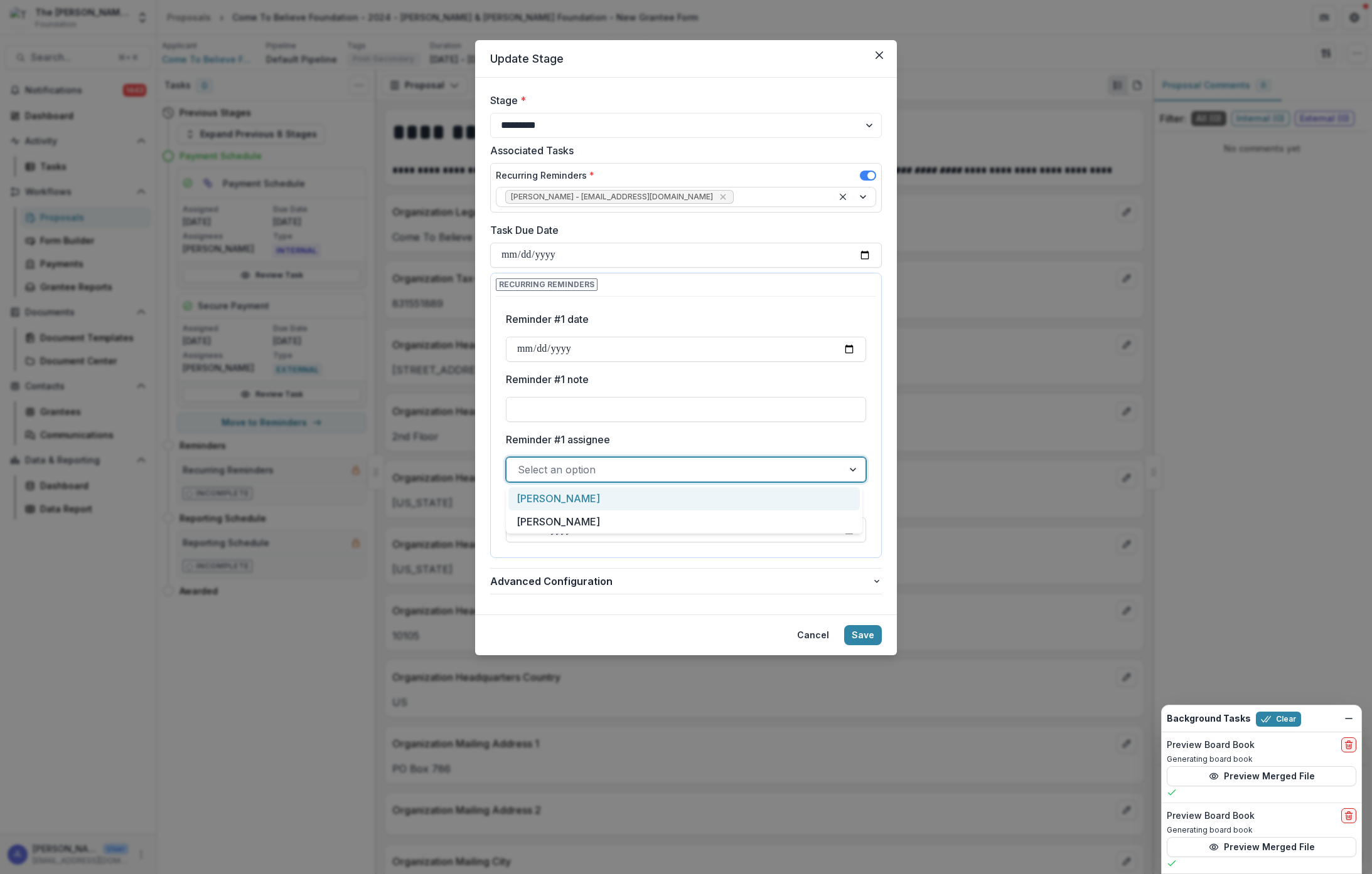
click at [800, 498] on div "Janice Lombardo" at bounding box center [683, 499] width 351 height 23
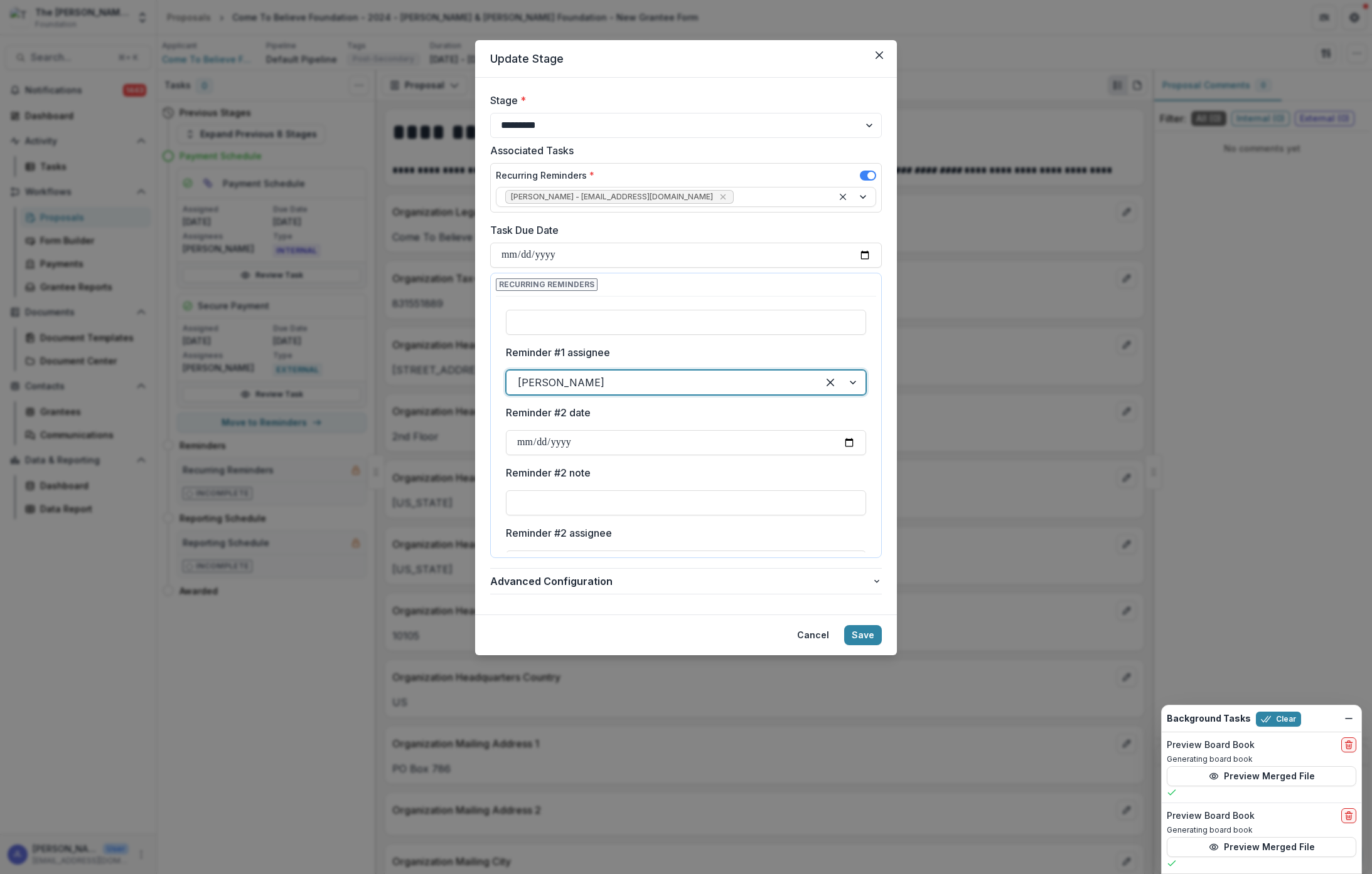
scroll to position [138, 0]
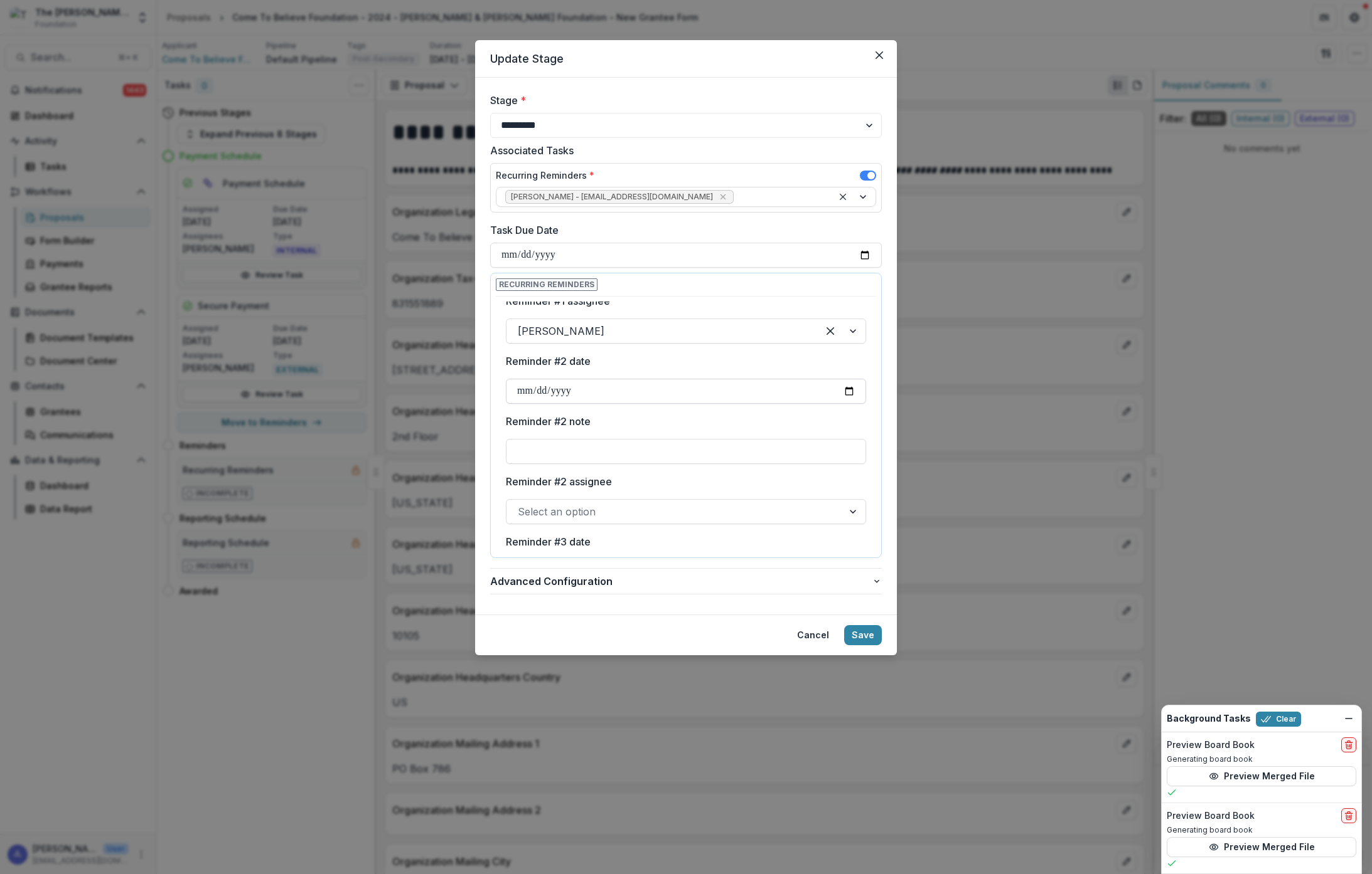
click at [579, 393] on input "Reminder #2 date" at bounding box center [686, 391] width 360 height 25
type input "**********"
click at [765, 423] on label "Reminder #2 note" at bounding box center [682, 421] width 353 height 15
click at [765, 439] on input "Reminder #2 note" at bounding box center [686, 451] width 360 height 25
click at [859, 509] on div at bounding box center [854, 512] width 22 height 24
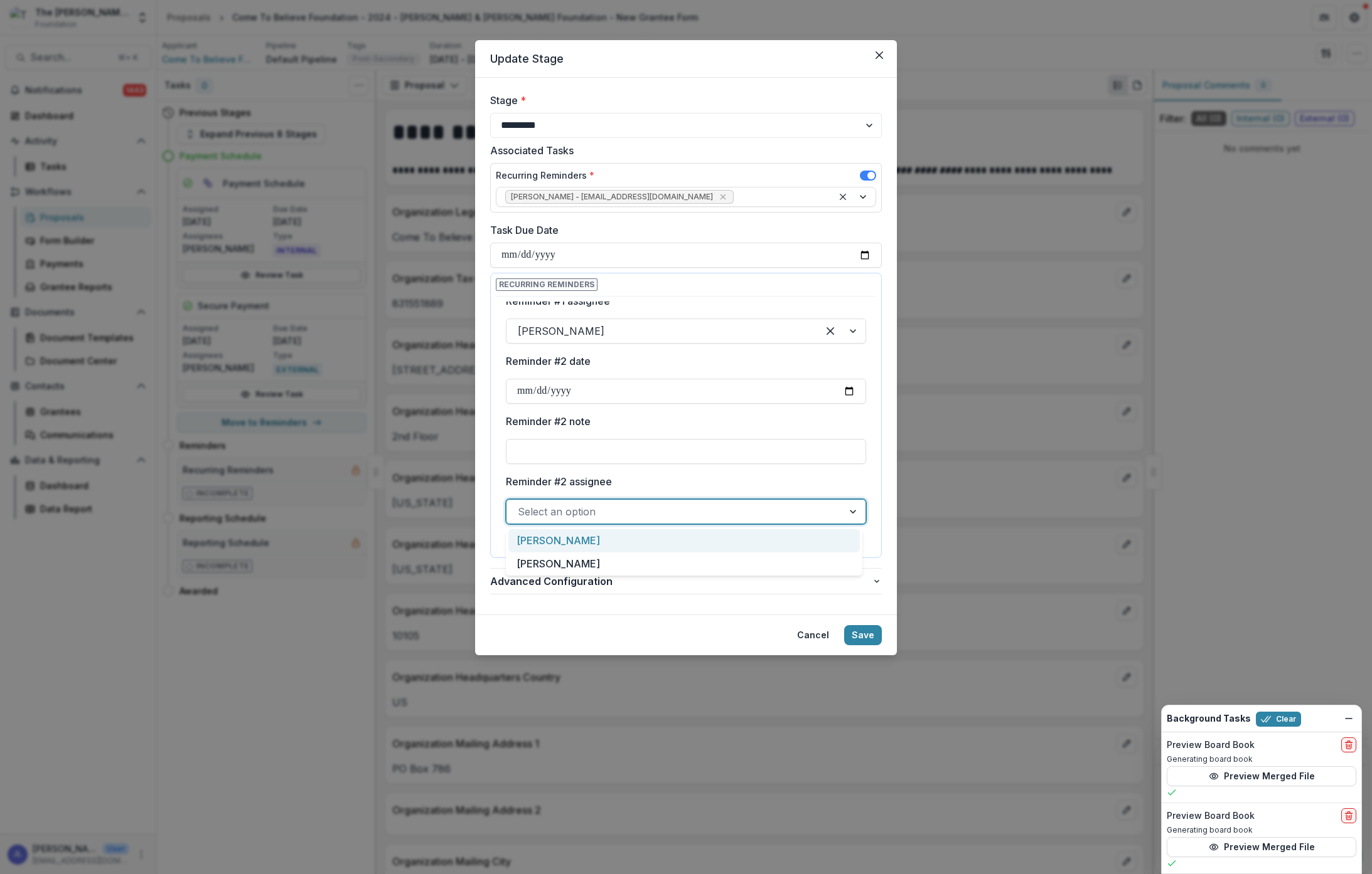
drag, startPoint x: 806, startPoint y: 542, endPoint x: 806, endPoint y: 528, distance: 14.0
click at [806, 542] on div "Janice Lombardo" at bounding box center [683, 541] width 351 height 23
click at [874, 635] on button "Save" at bounding box center [863, 635] width 37 height 20
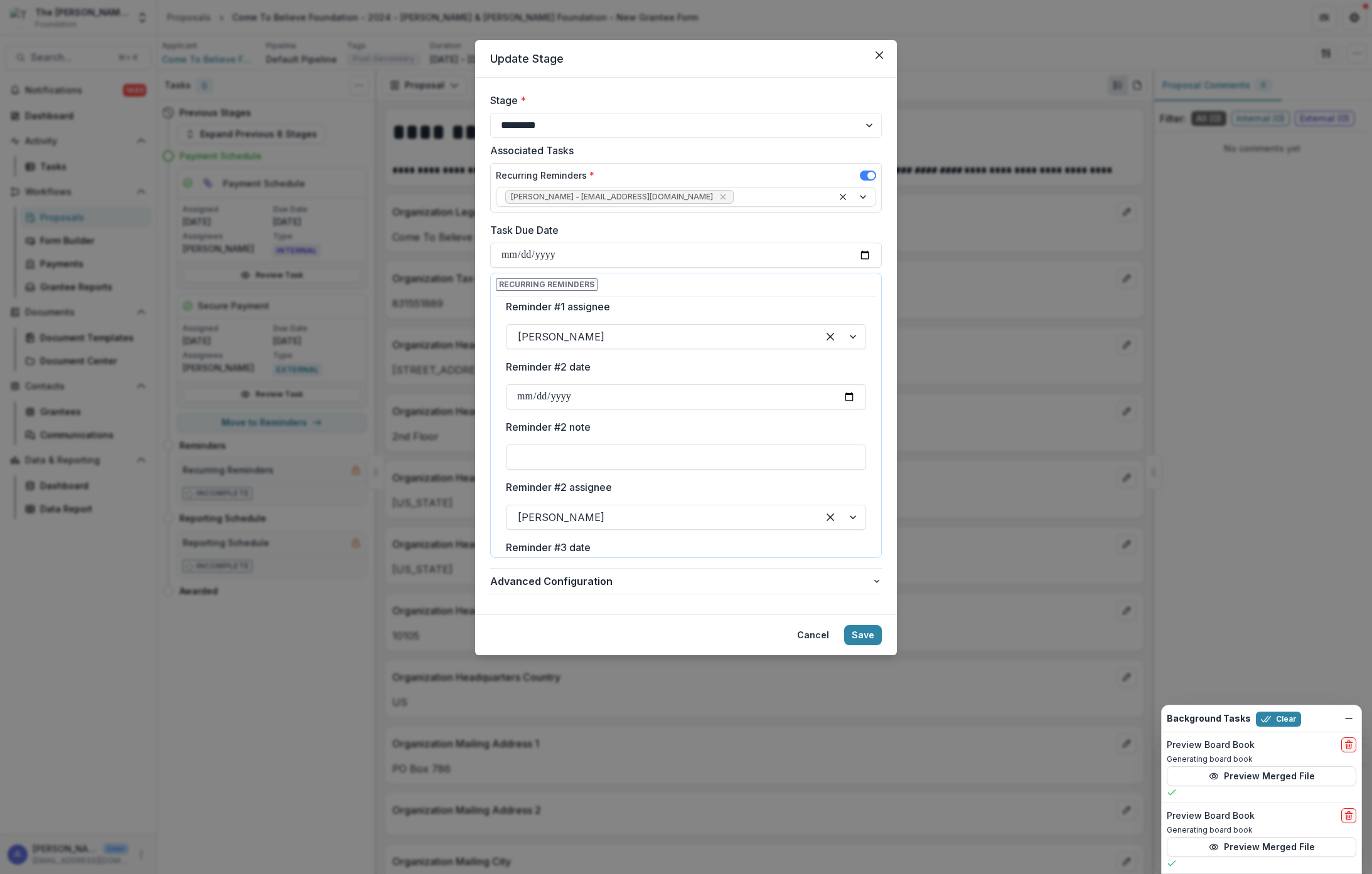
scroll to position [198, 0]
click at [868, 638] on button "Save" at bounding box center [863, 635] width 37 height 20
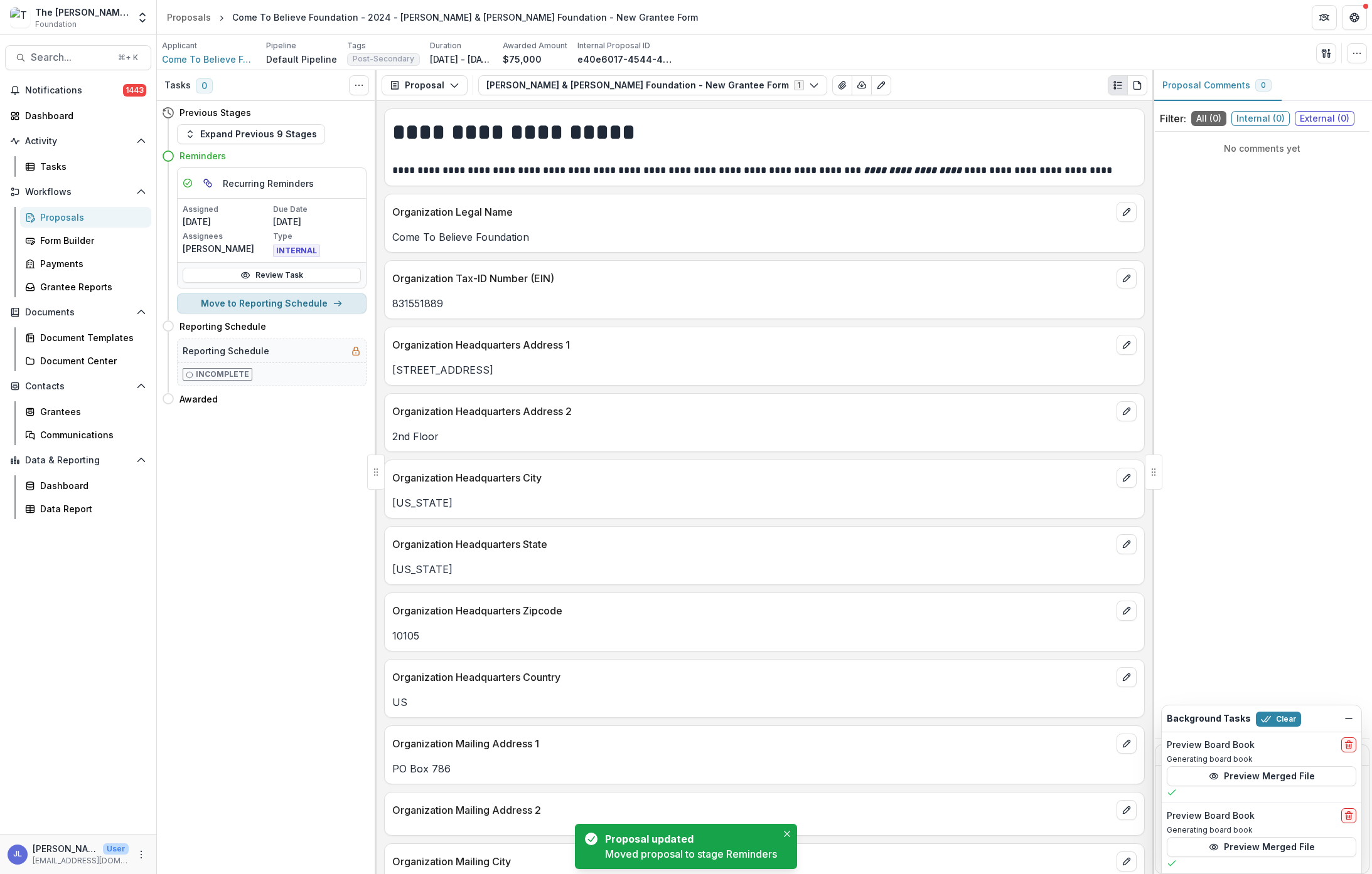
click at [288, 302] on button "Move to Reporting Schedule" at bounding box center [271, 304] width 190 height 20
select select "**********"
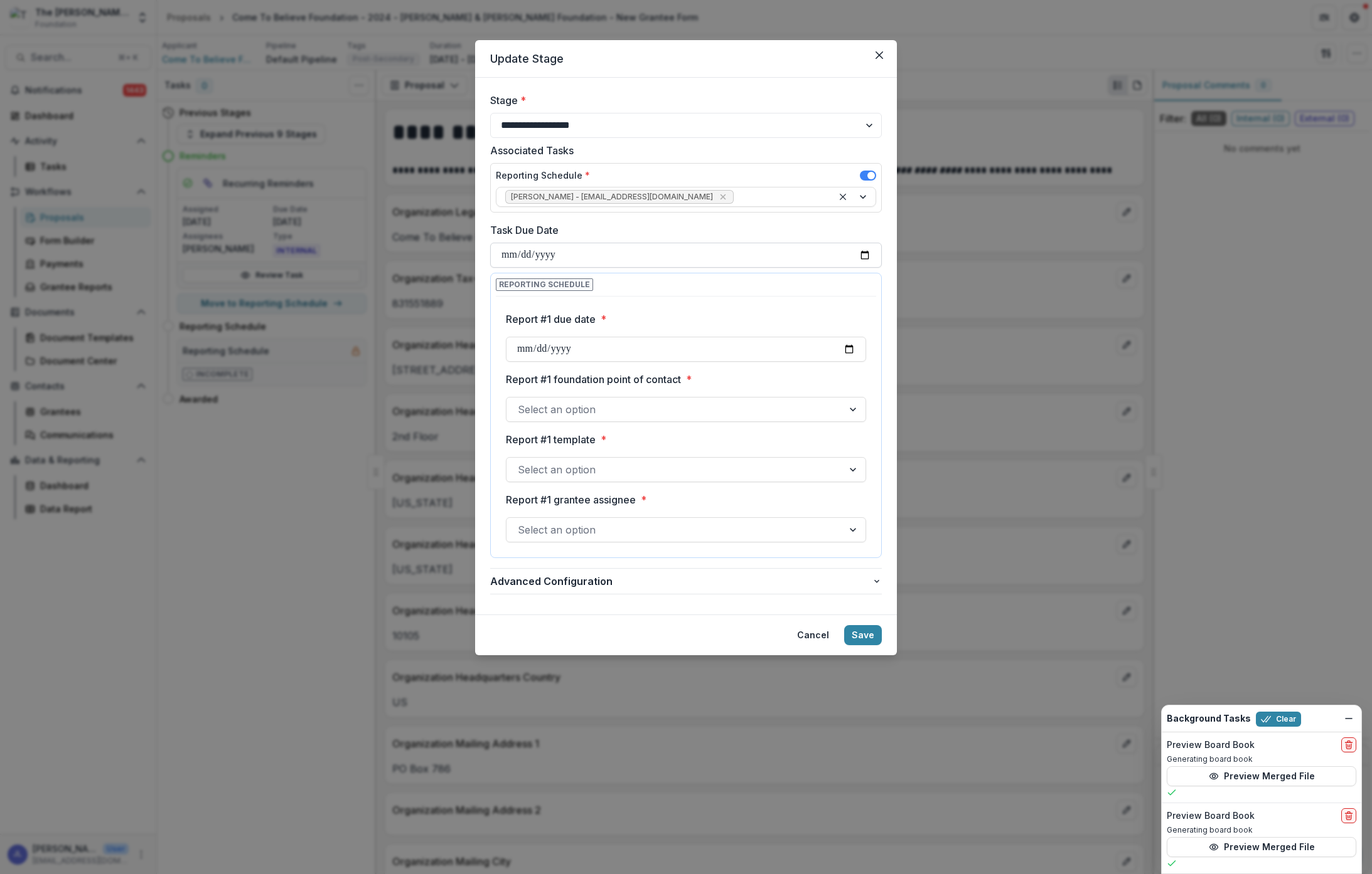
click at [791, 254] on input "Task Due Date" at bounding box center [686, 255] width 391 height 25
type input "**********"
click at [629, 222] on div "**********" at bounding box center [686, 346] width 391 height 507
click at [597, 347] on input "Report #1 due date *" at bounding box center [686, 349] width 360 height 25
type input "**********"
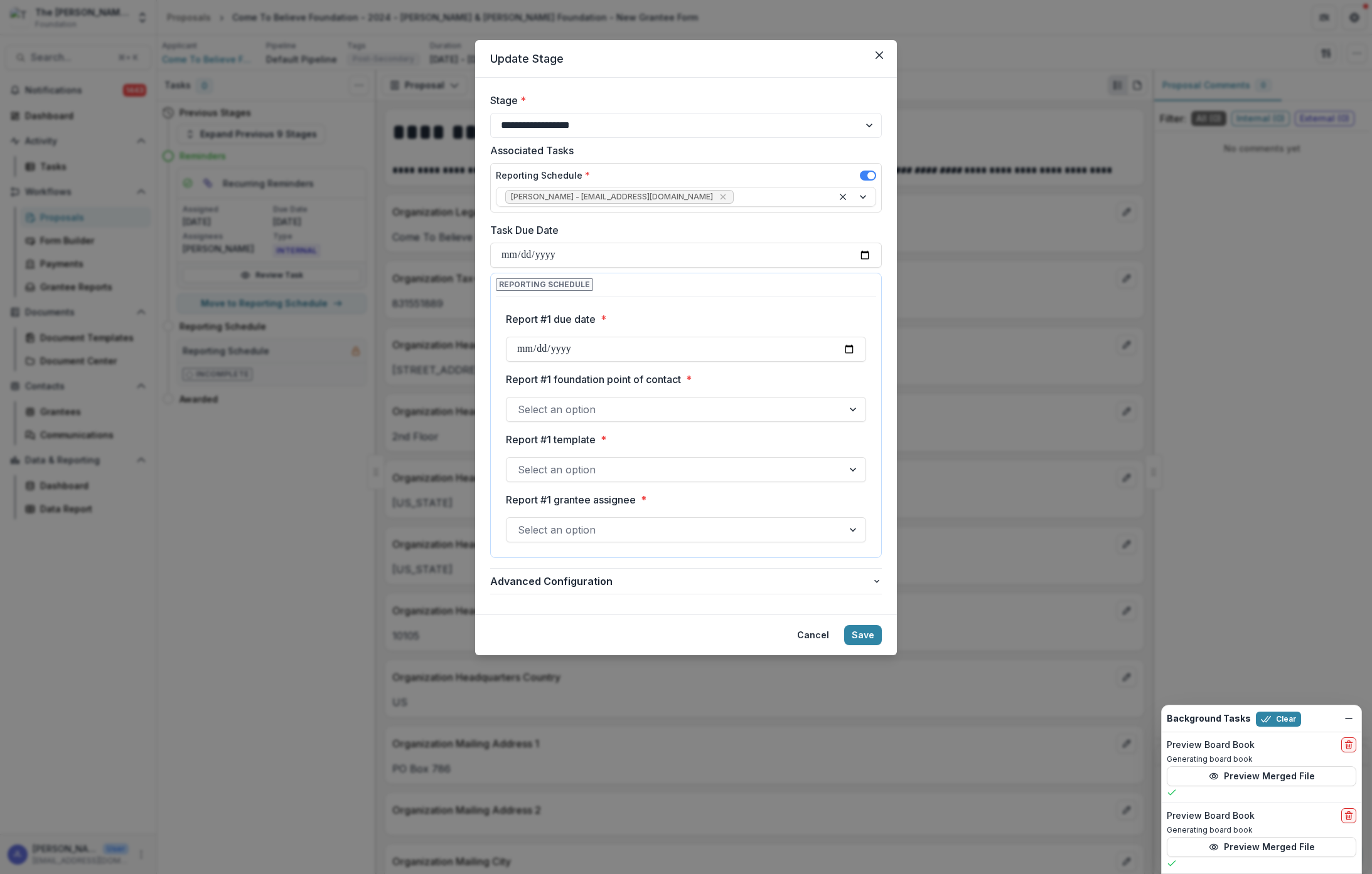
click at [739, 380] on label "Report #1 foundation point of contact *" at bounding box center [682, 379] width 353 height 15
click at [521, 402] on input "Report #1 foundation point of contact *" at bounding box center [519, 409] width 3 height 15
click at [849, 410] on div at bounding box center [854, 409] width 22 height 24
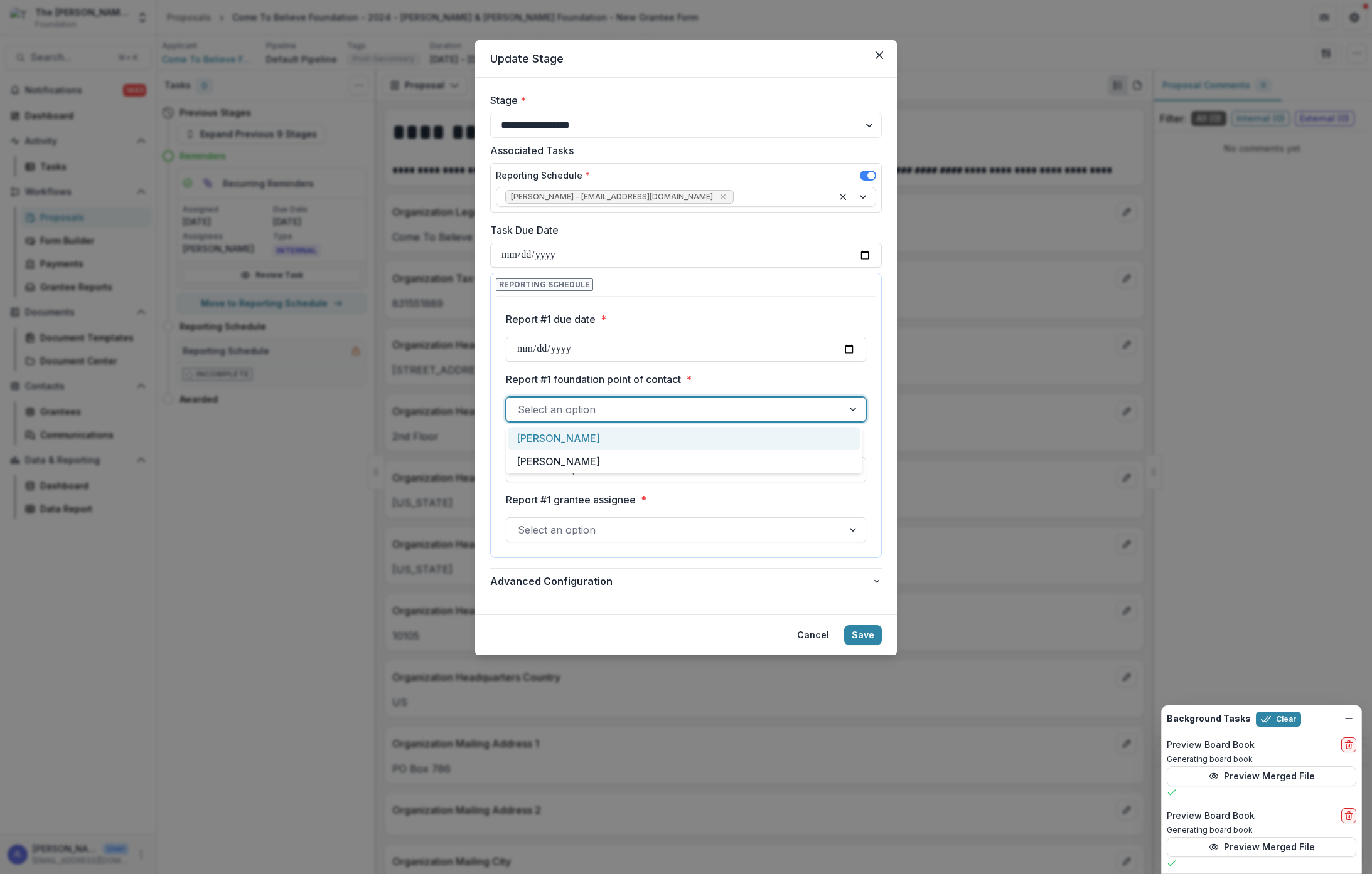
click at [835, 438] on div "Janice Lombardo" at bounding box center [683, 438] width 351 height 23
click at [850, 469] on div at bounding box center [854, 469] width 22 height 24
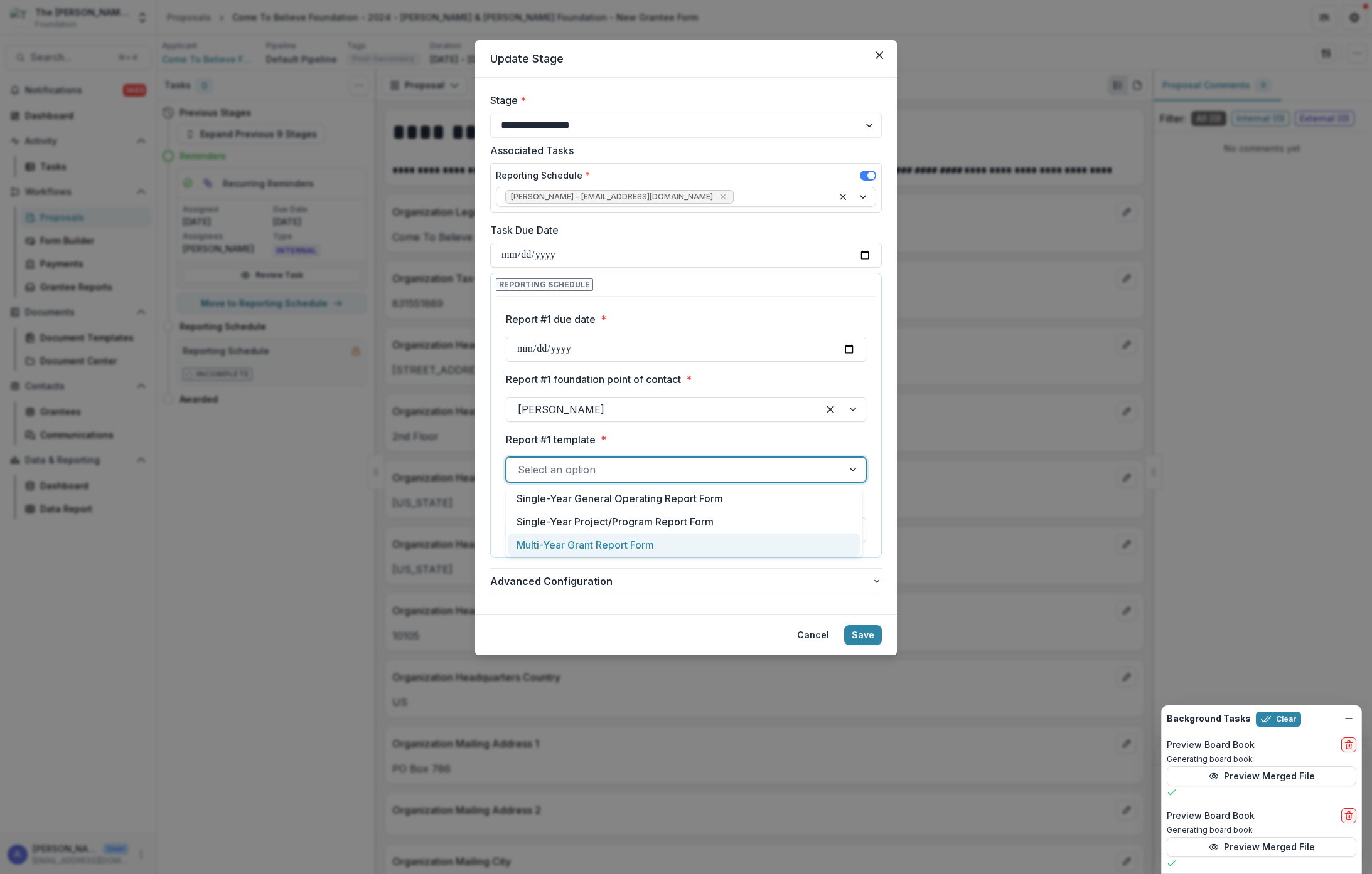
click at [648, 545] on div "Multi-Year Grant Report Form" at bounding box center [683, 545] width 351 height 23
click at [846, 527] on div at bounding box center [854, 530] width 22 height 24
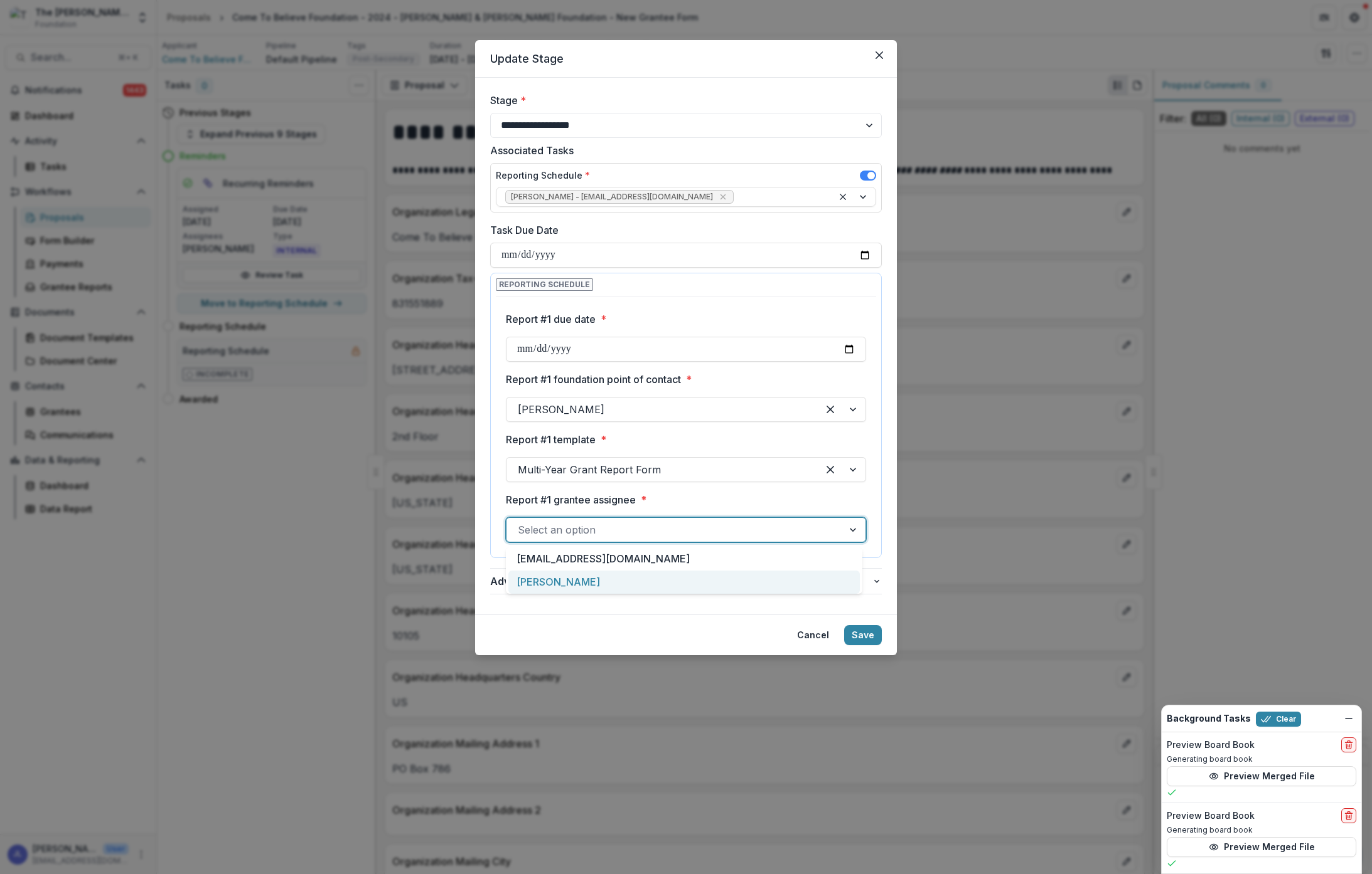
click at [563, 581] on div "Sam Adams" at bounding box center [683, 582] width 351 height 23
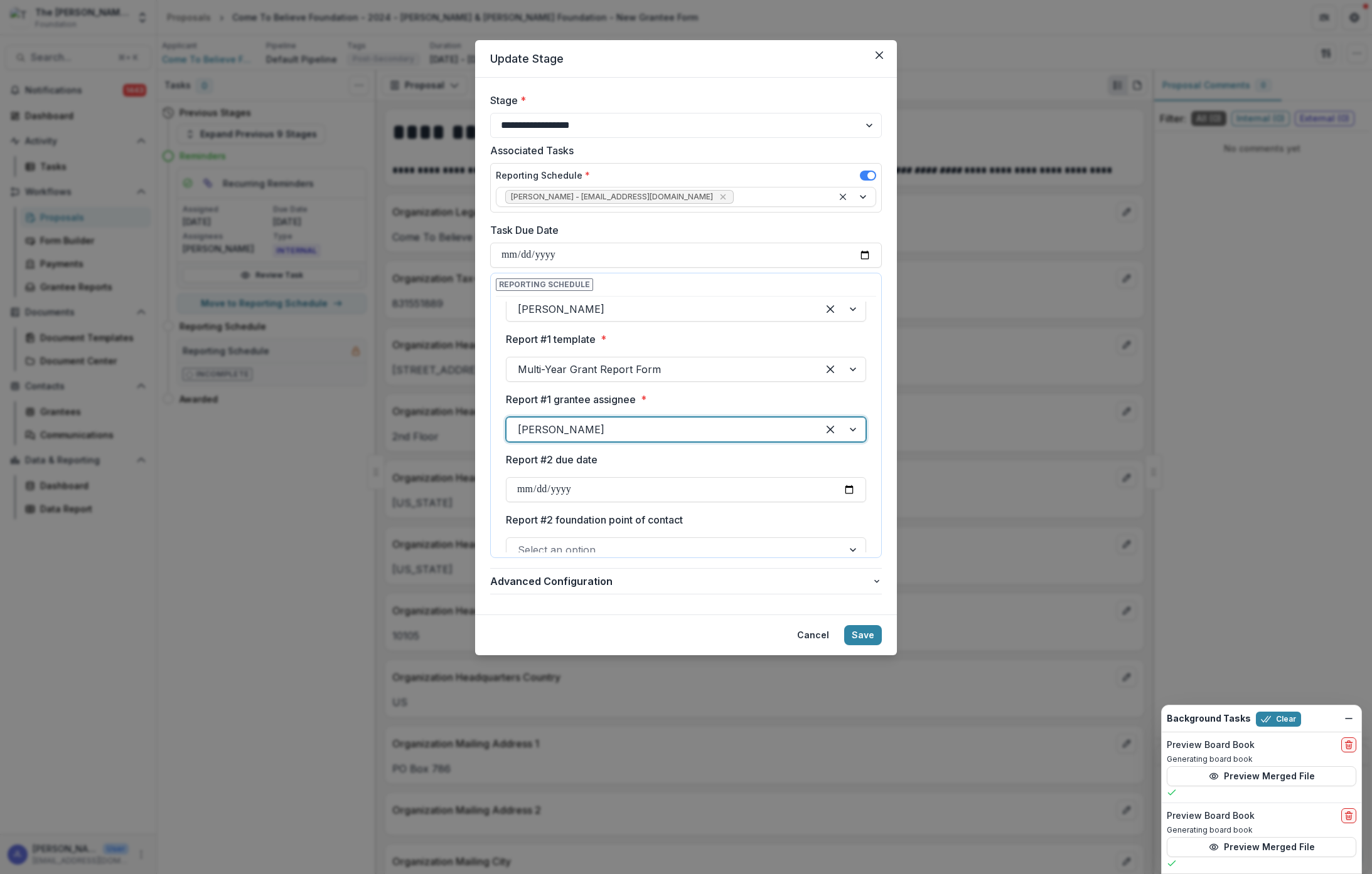
scroll to position [168, 0]
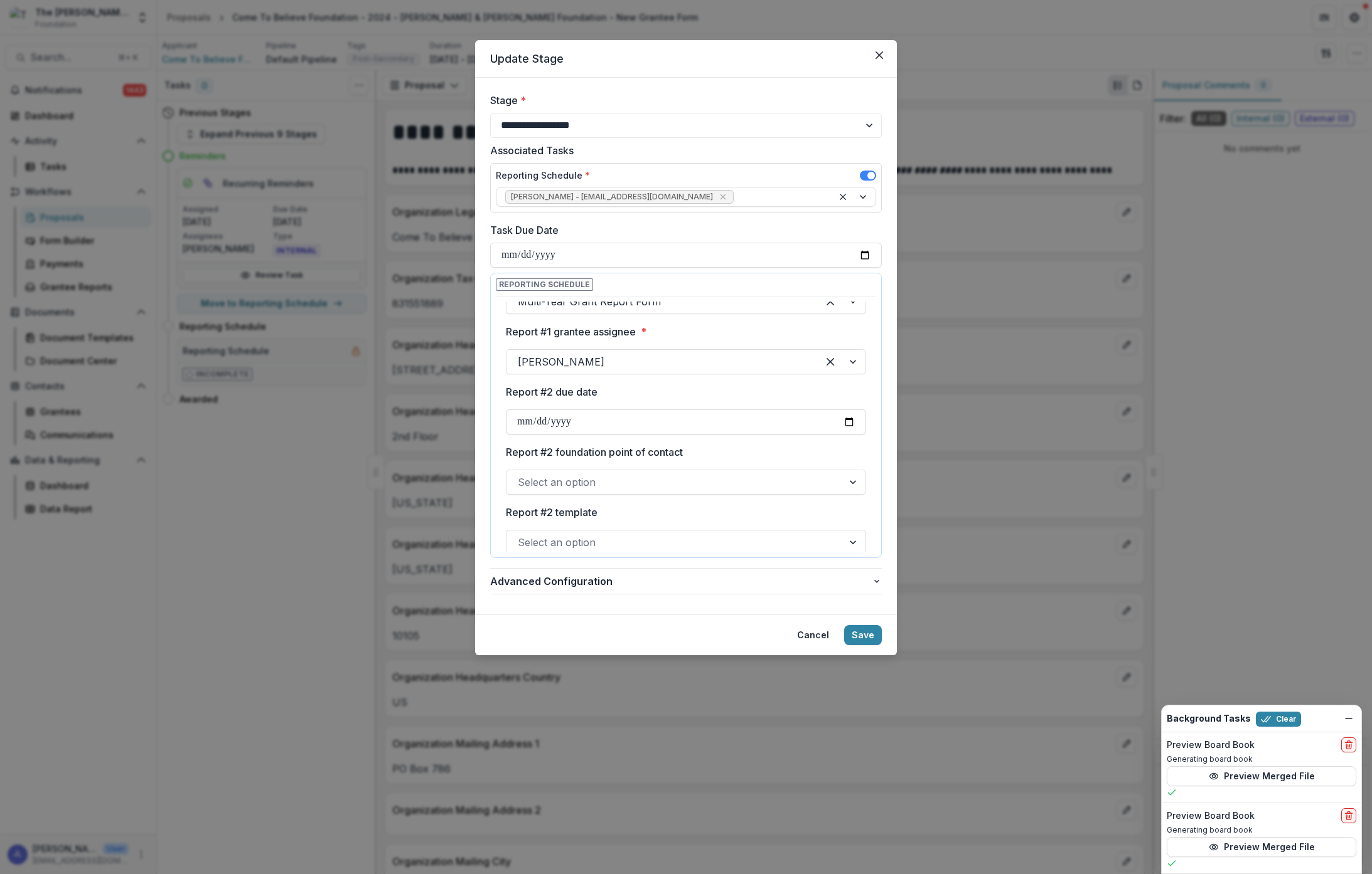
click at [561, 421] on input "Report #2 due date" at bounding box center [686, 422] width 360 height 25
type input "**********"
click at [729, 446] on label "Report #2 foundation point of contact" at bounding box center [682, 452] width 353 height 15
click at [521, 475] on input "Report #2 foundation point of contact" at bounding box center [519, 482] width 3 height 15
click at [851, 483] on div at bounding box center [854, 482] width 22 height 24
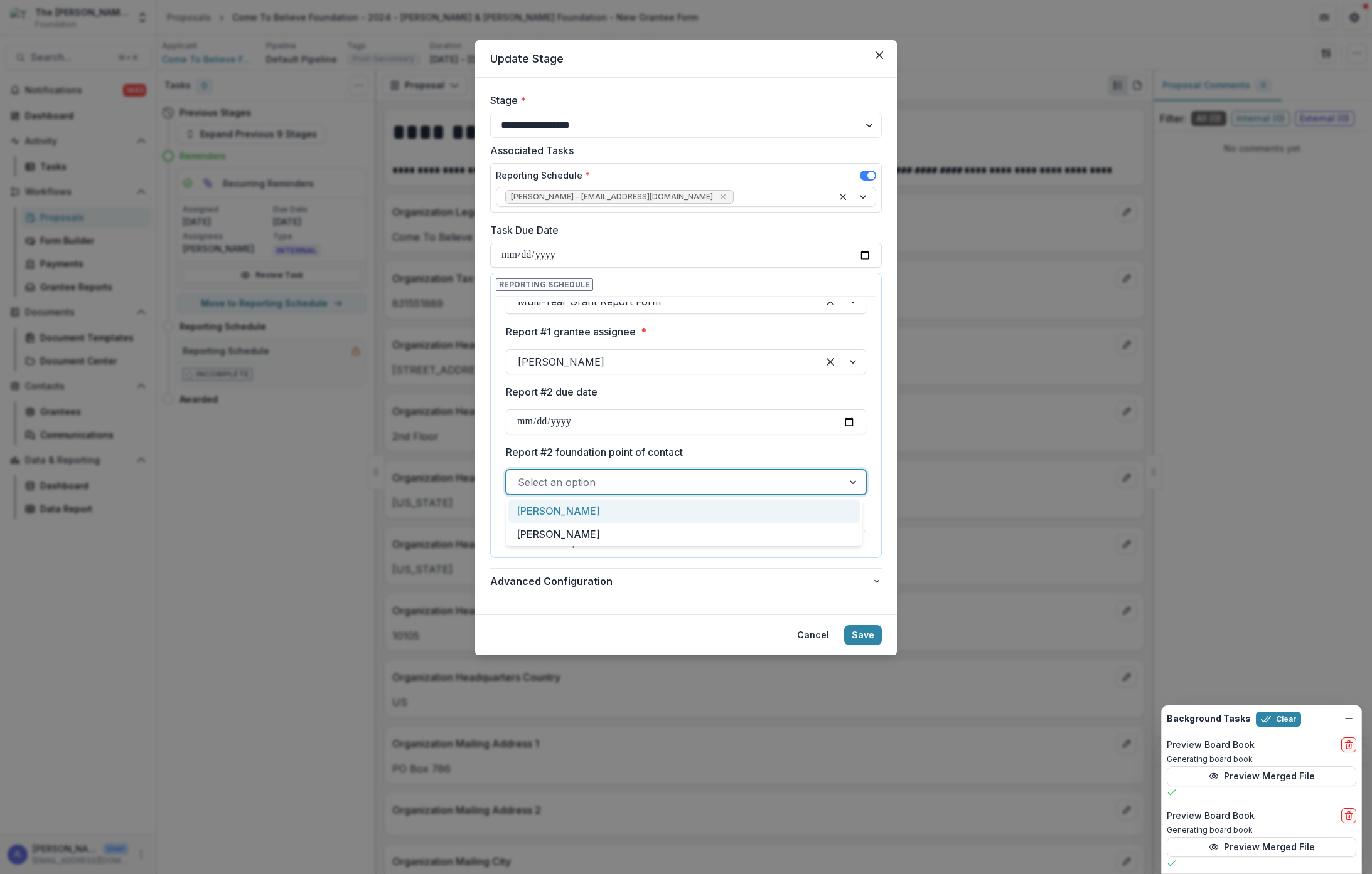
click at [800, 512] on div "Janice Lombardo" at bounding box center [683, 512] width 351 height 23
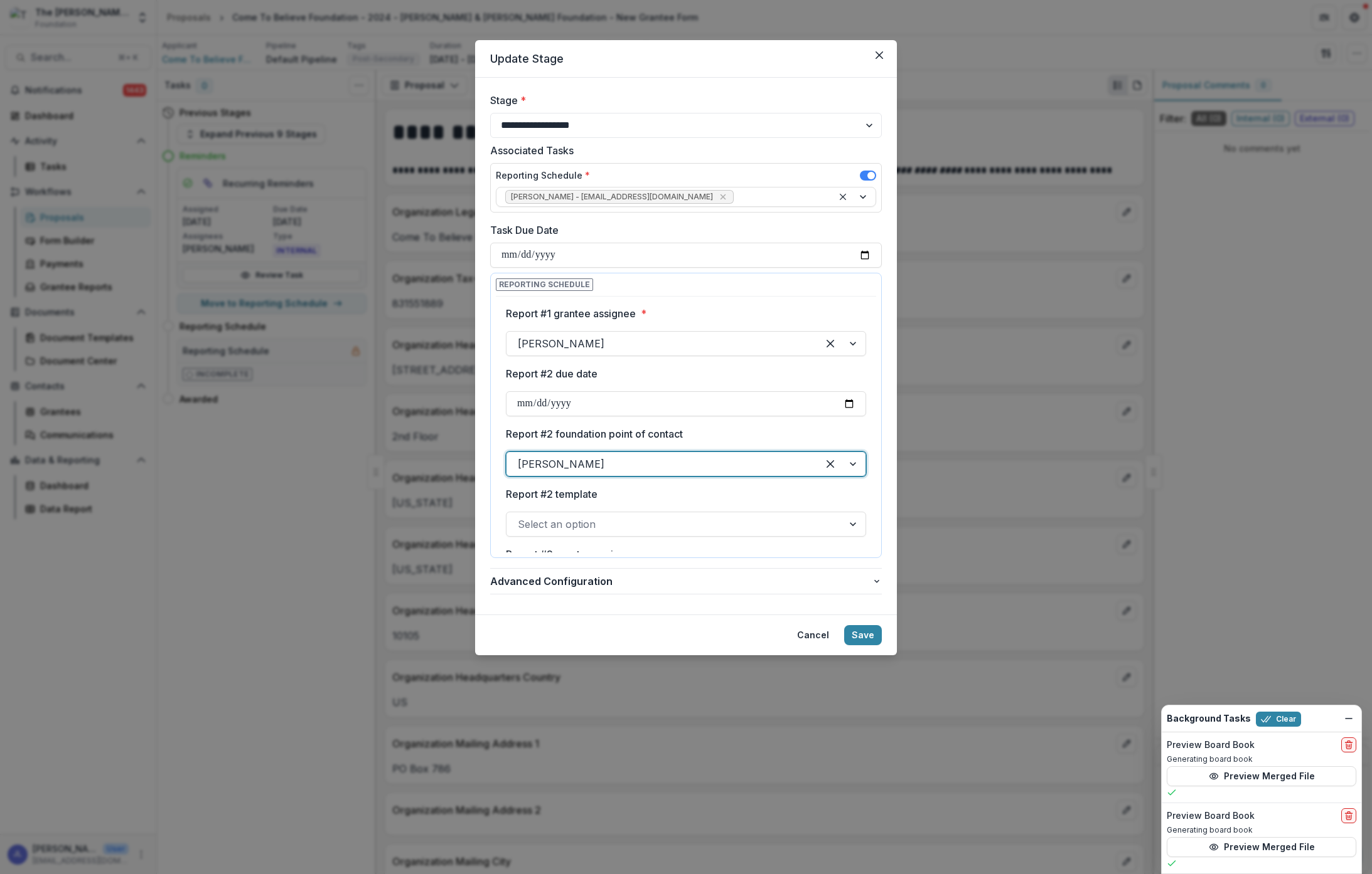
scroll to position [258, 0]
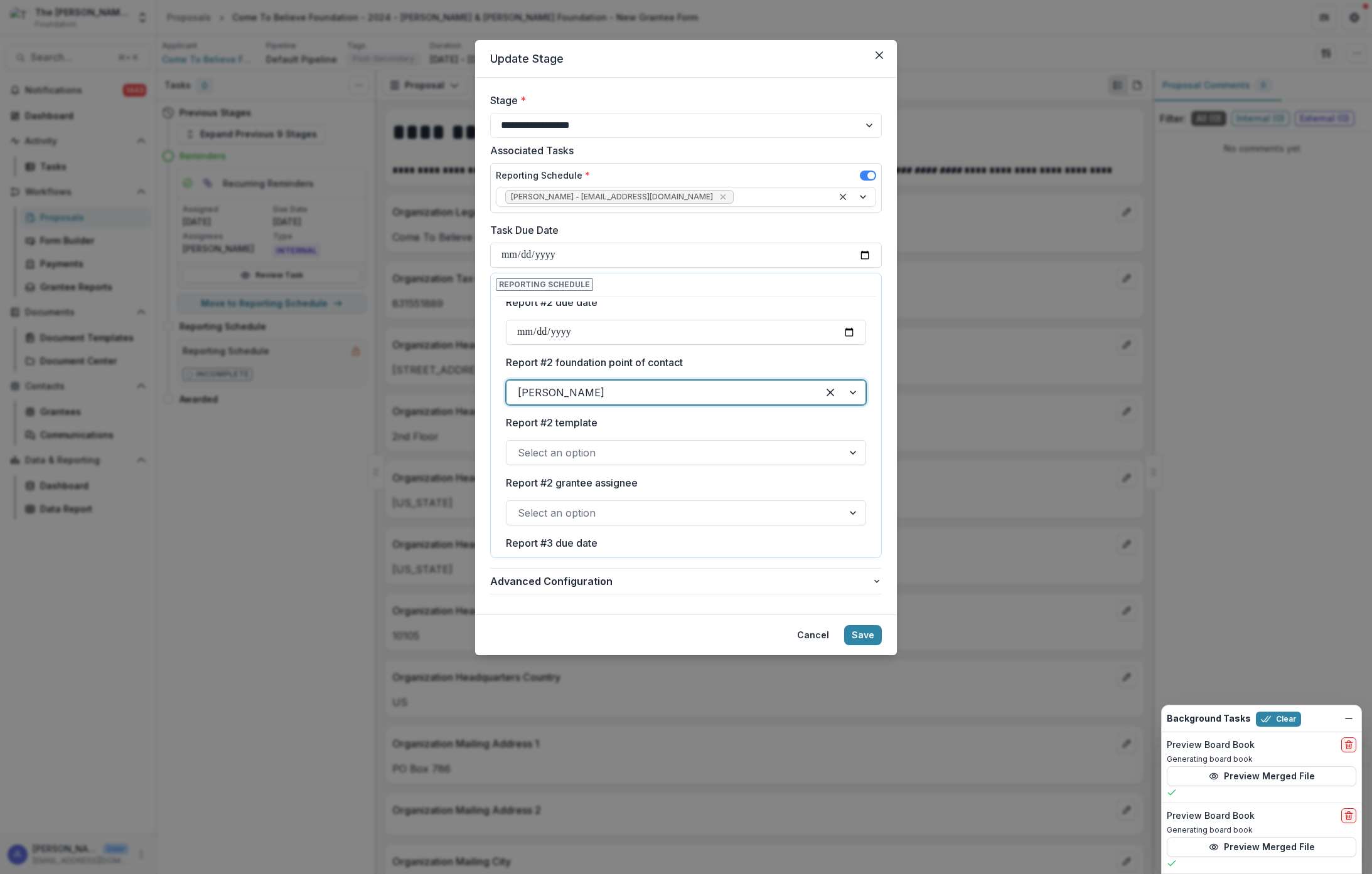
click at [844, 451] on div at bounding box center [854, 452] width 22 height 24
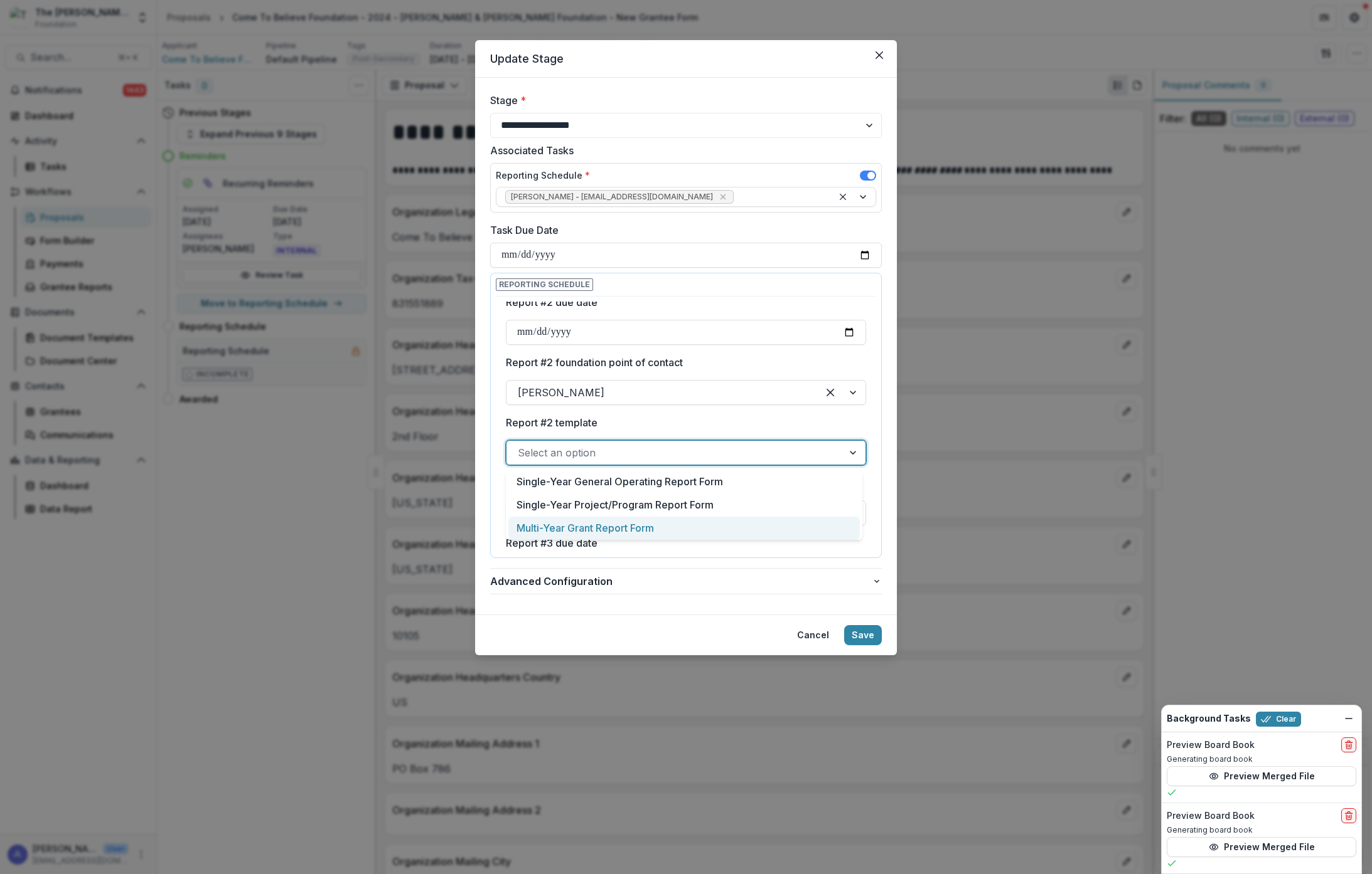
click at [745, 527] on div "Multi-Year Grant Report Form" at bounding box center [683, 528] width 351 height 23
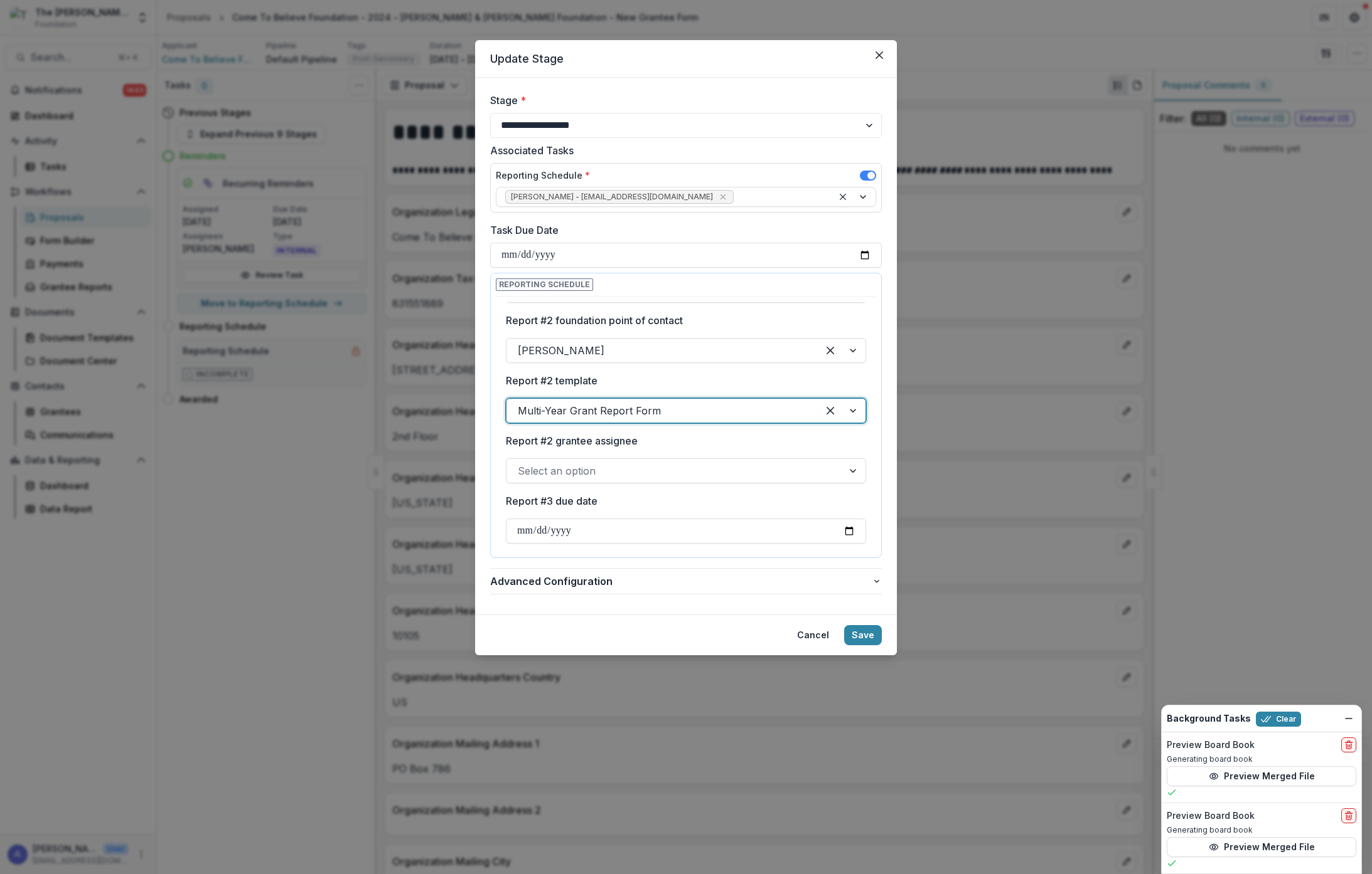
scroll to position [302, 0]
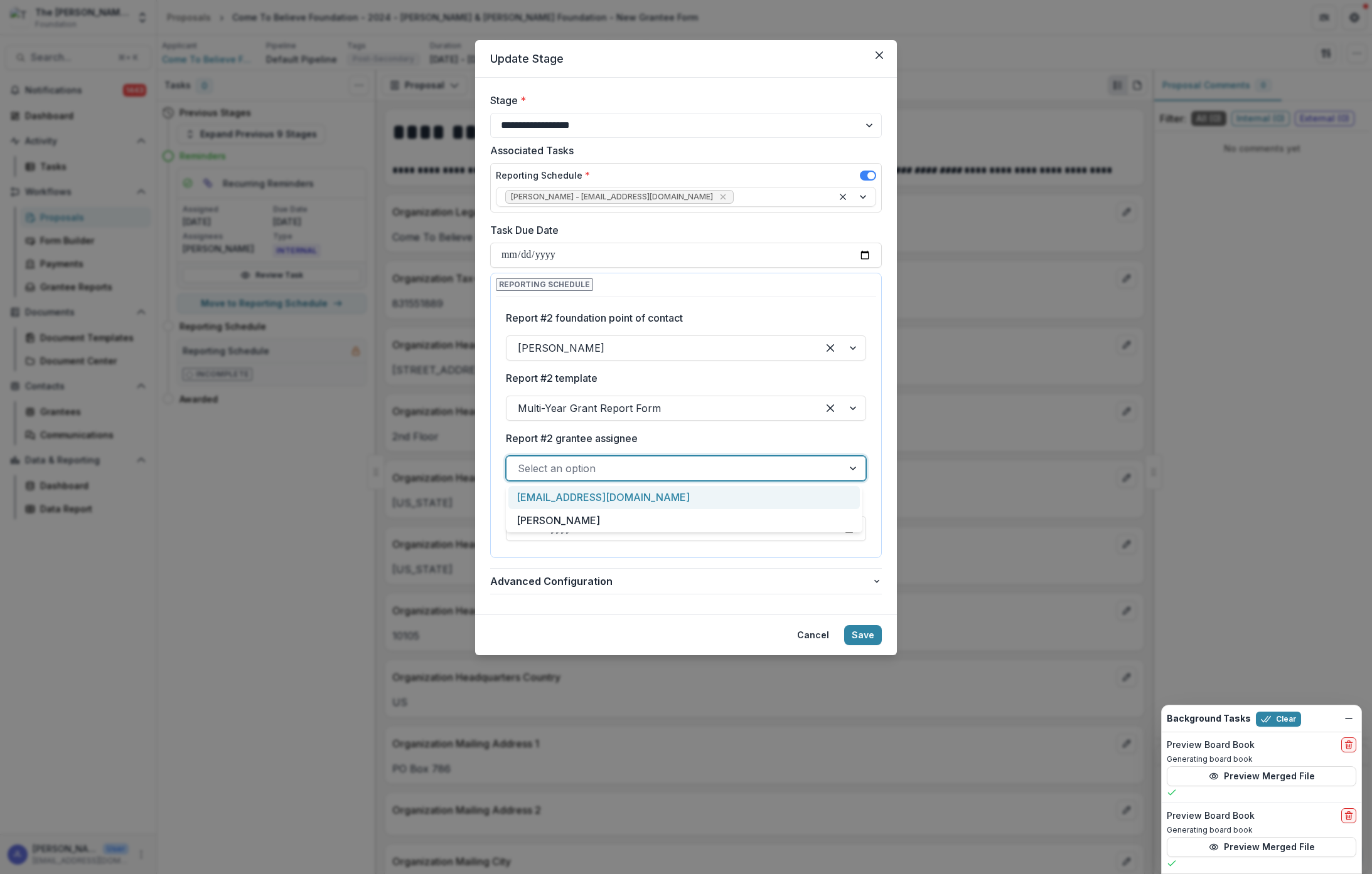
click at [846, 466] on div at bounding box center [854, 468] width 22 height 24
click at [765, 522] on div "Sam Adams" at bounding box center [683, 521] width 351 height 23
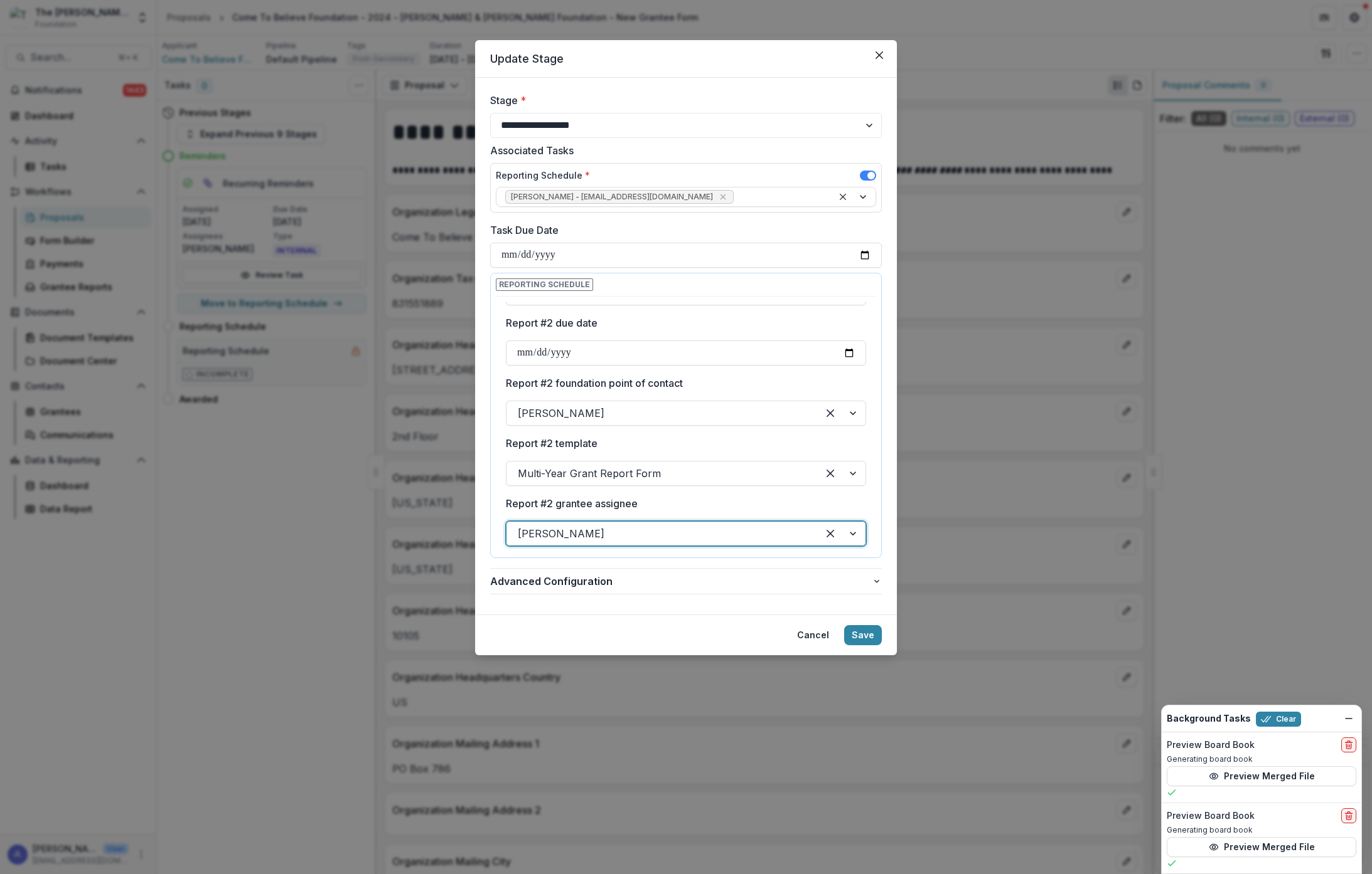
scroll to position [88, 0]
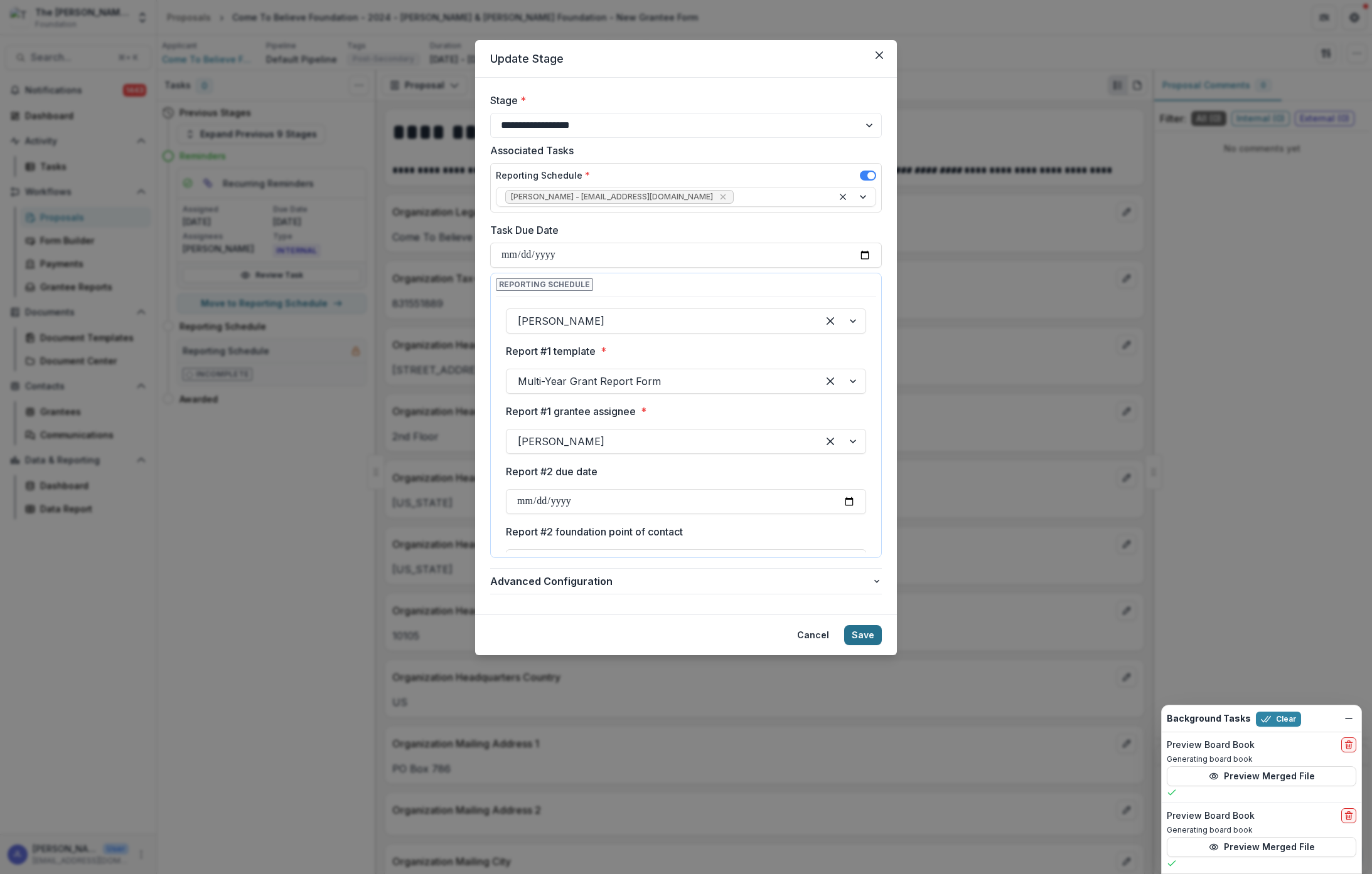
click at [867, 635] on button "Save" at bounding box center [863, 635] width 37 height 20
click at [867, 630] on button "Save" at bounding box center [863, 635] width 37 height 20
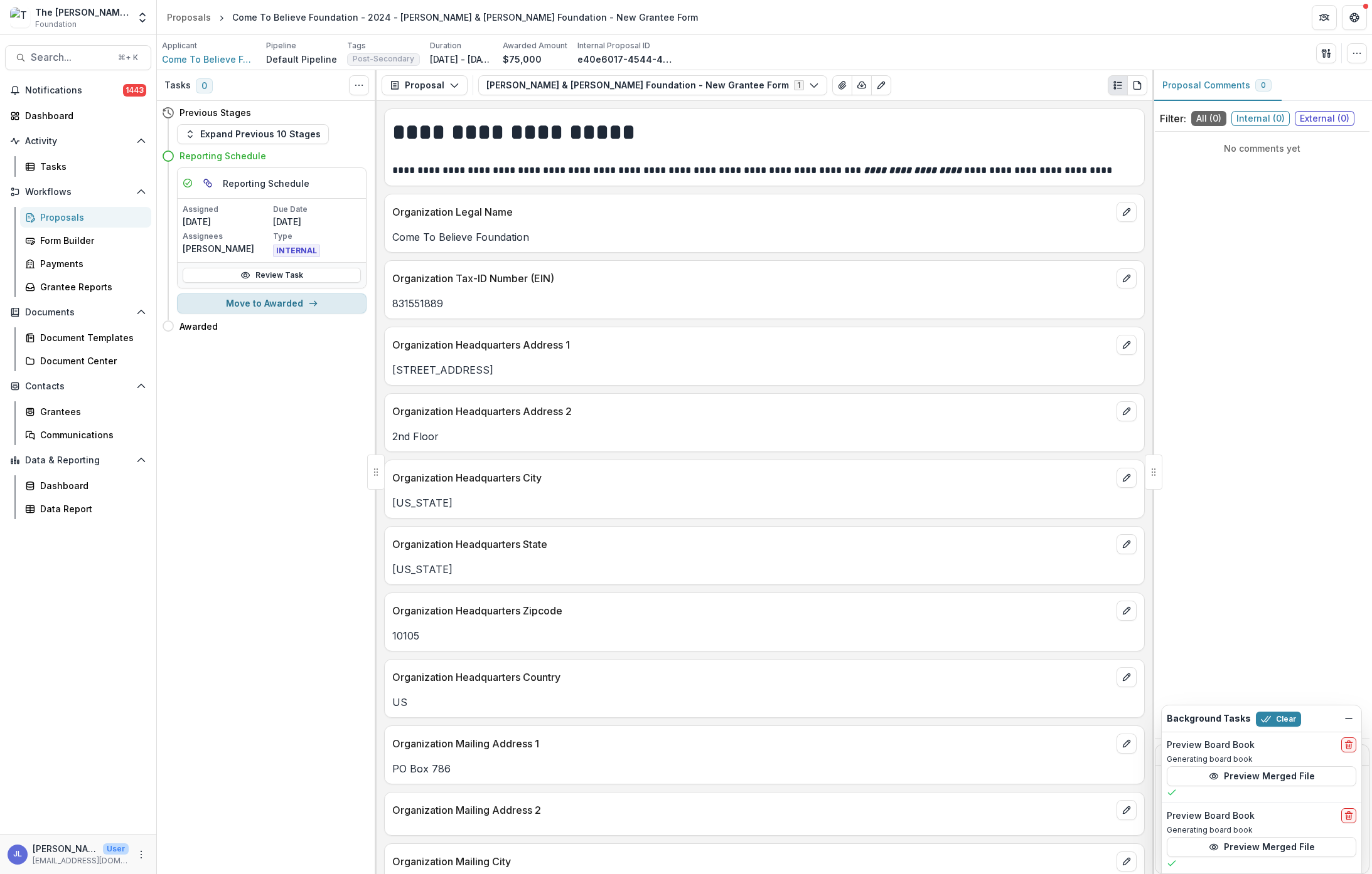
click at [263, 303] on button "Move to Awarded" at bounding box center [271, 304] width 190 height 20
select select "*******"
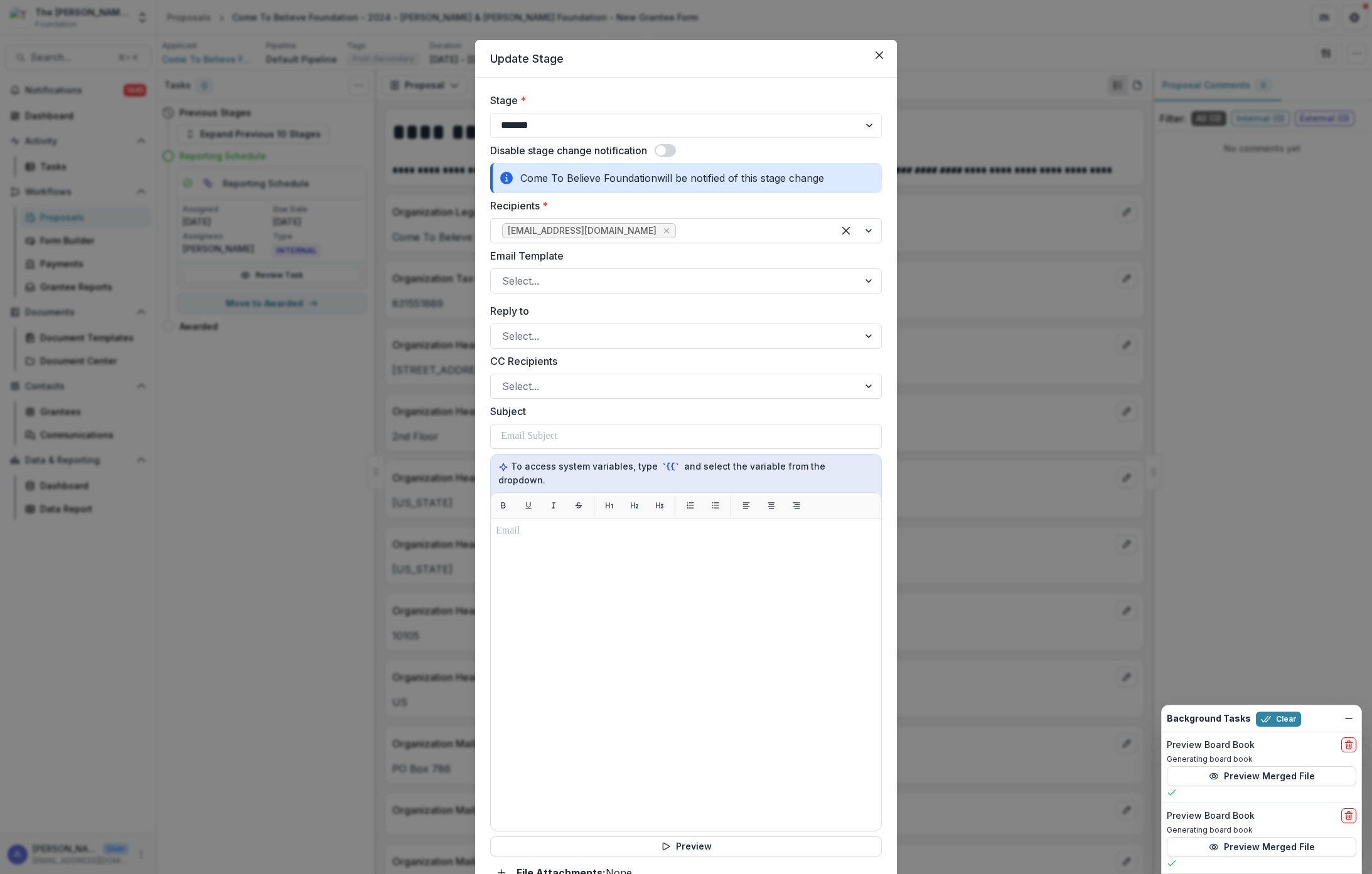
click at [671, 152] on span at bounding box center [666, 150] width 22 height 12
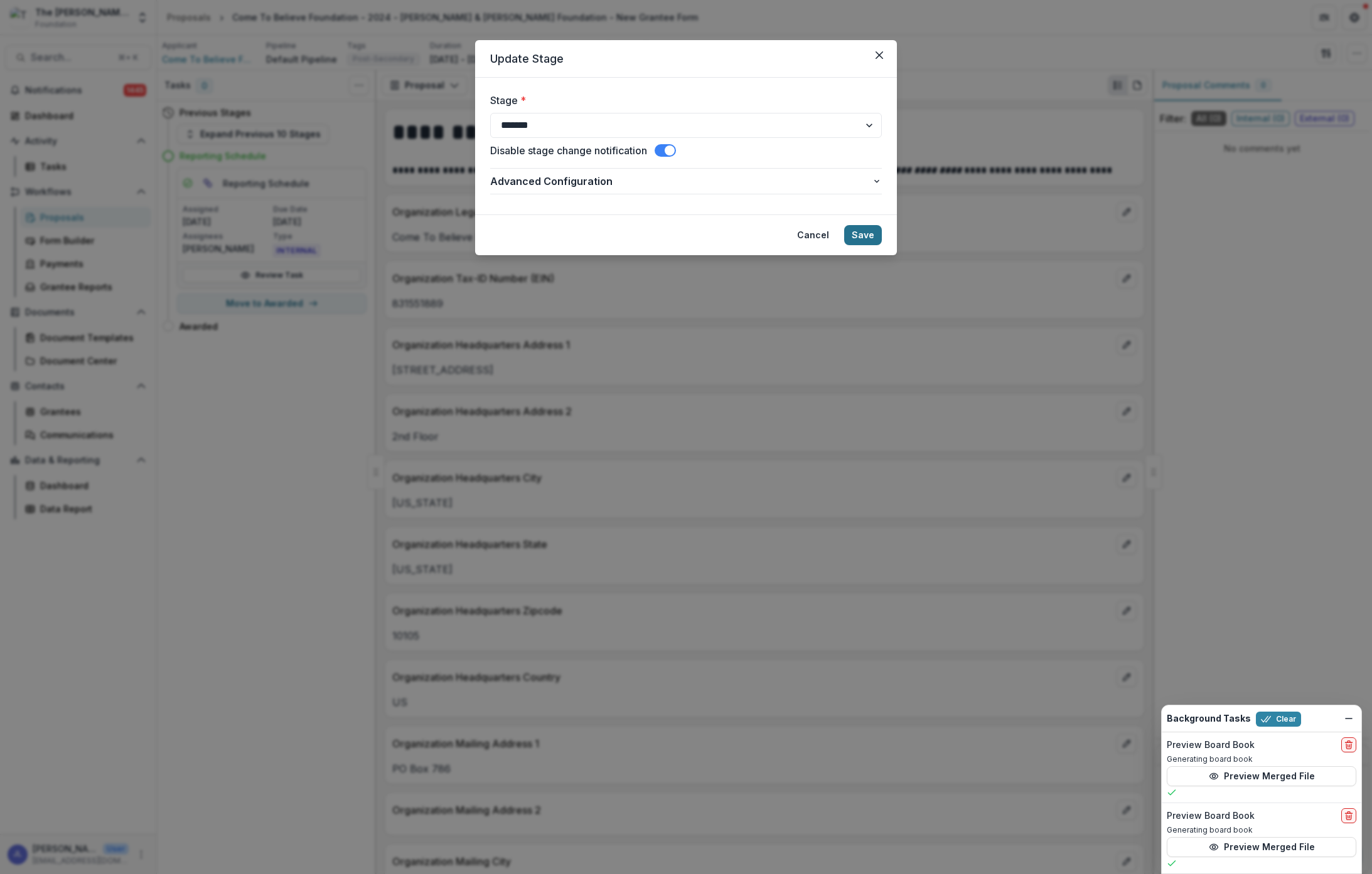
click at [859, 235] on button "Save" at bounding box center [863, 235] width 37 height 20
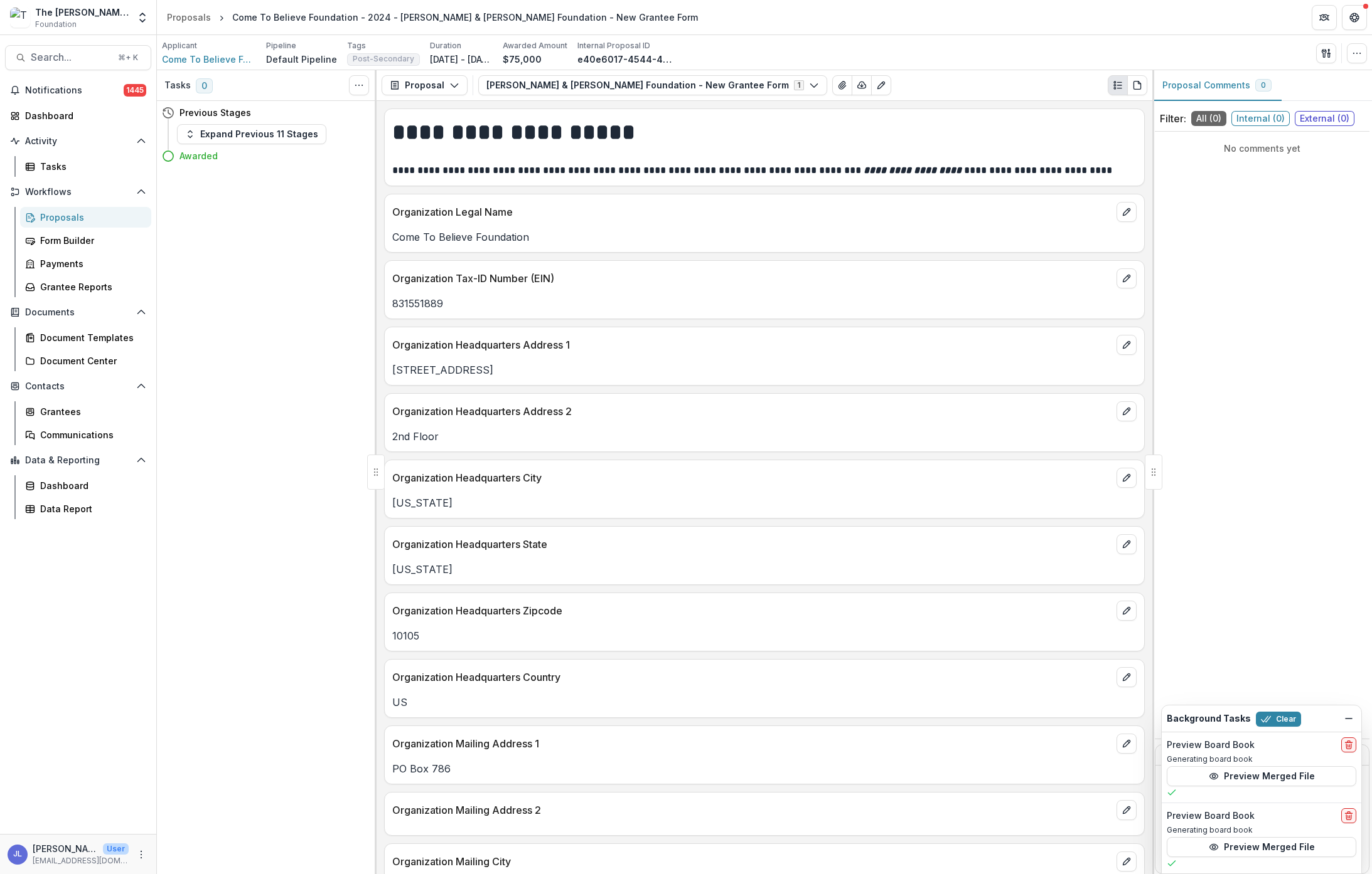
click at [67, 217] on div "Proposals" at bounding box center [90, 217] width 101 height 13
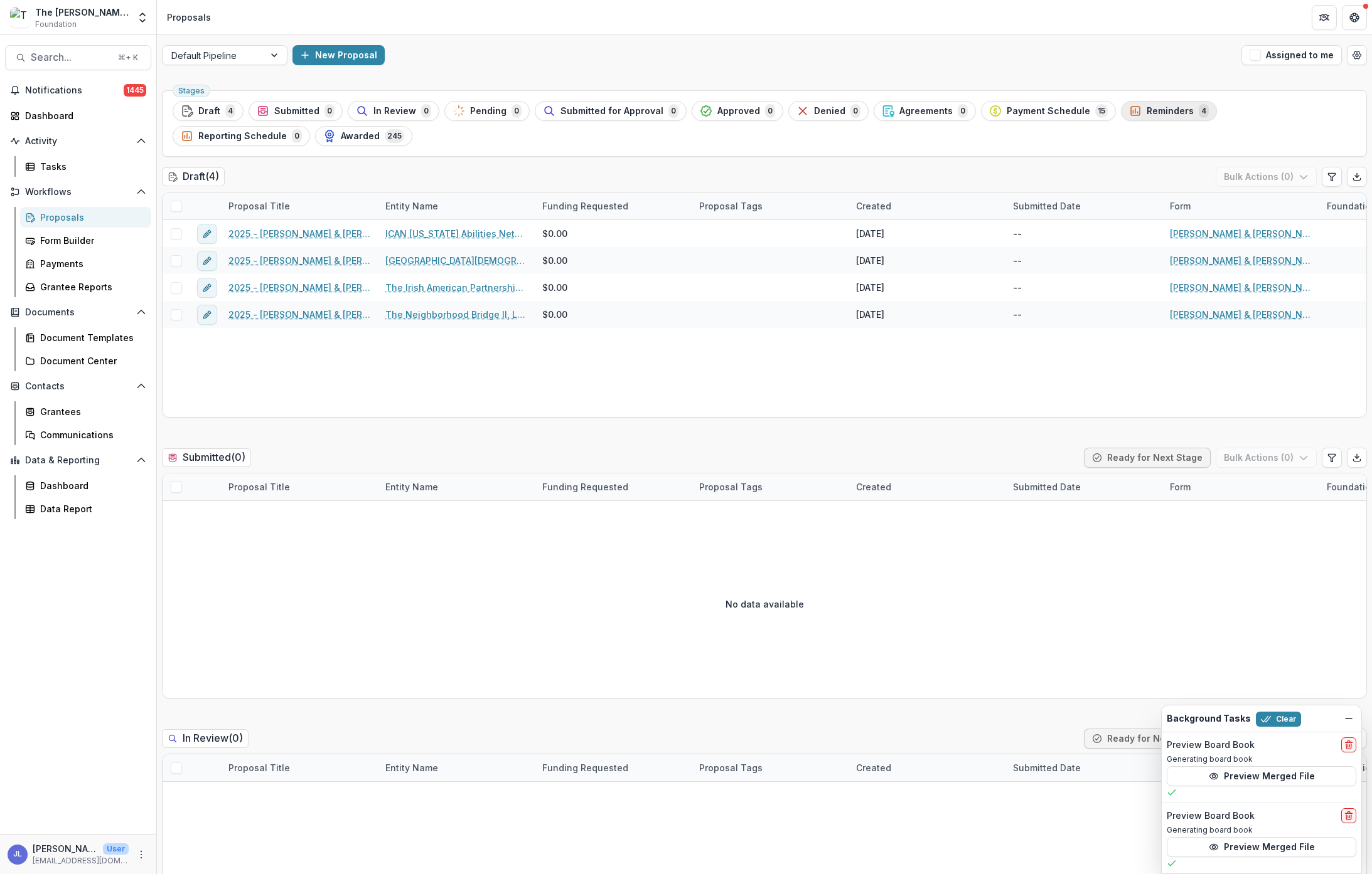
click at [1147, 113] on span "Reminders" at bounding box center [1170, 111] width 47 height 11
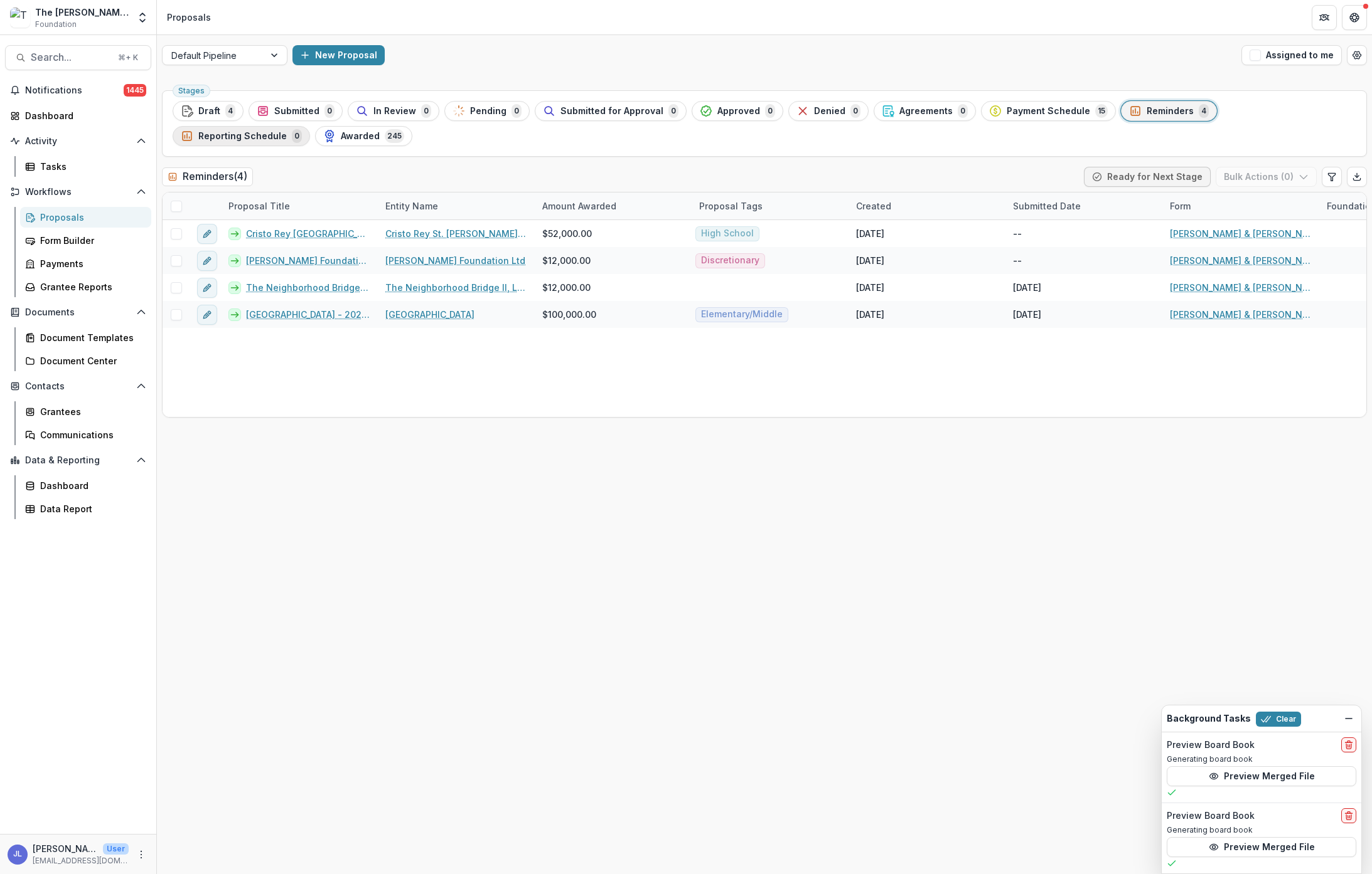
click at [286, 131] on span "Reporting Schedule" at bounding box center [242, 136] width 88 height 11
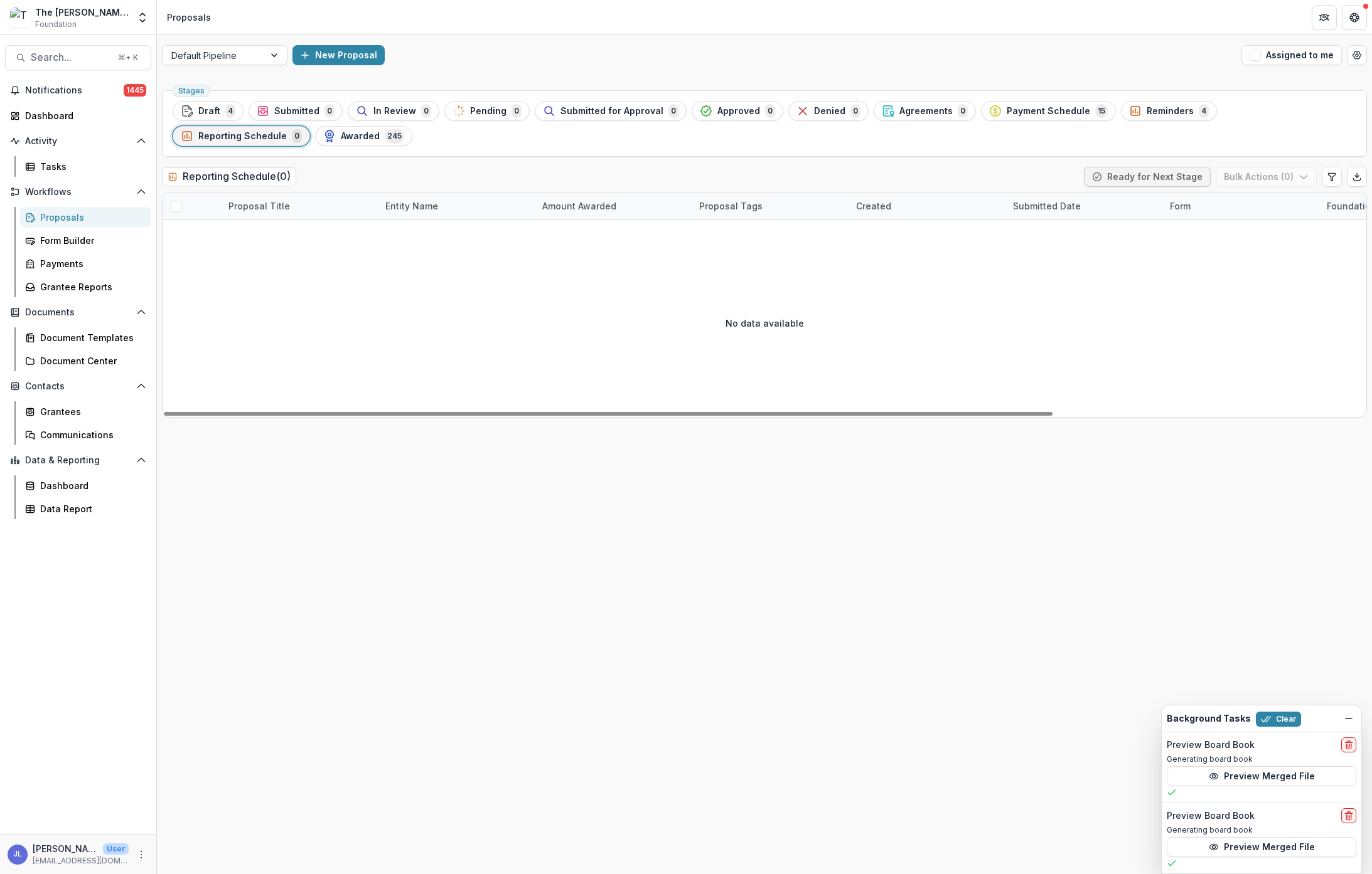
click at [54, 220] on div "Proposals" at bounding box center [90, 217] width 101 height 13
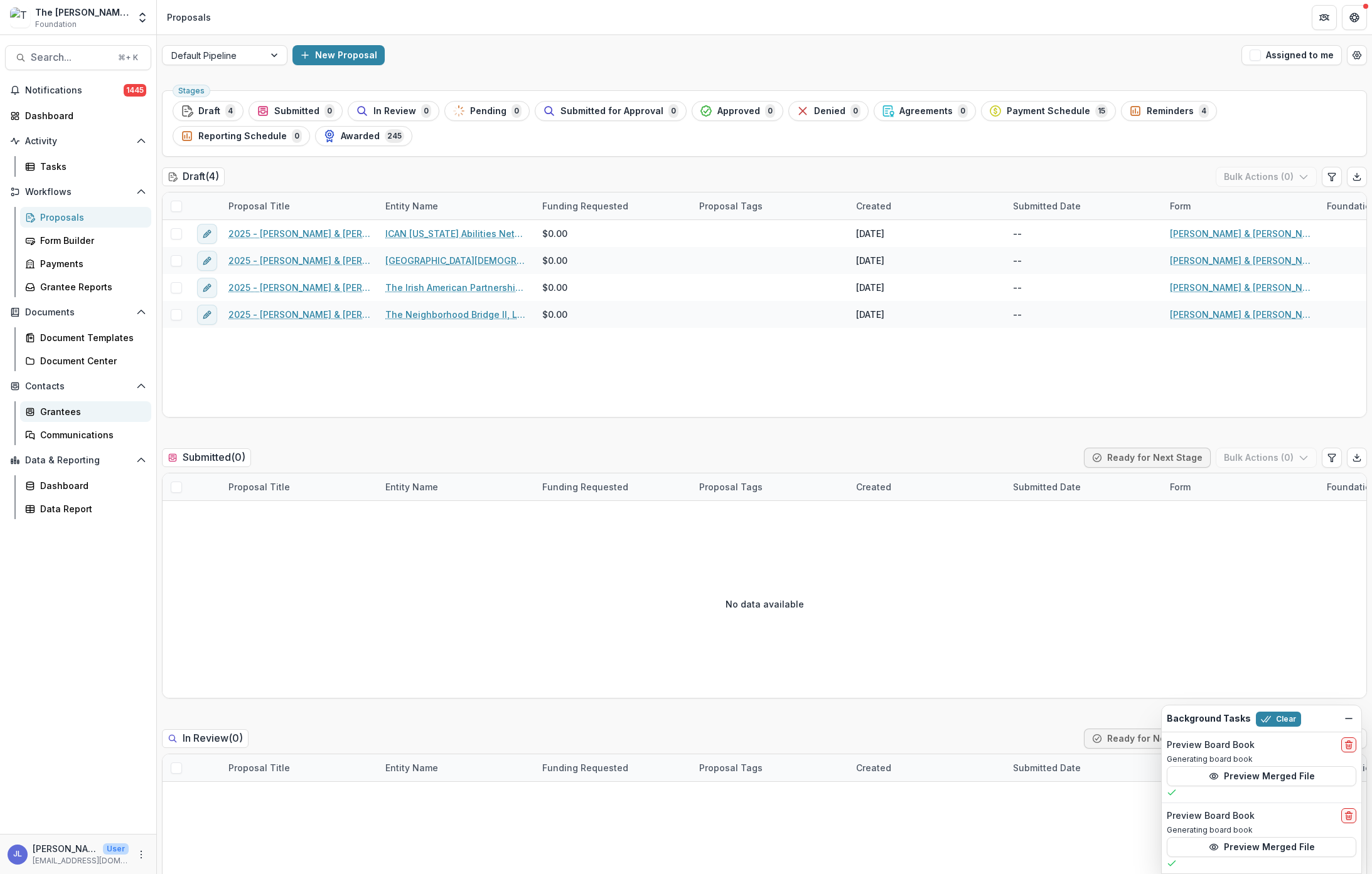
click at [49, 411] on div "Grantees" at bounding box center [90, 412] width 101 height 13
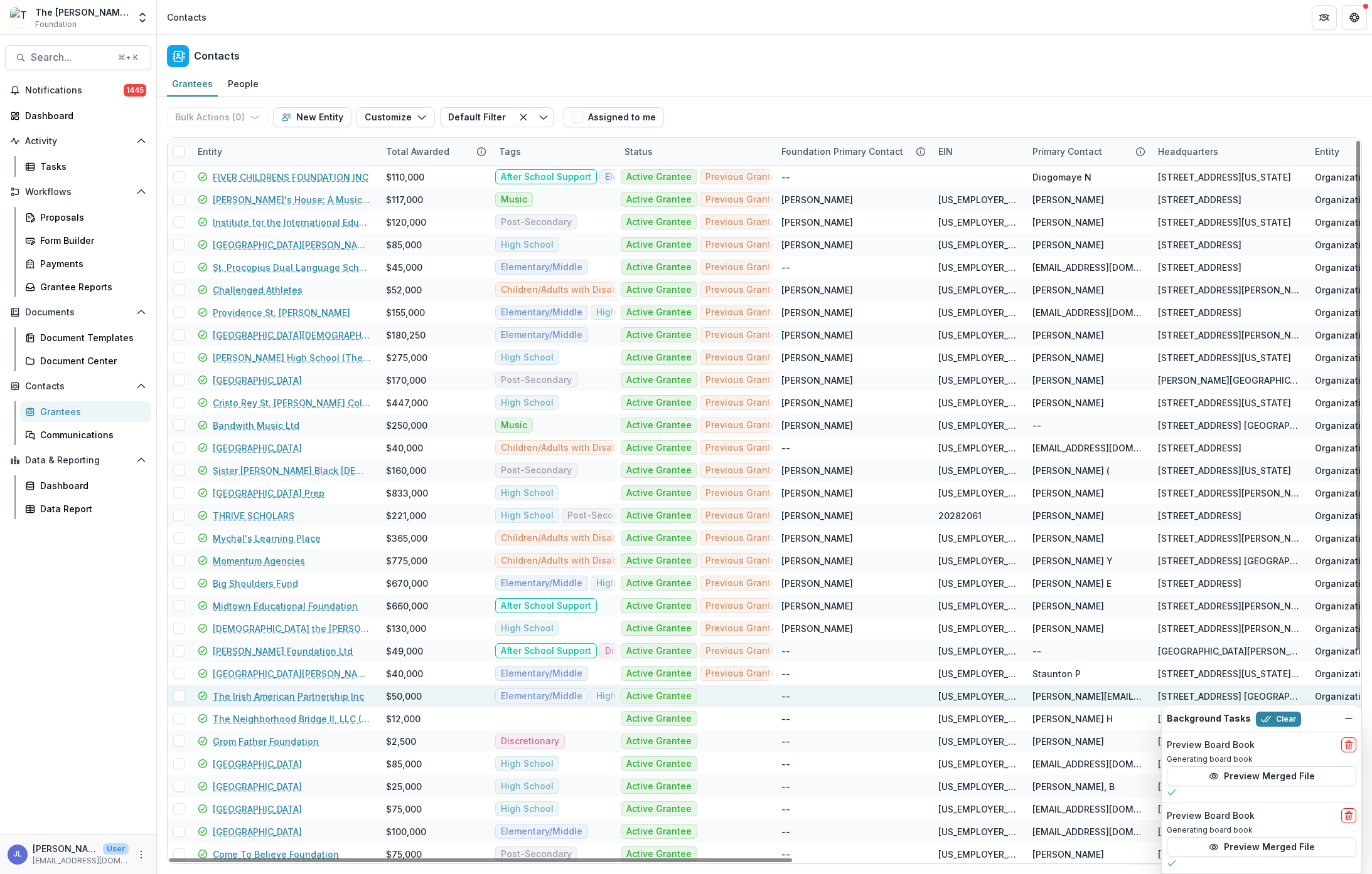
scroll to position [72, 0]
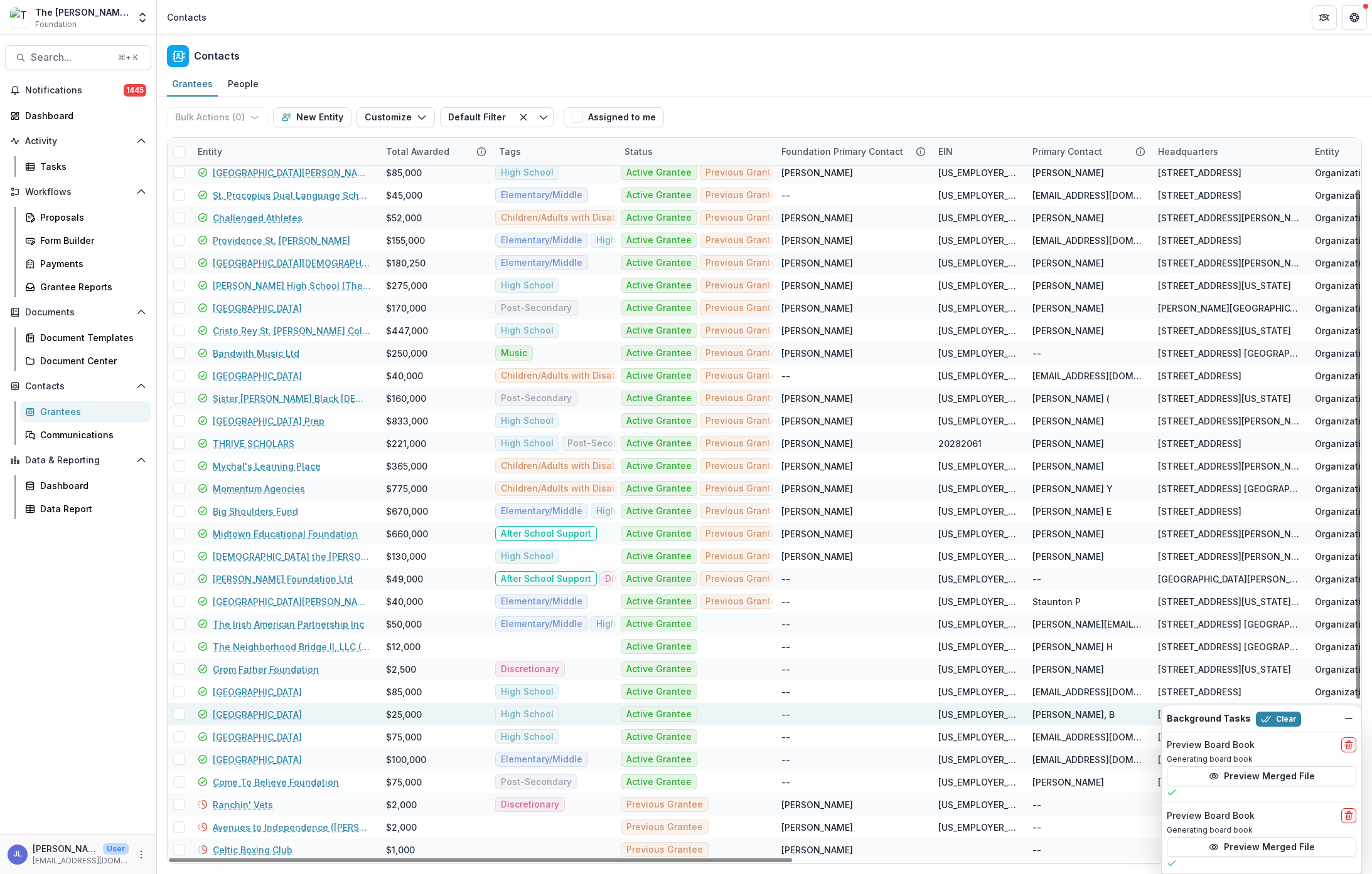
click at [266, 713] on link "Loyola Academy" at bounding box center [257, 715] width 89 height 13
